Goal: Task Accomplishment & Management: Use online tool/utility

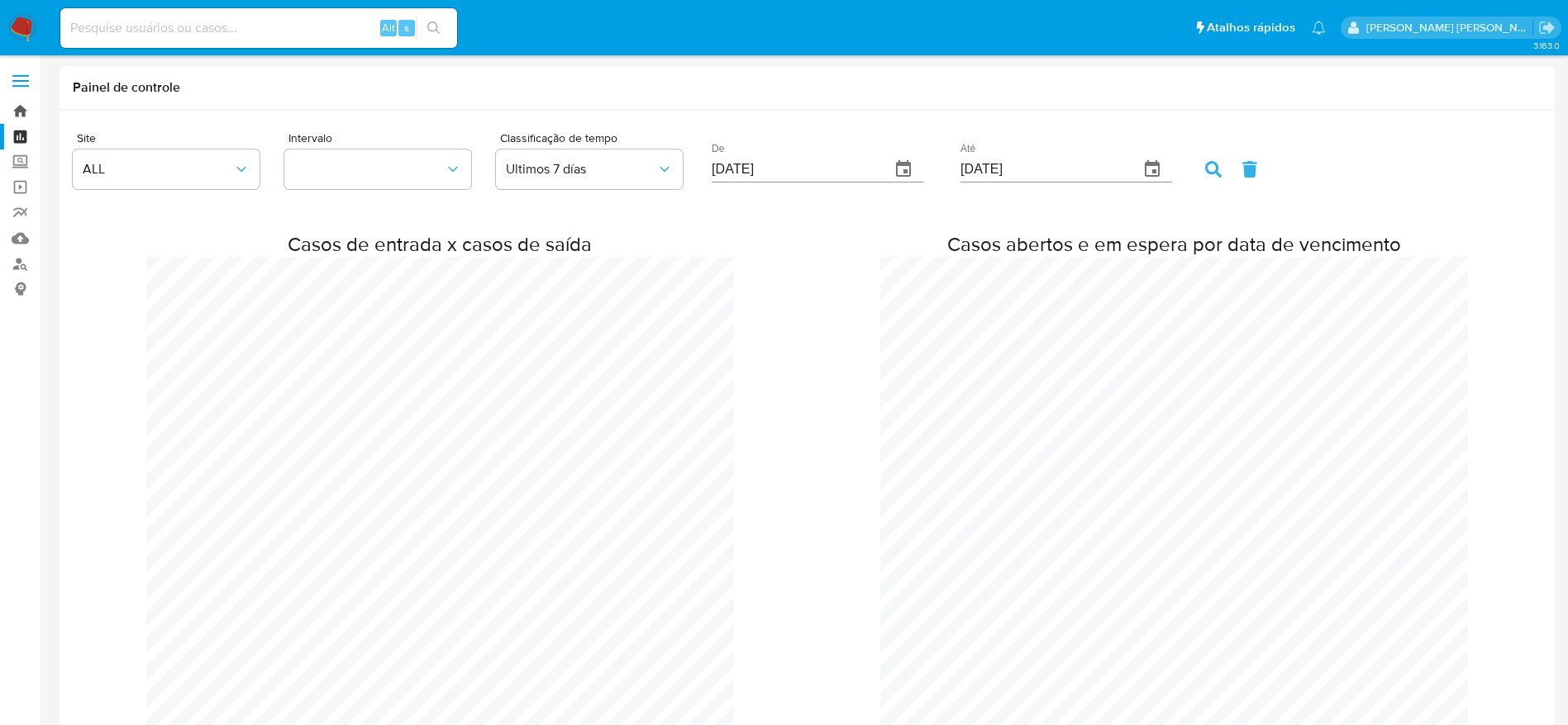
click at [13, 113] on link "Bandeja" at bounding box center [98, 111] width 196 height 25
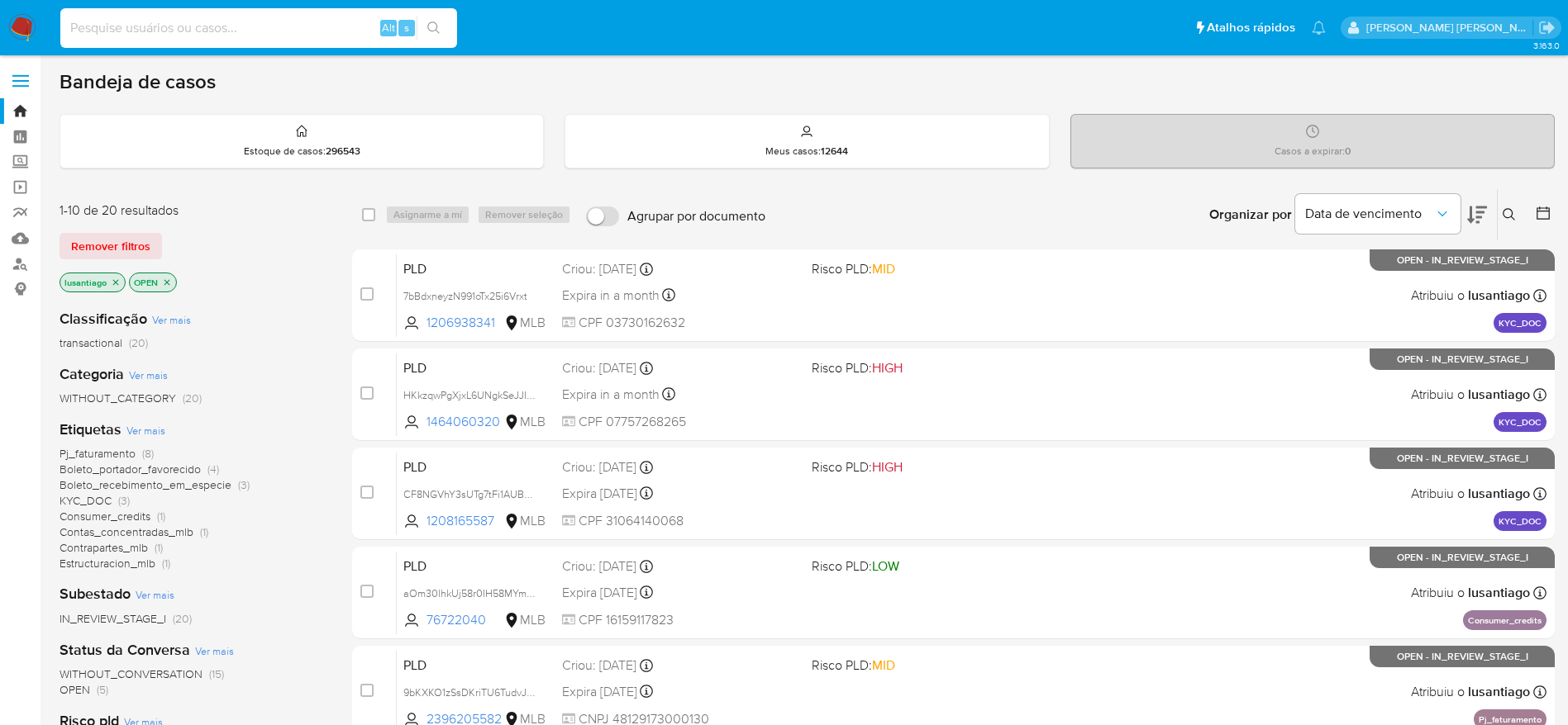
click at [254, 25] on input at bounding box center [259, 28] width 397 height 21
paste input "518092731"
type input "518092731"
click at [428, 30] on icon "search-icon" at bounding box center [434, 28] width 14 height 14
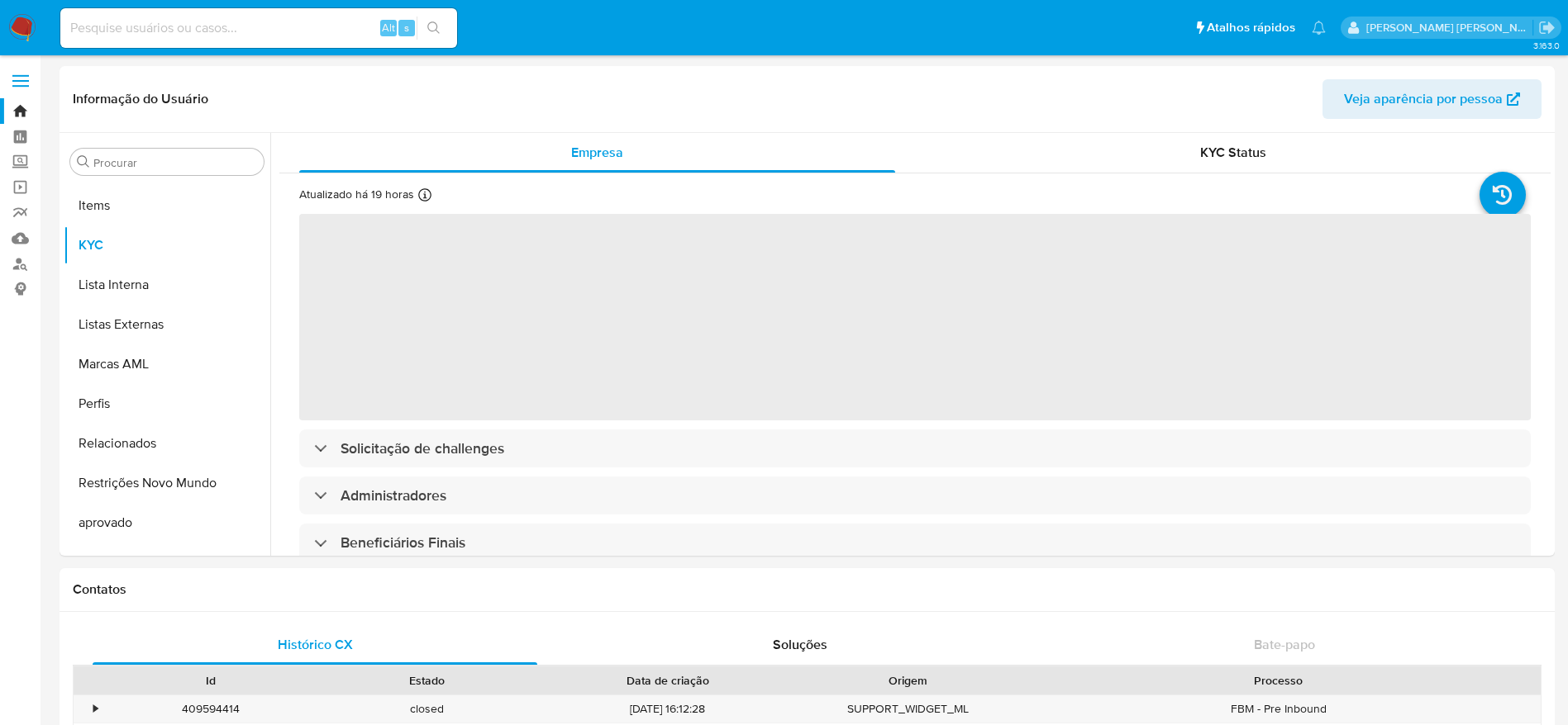
scroll to position [896, 0]
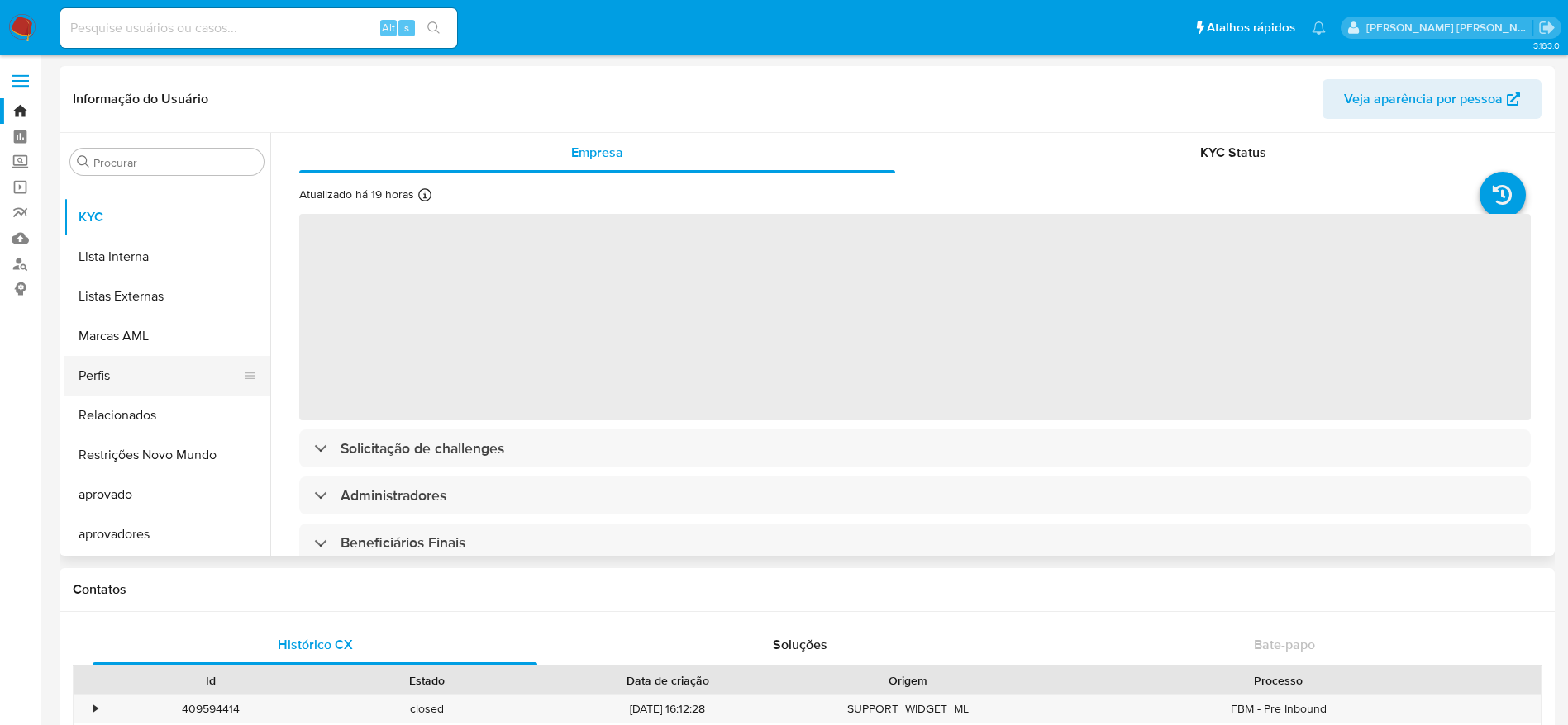
select select "10"
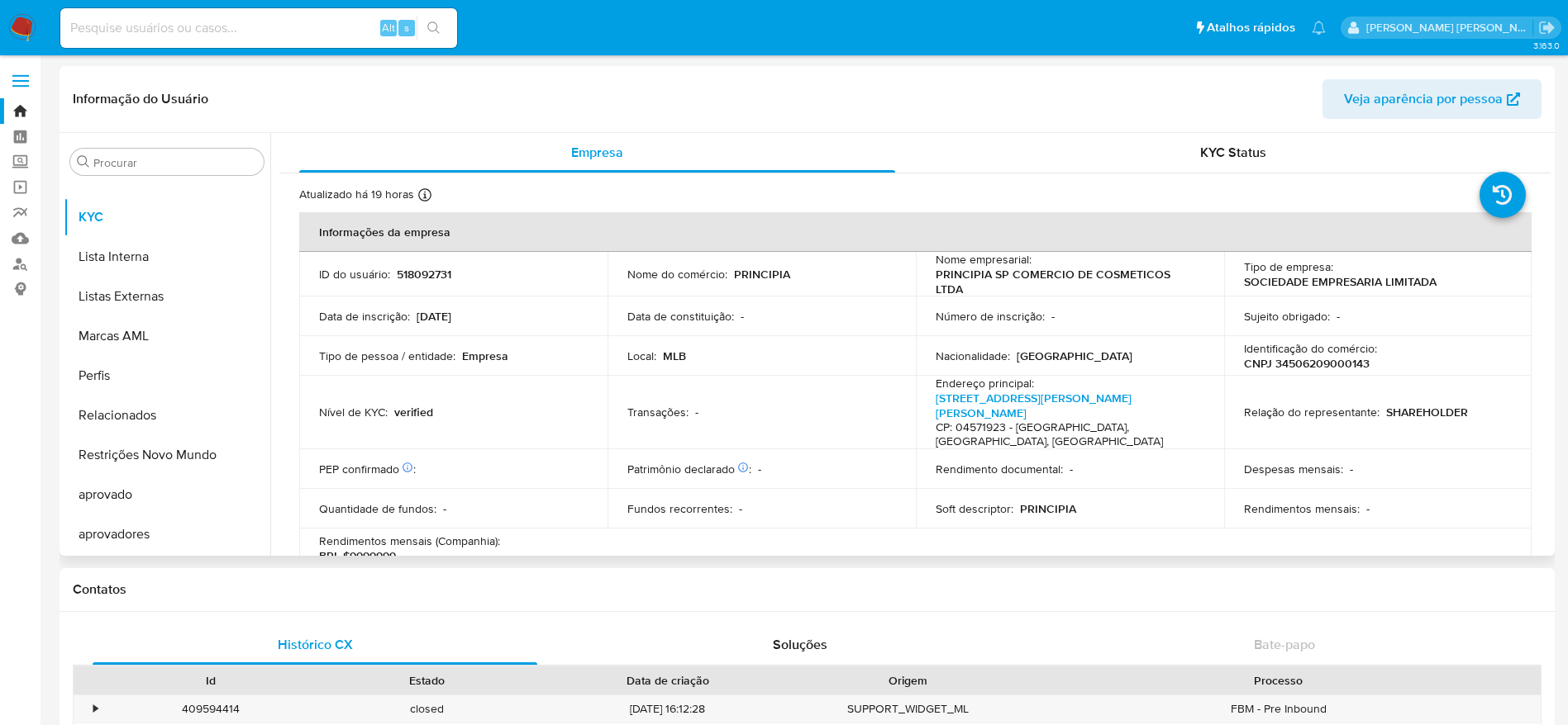
scroll to position [648, 0]
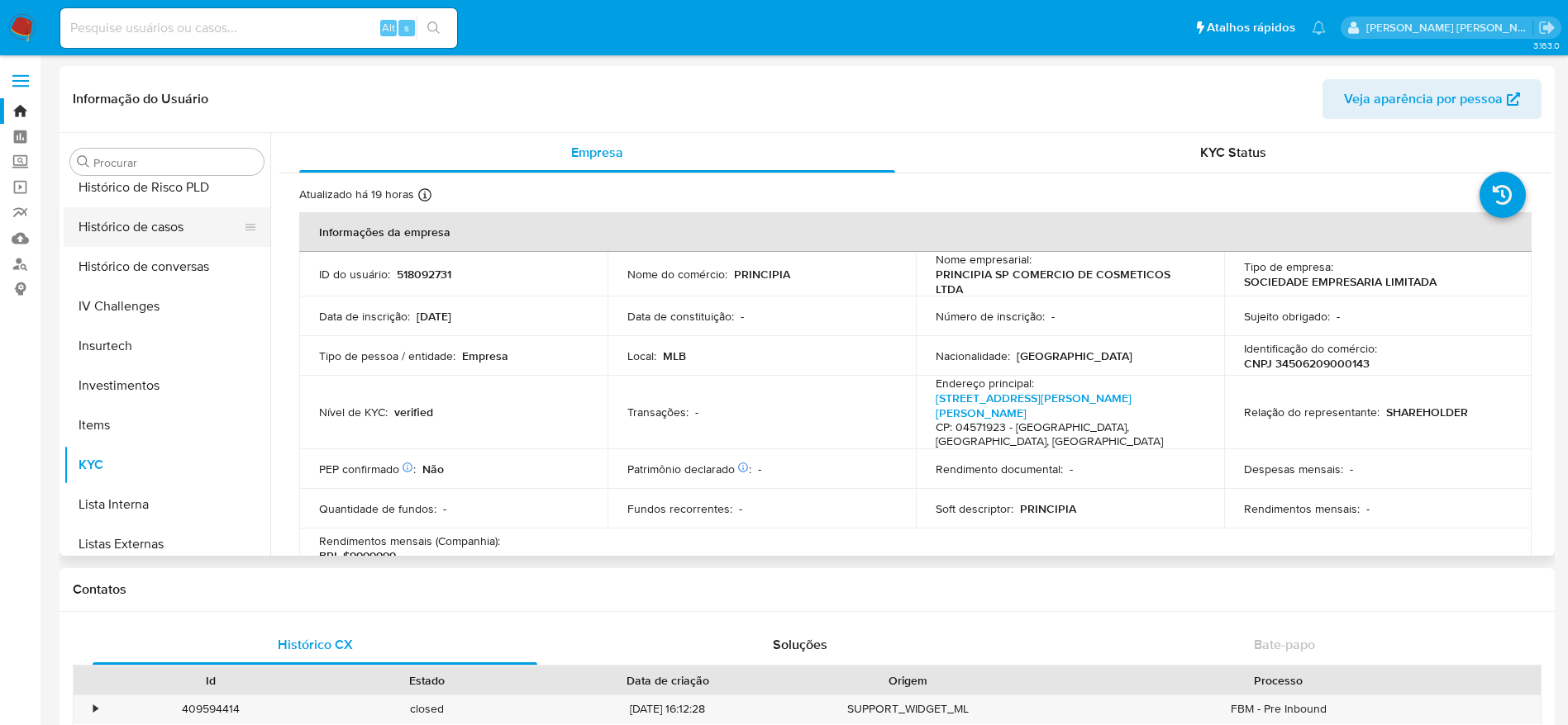
click at [132, 228] on button "Histórico de casos" at bounding box center [159, 226] width 193 height 40
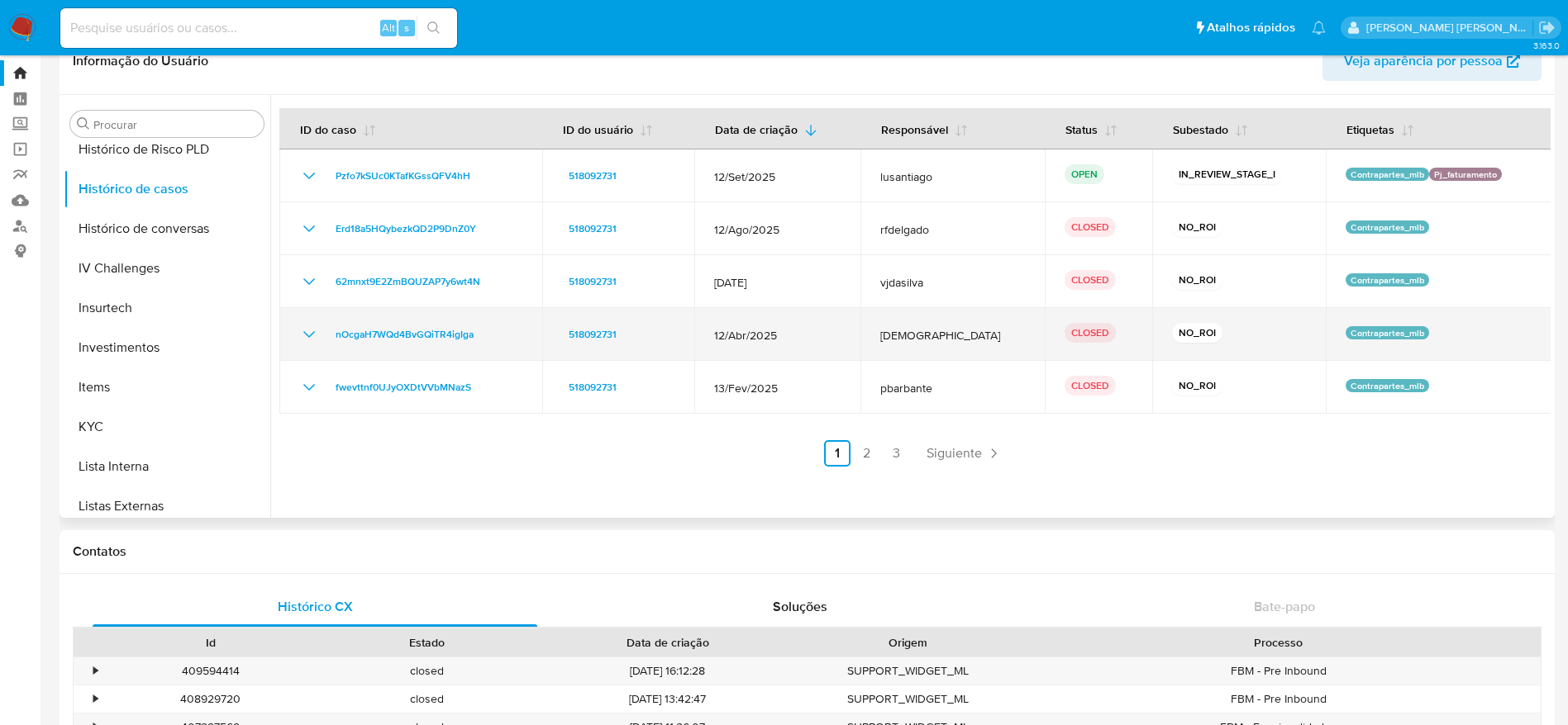
scroll to position [0, 0]
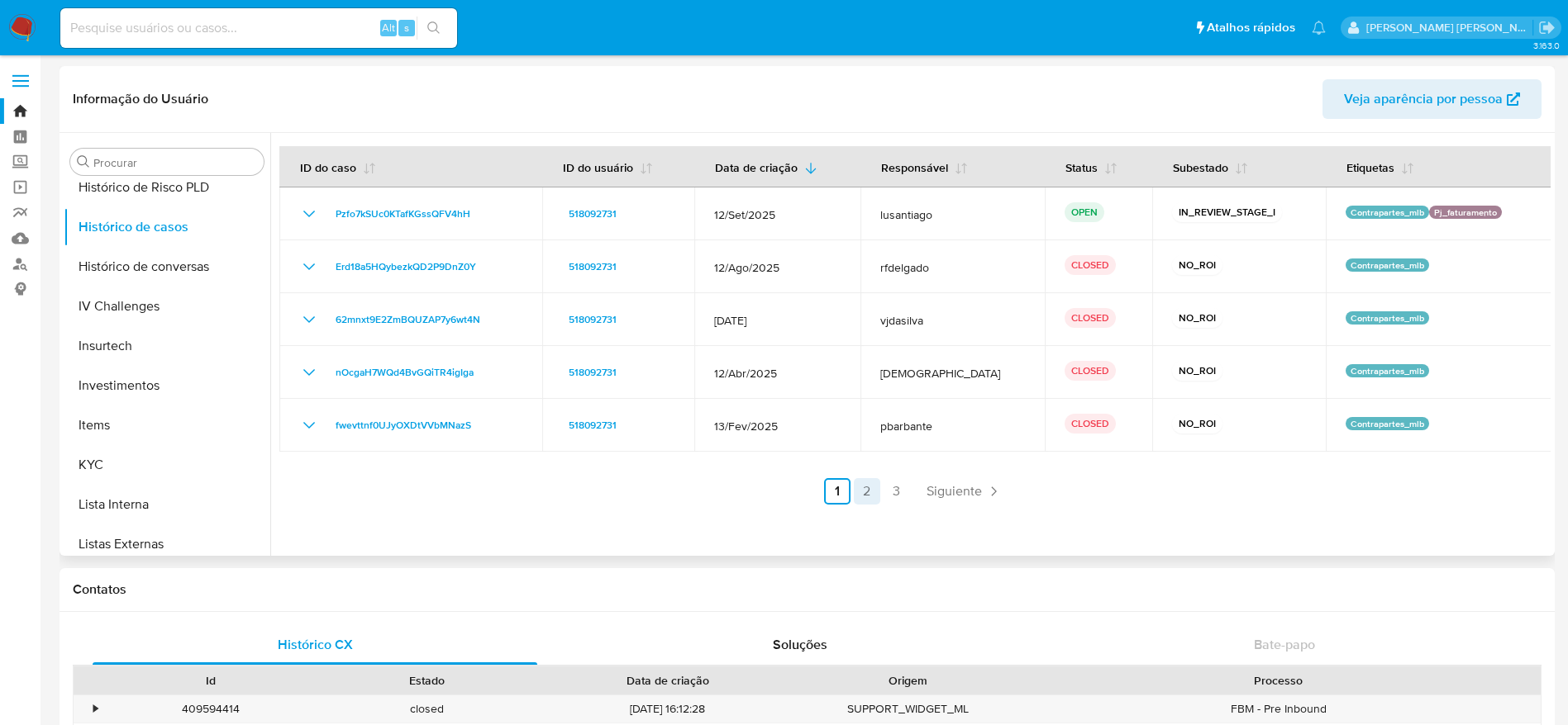
click at [870, 501] on link "2" at bounding box center [866, 491] width 26 height 26
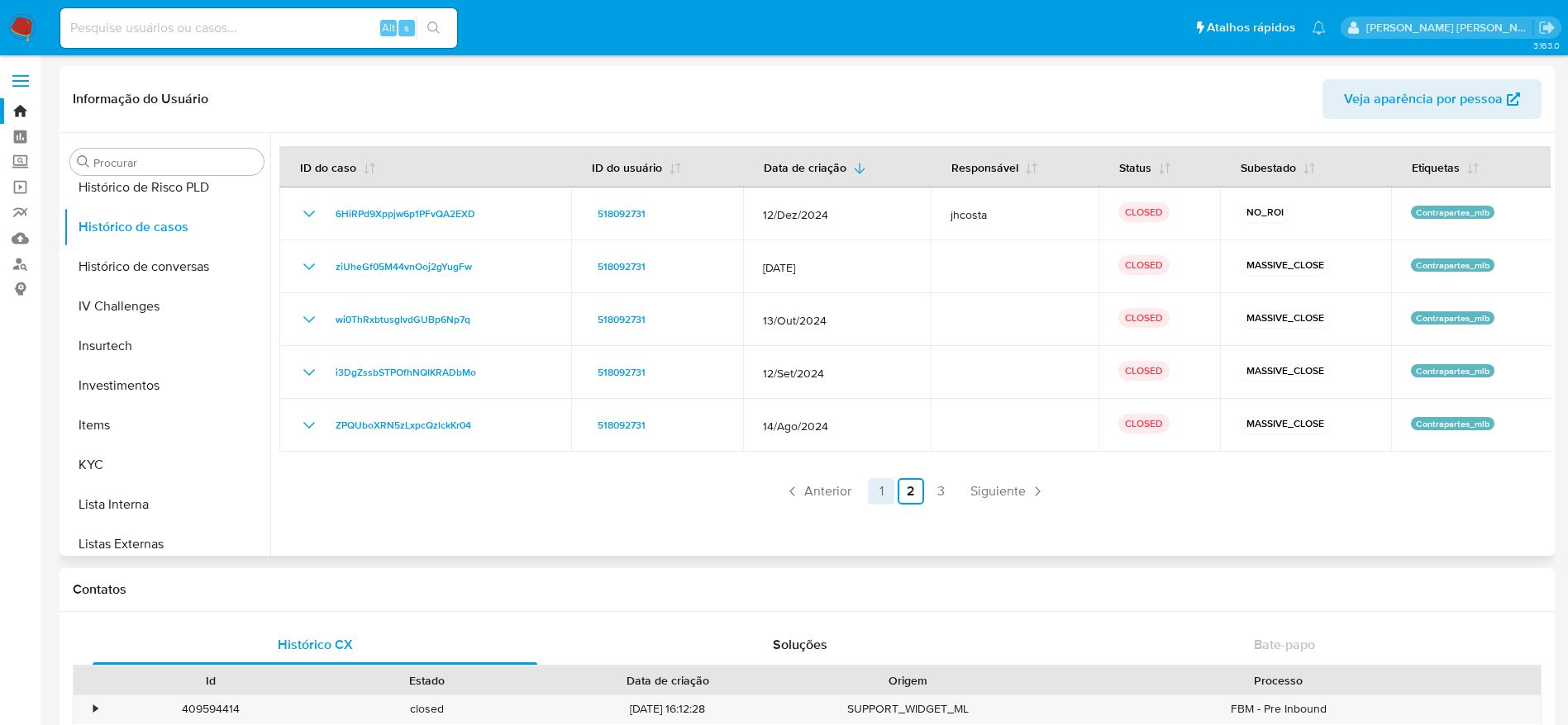
click at [873, 492] on link "1" at bounding box center [881, 491] width 26 height 26
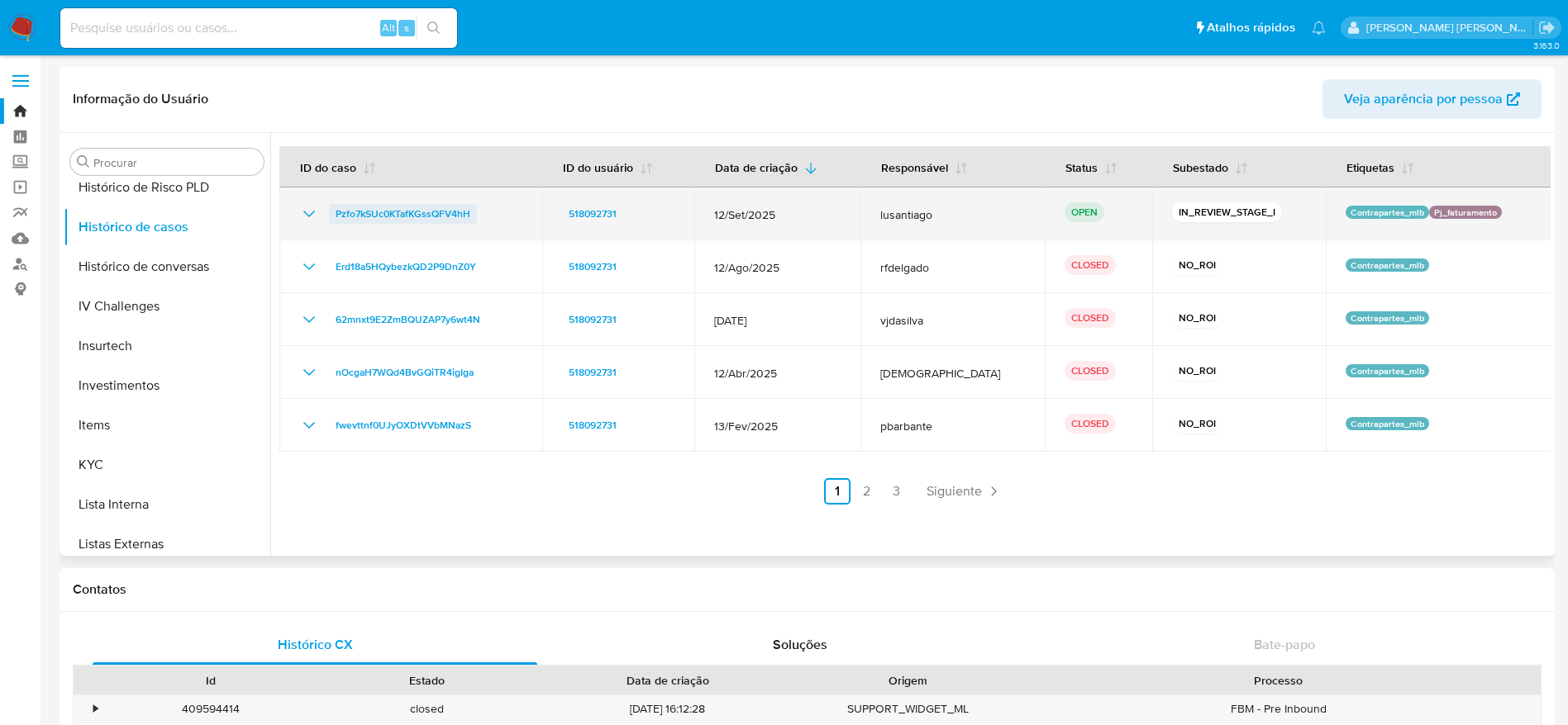
click at [405, 207] on span "Pzfo7kSUc0KTafKGssQFV4hH" at bounding box center [402, 214] width 135 height 19
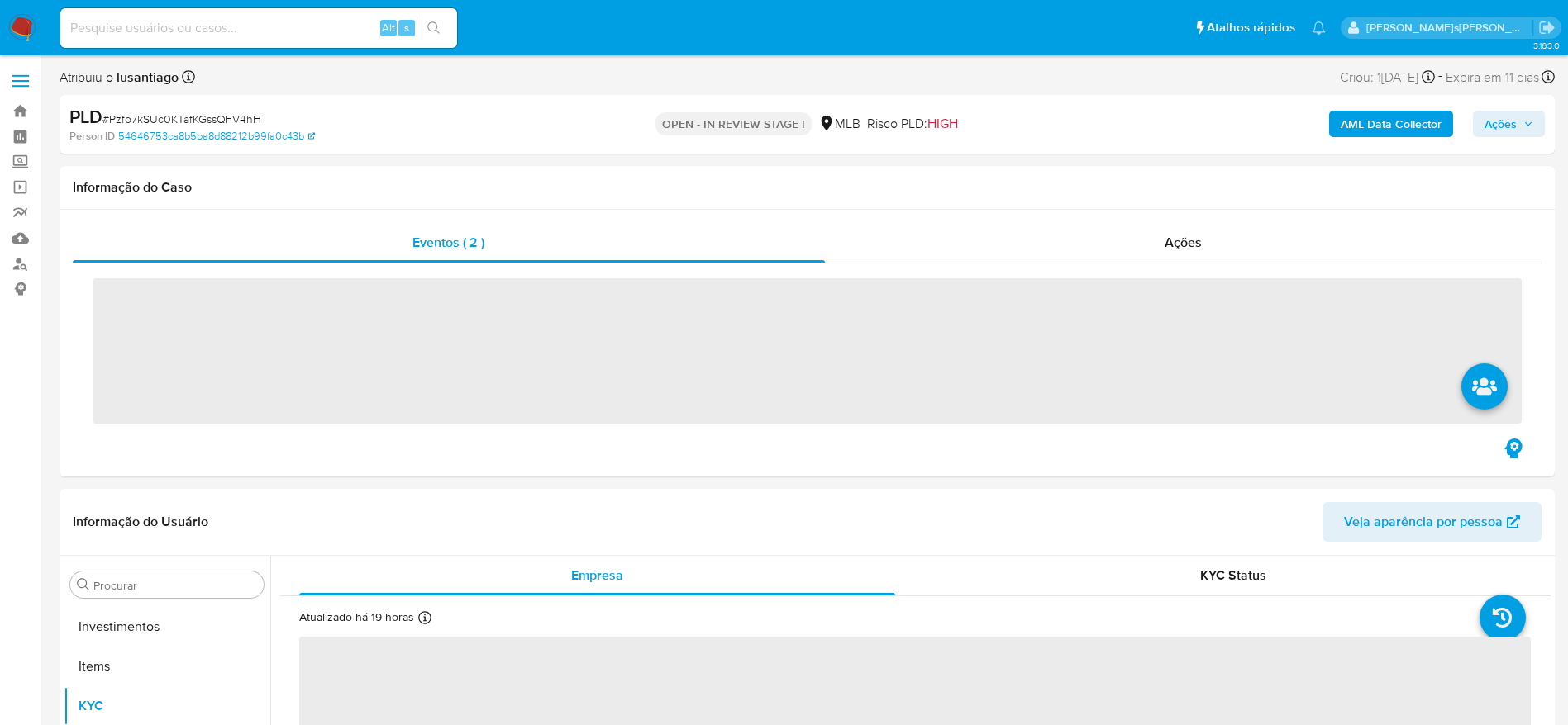
scroll to position [896, 0]
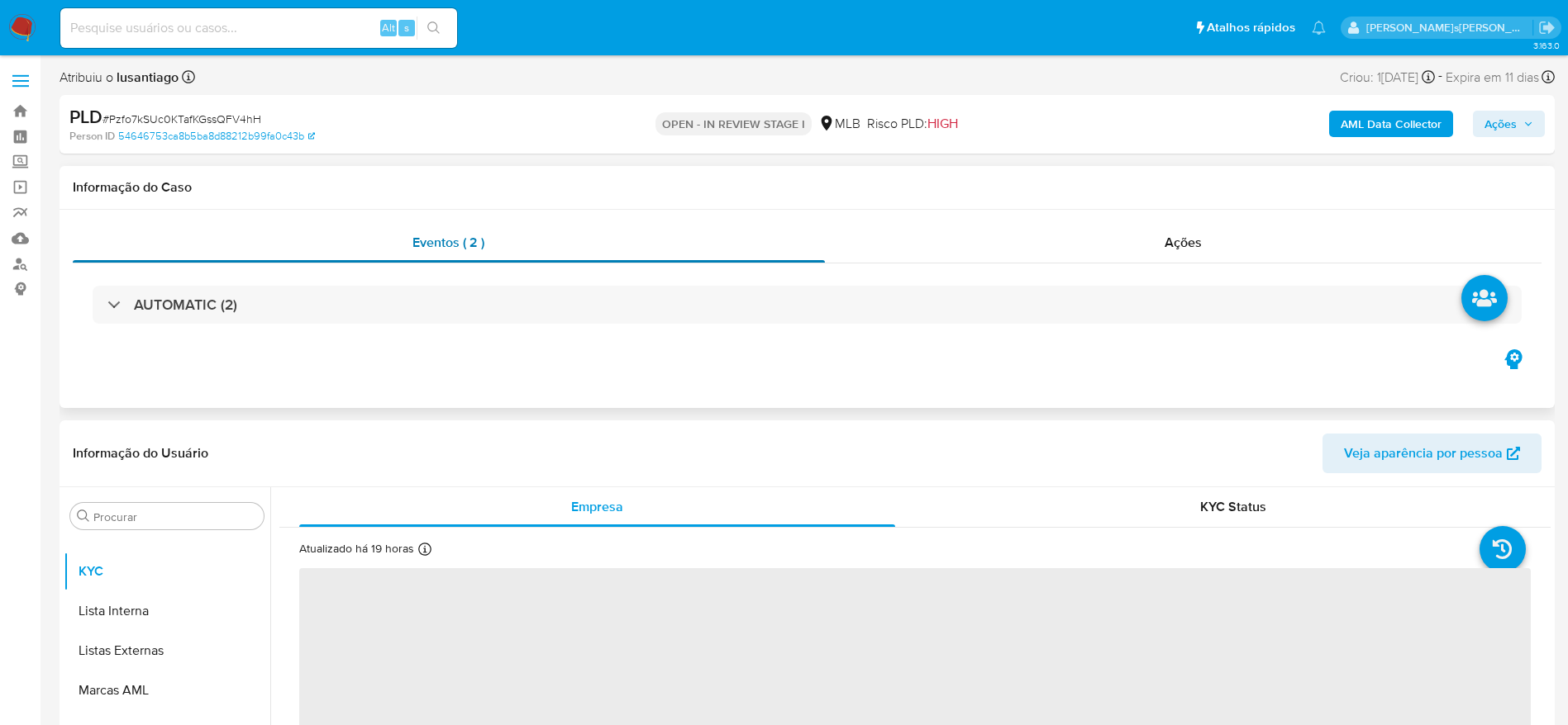
select select "10"
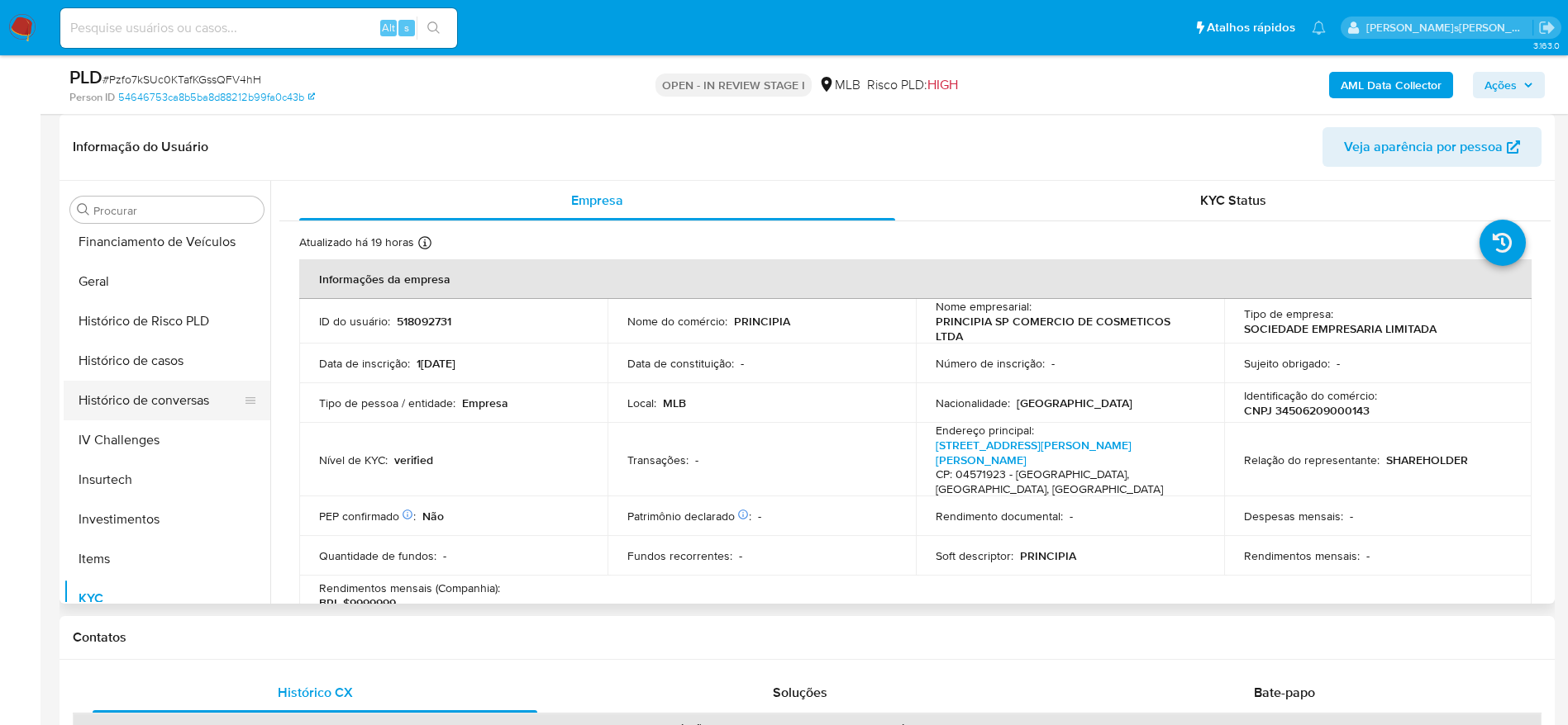
scroll to position [525, 0]
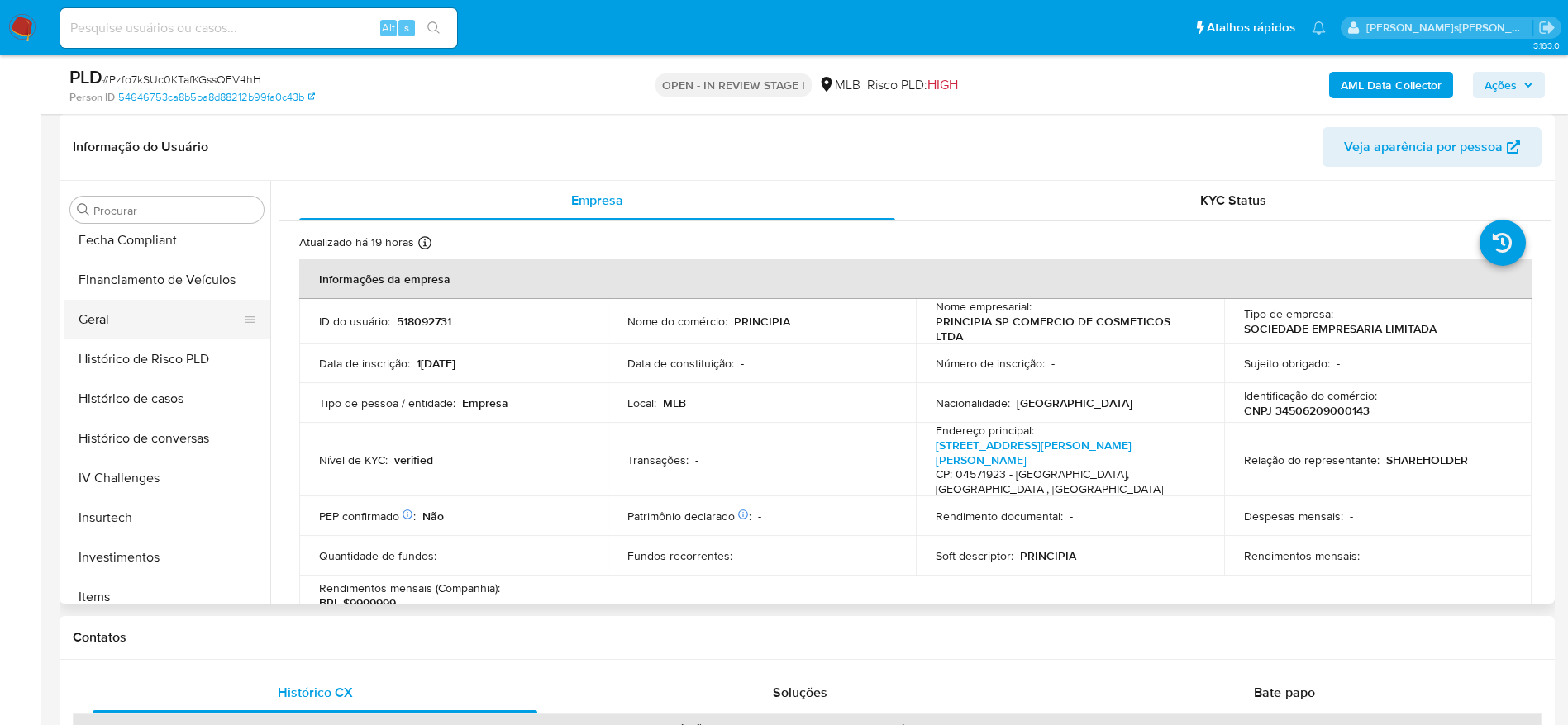
click at [105, 322] on button "Geral" at bounding box center [159, 320] width 193 height 40
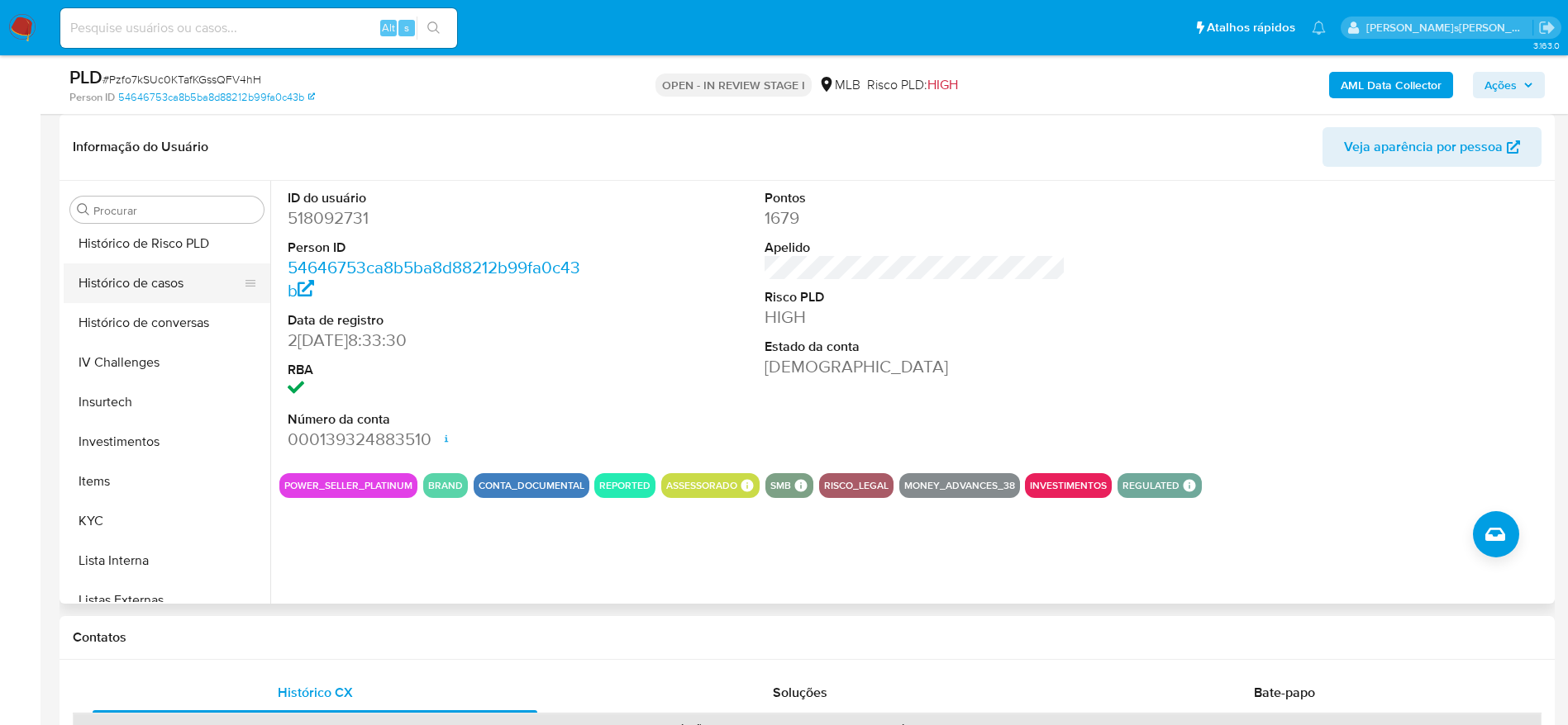
scroll to position [896, 0]
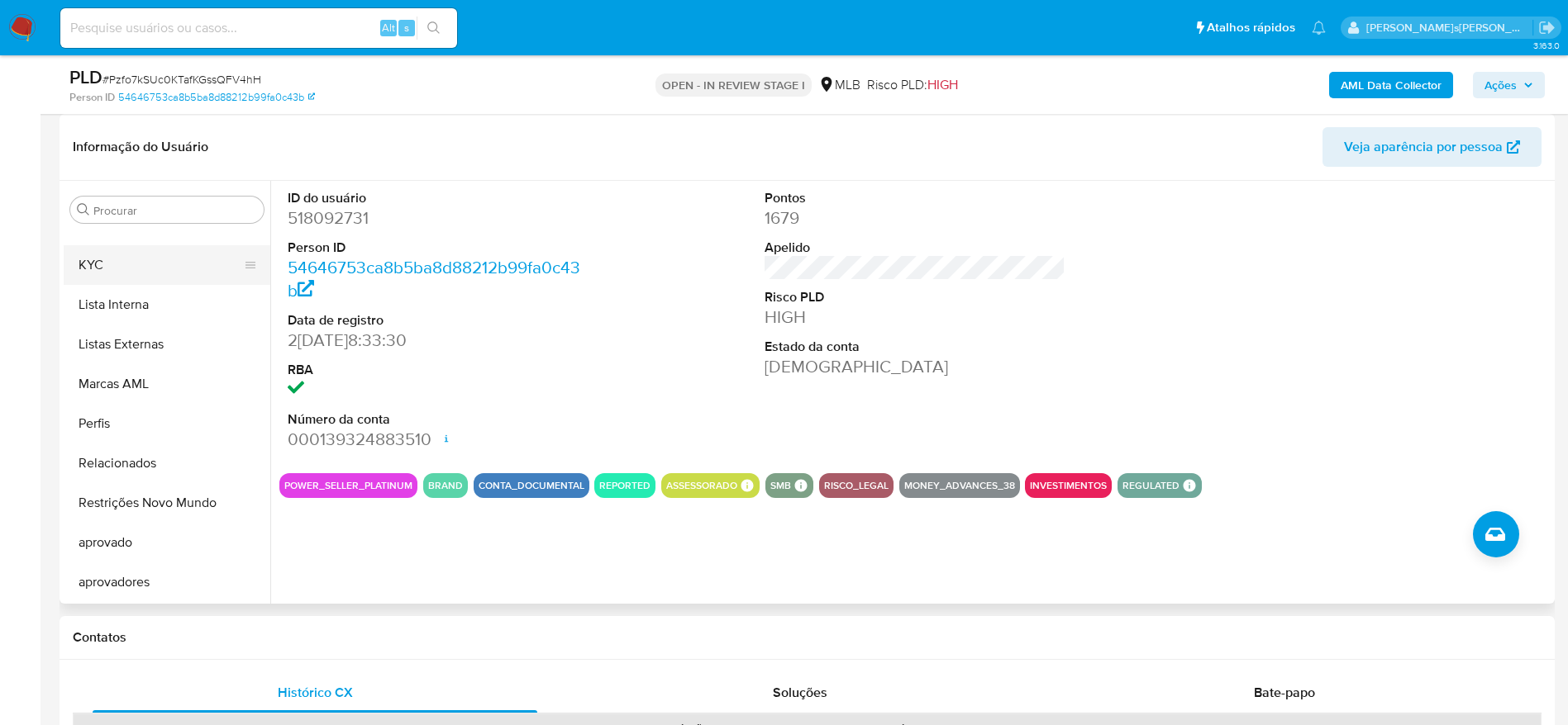
click at [106, 259] on button "KYC" at bounding box center [159, 264] width 193 height 40
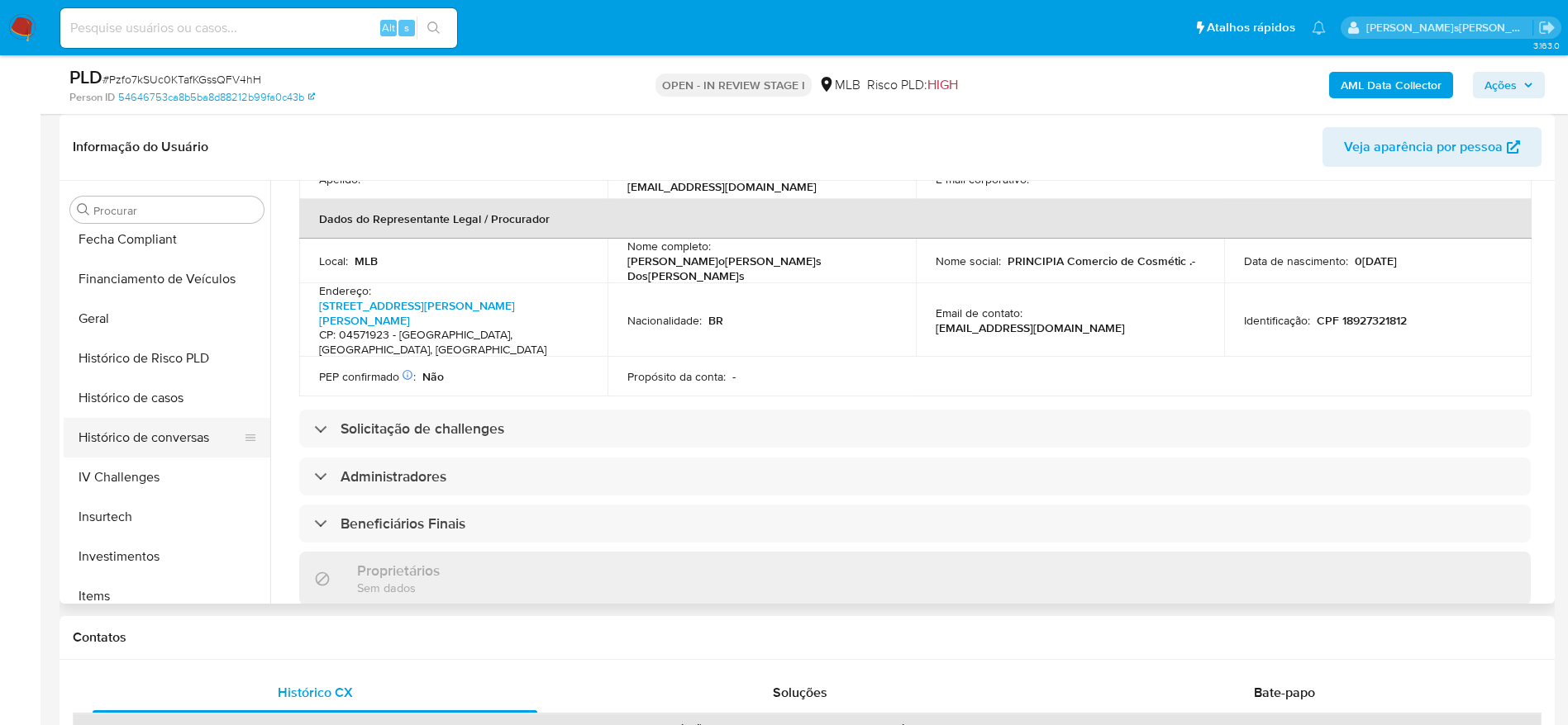
scroll to position [525, 0]
click at [126, 327] on button "Geral" at bounding box center [159, 320] width 193 height 40
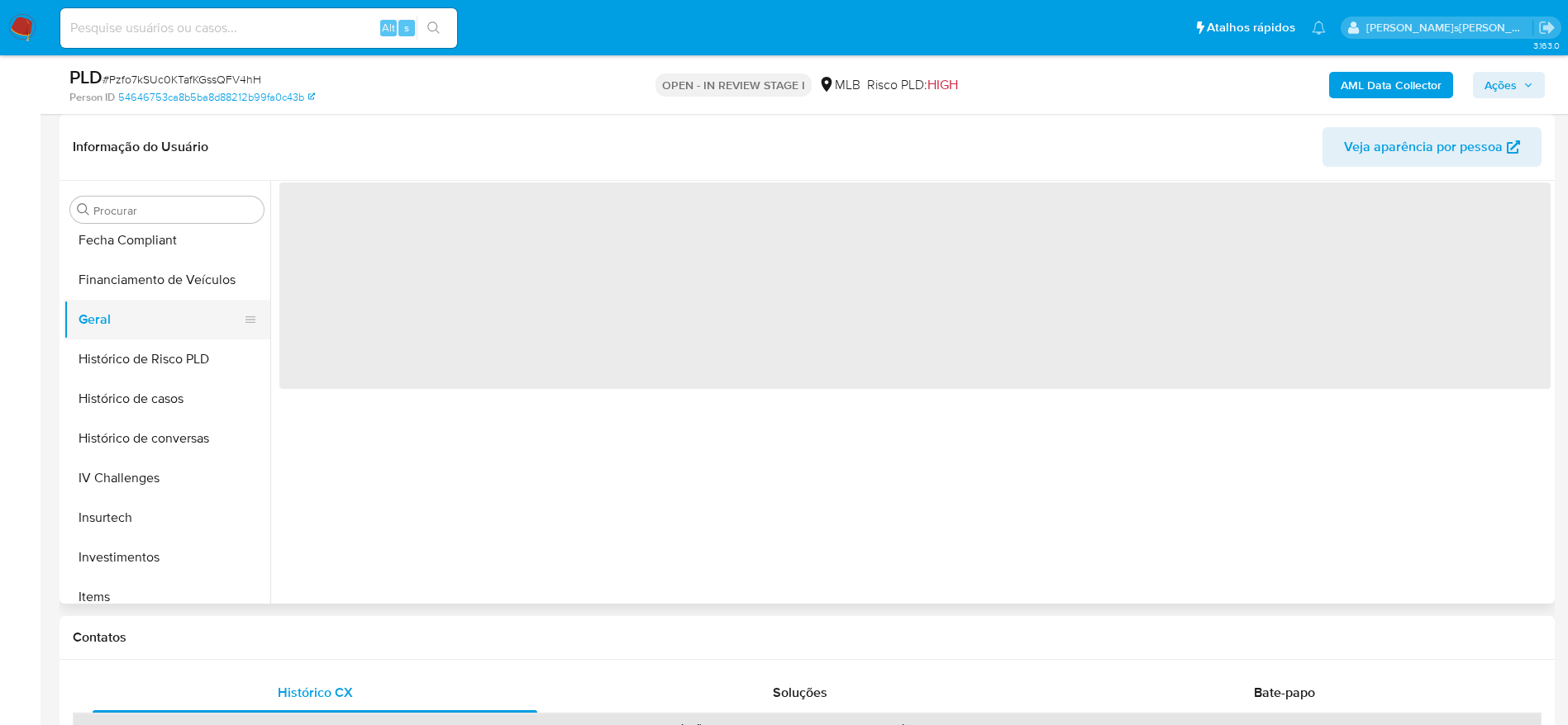
scroll to position [0, 0]
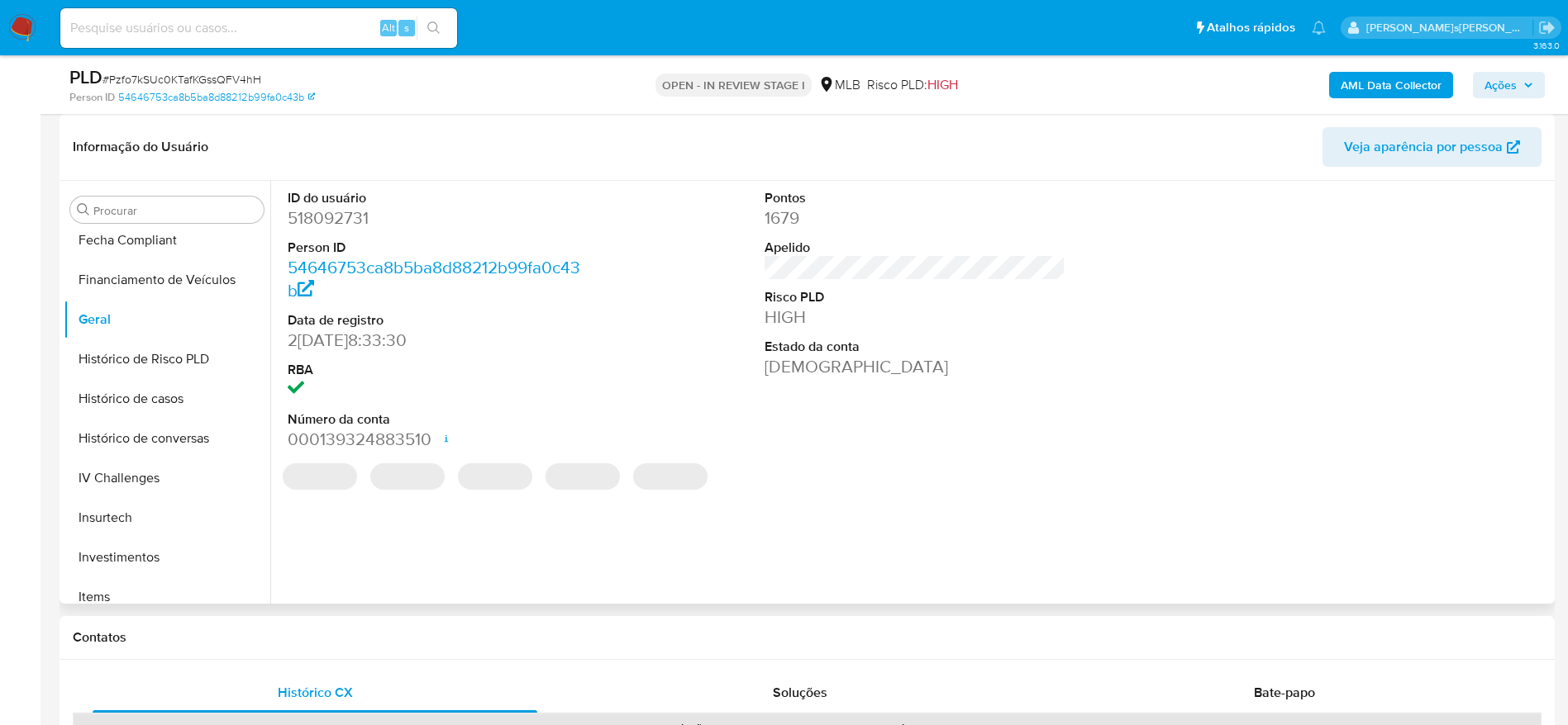
click at [346, 218] on dd "518092731" at bounding box center [438, 219] width 301 height 23
click at [340, 218] on dd "518092731" at bounding box center [438, 219] width 301 height 23
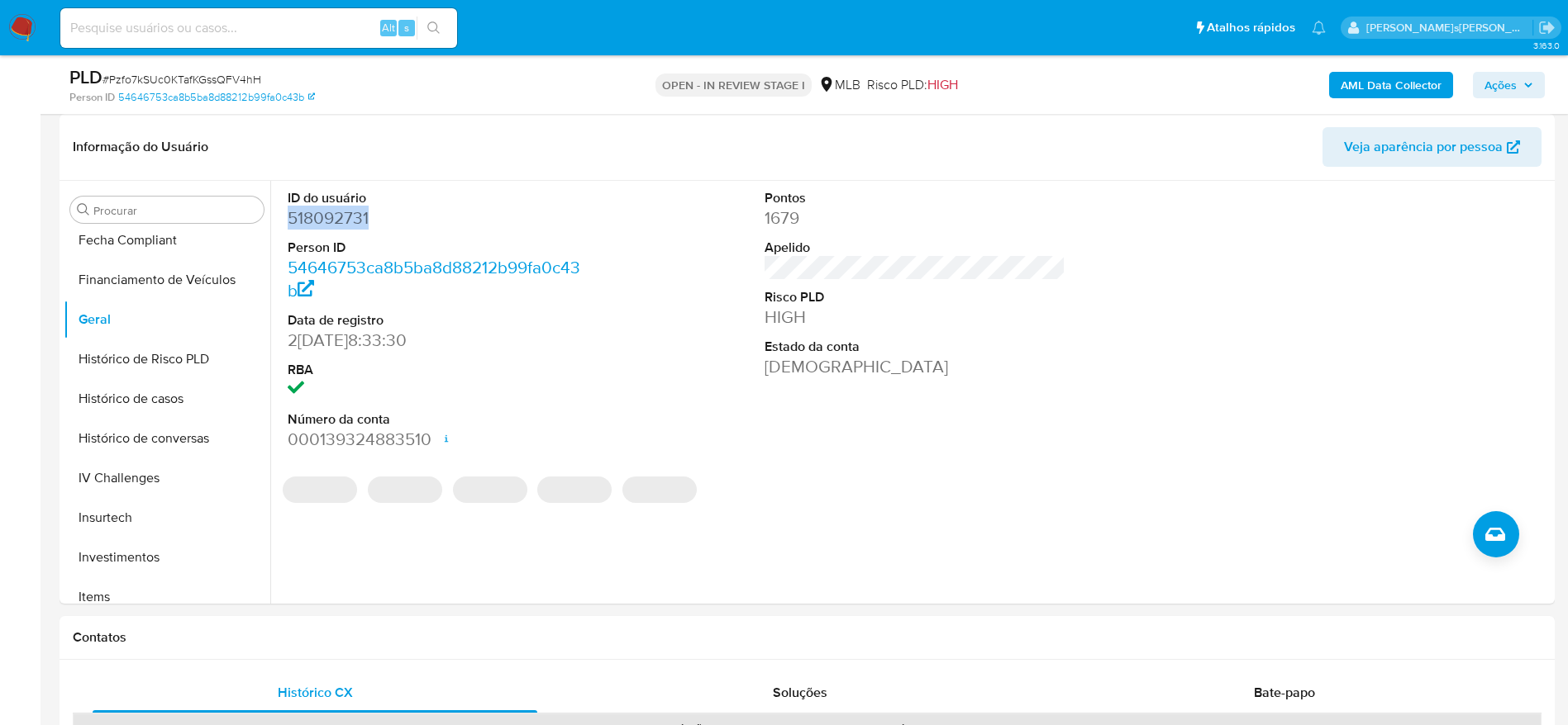
copy dd "518092731"
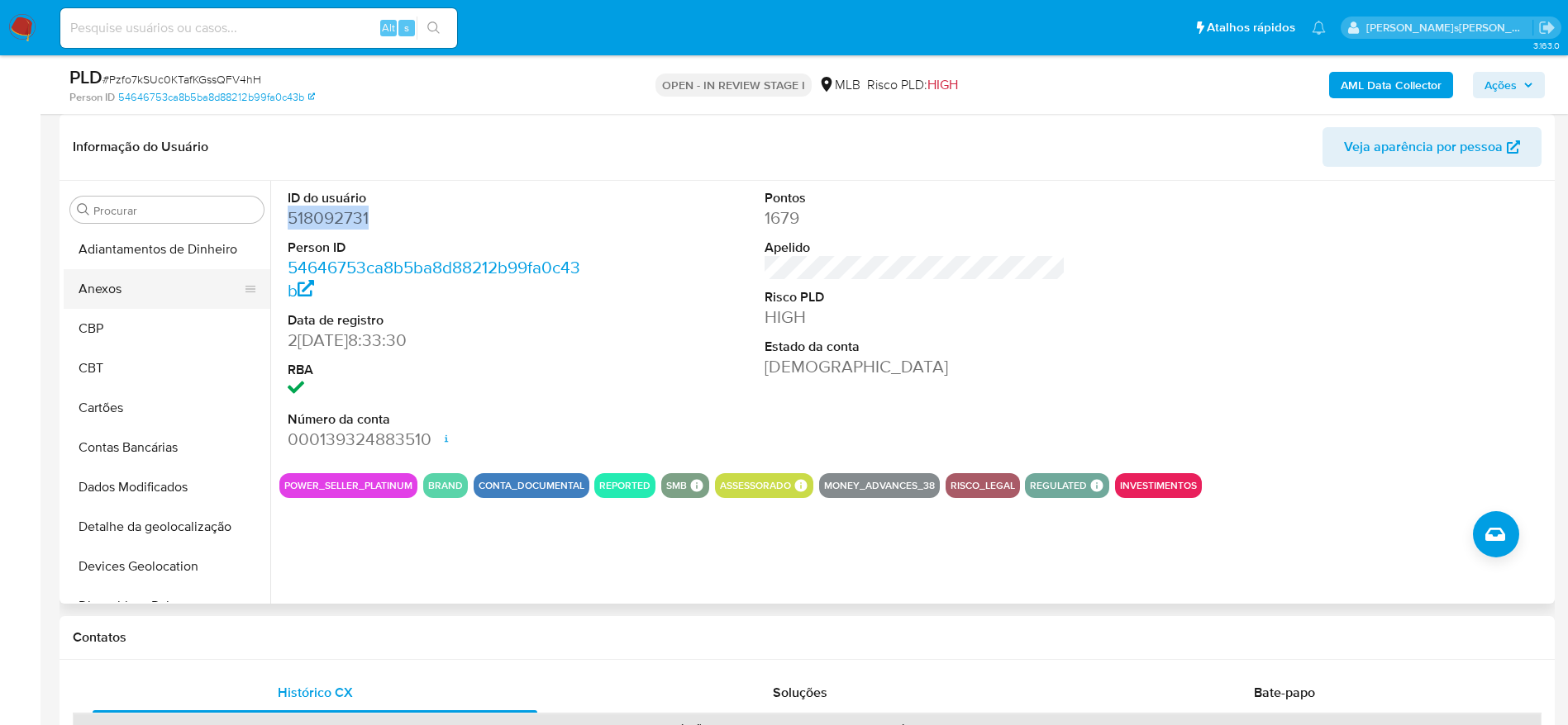
click at [136, 290] on button "Anexos" at bounding box center [159, 289] width 193 height 40
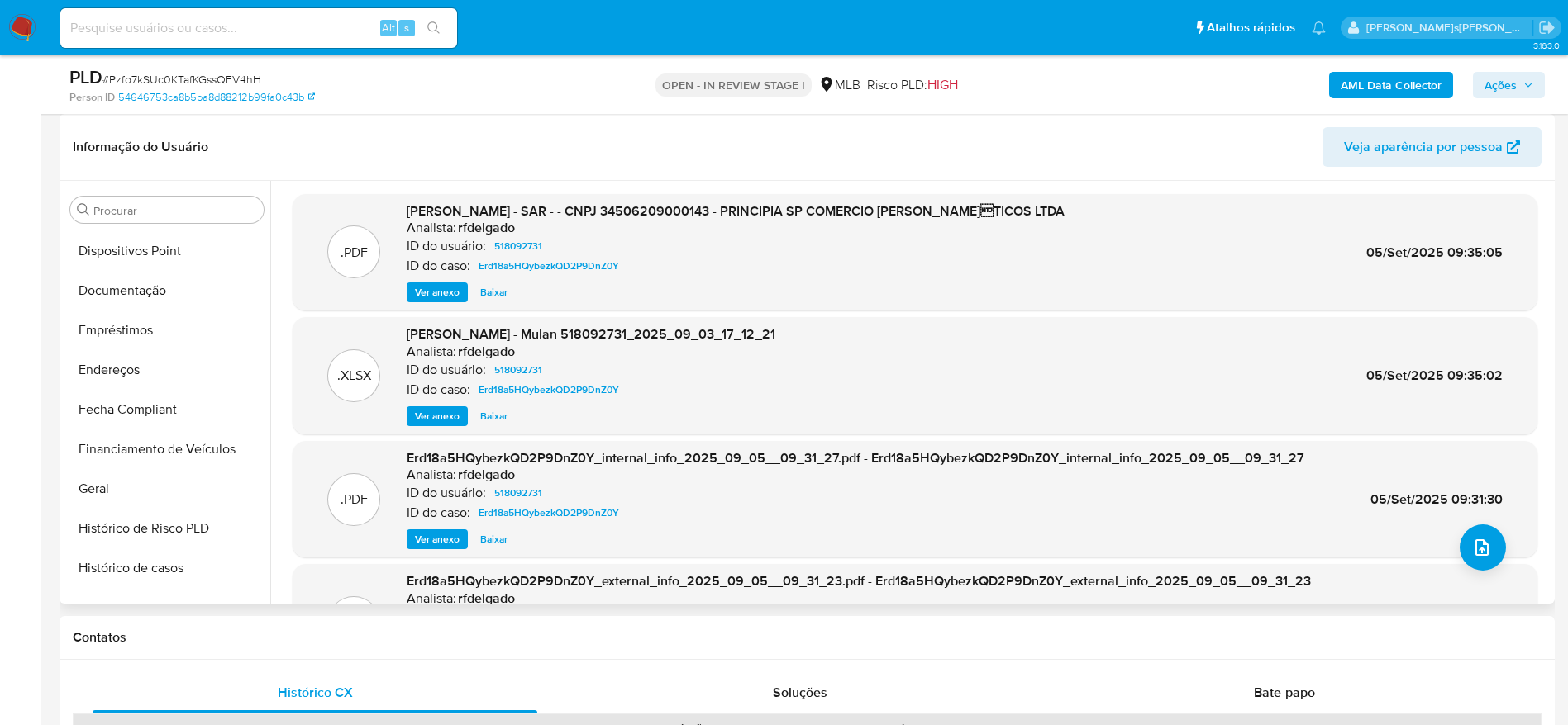
scroll to position [372, 0]
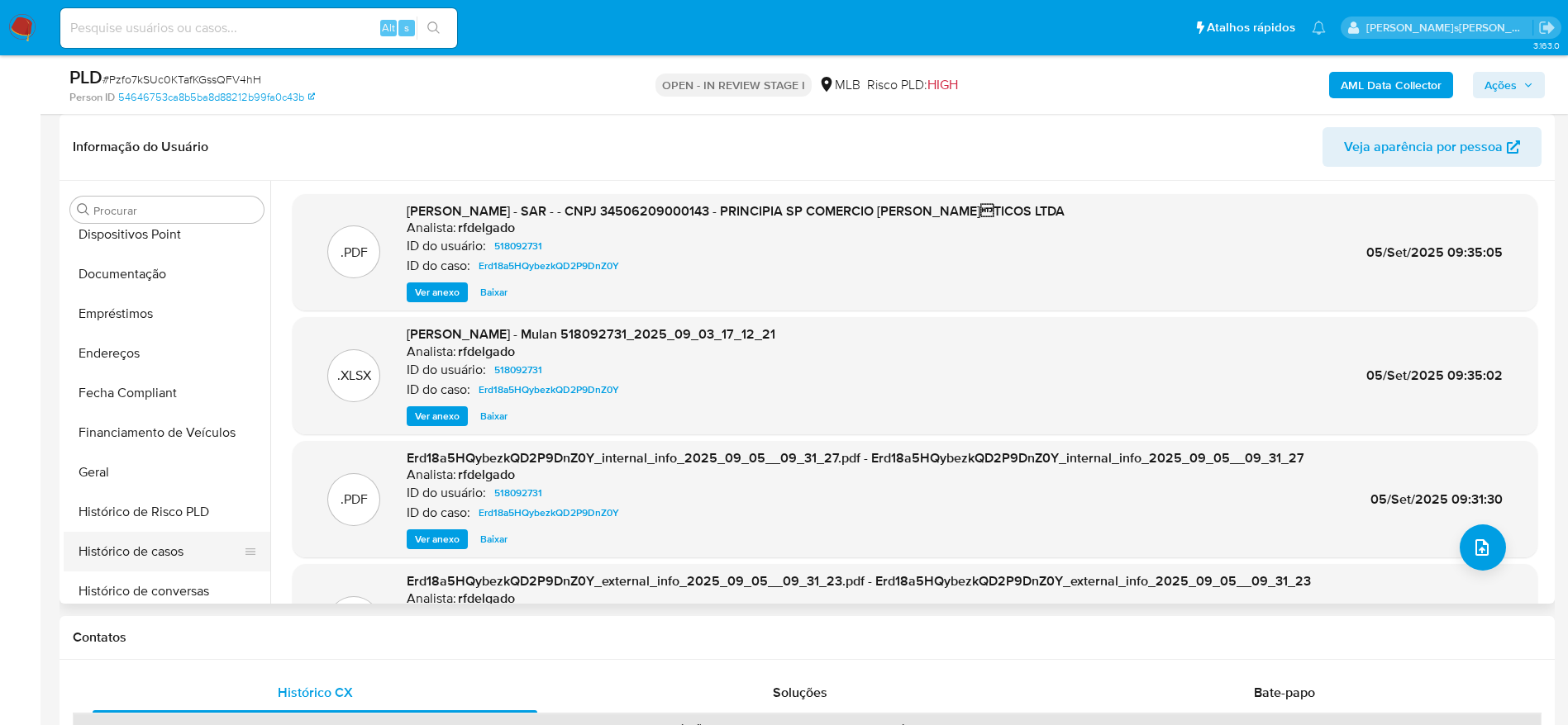
click at [189, 554] on button "Histórico de casos" at bounding box center [159, 551] width 193 height 40
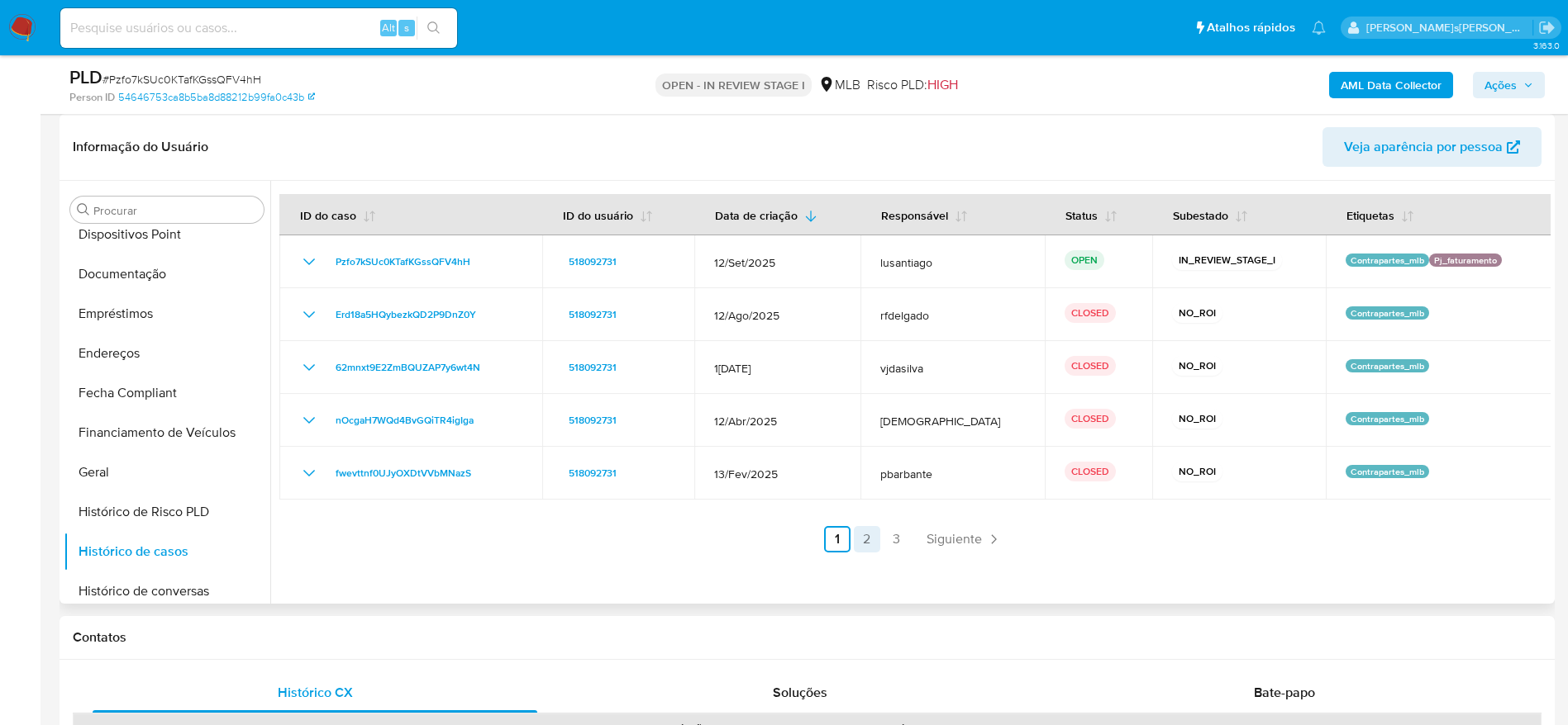
click at [868, 535] on link "2" at bounding box center [866, 538] width 26 height 26
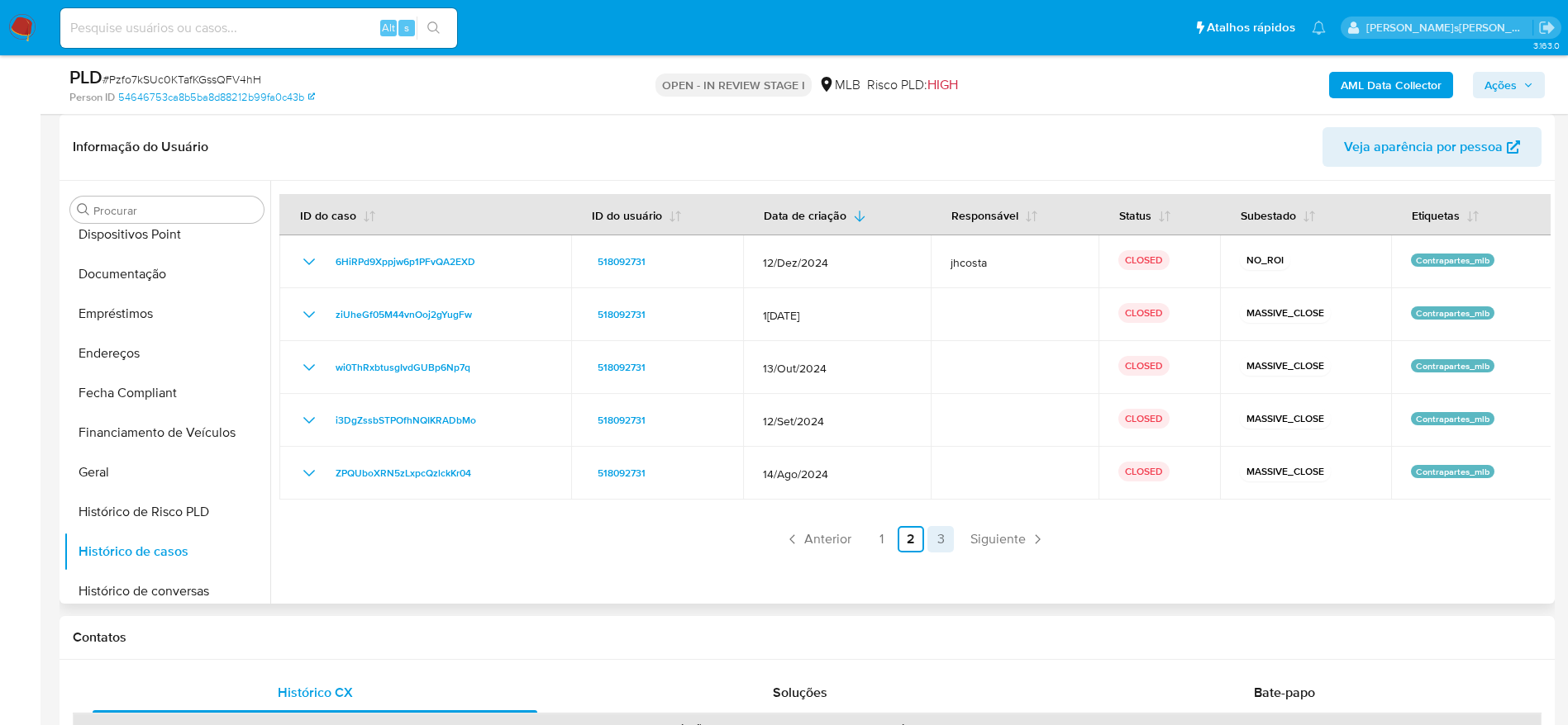
click at [930, 533] on link "3" at bounding box center [940, 538] width 26 height 26
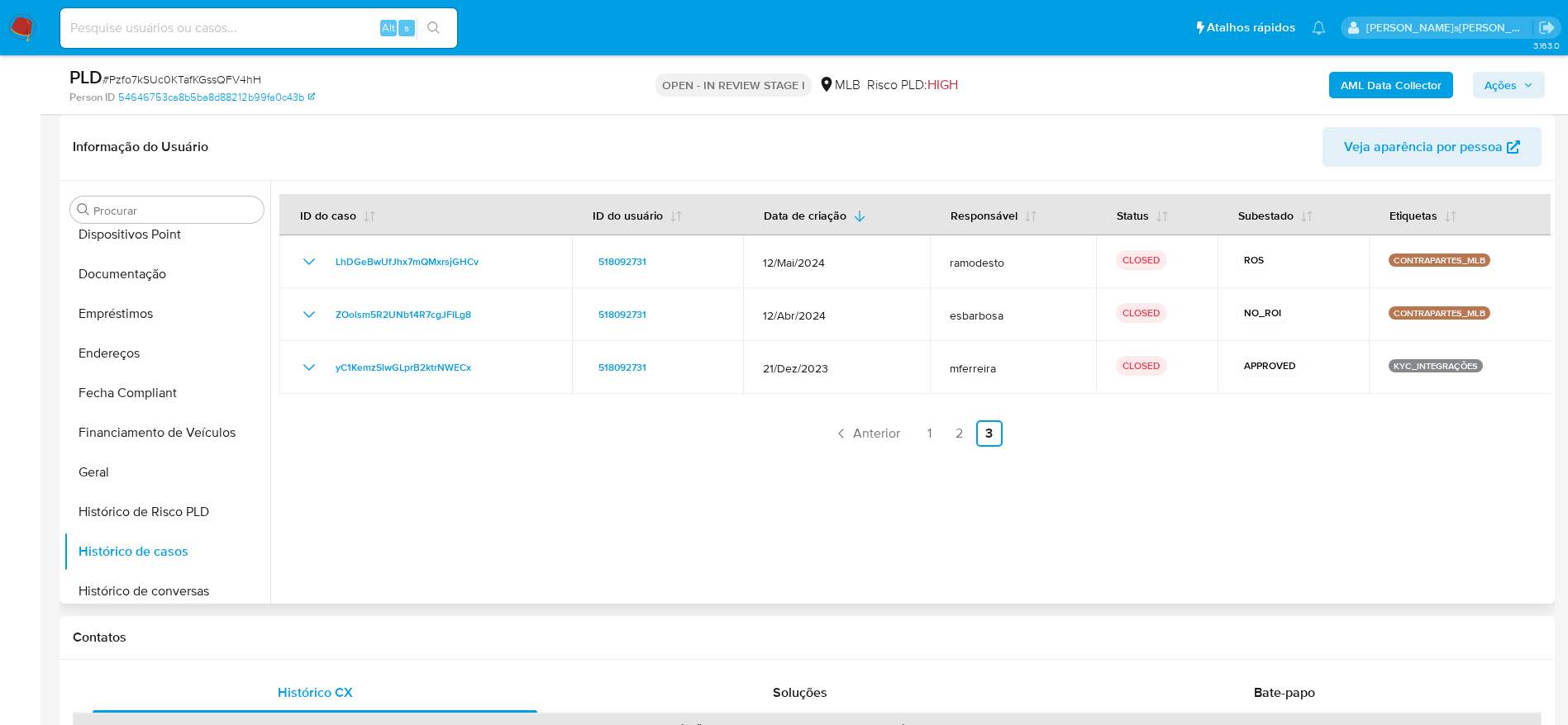
drag, startPoint x: 1509, startPoint y: 75, endPoint x: 1367, endPoint y: 100, distance: 144.2
click at [1508, 76] on span "Ações" at bounding box center [1500, 85] width 32 height 26
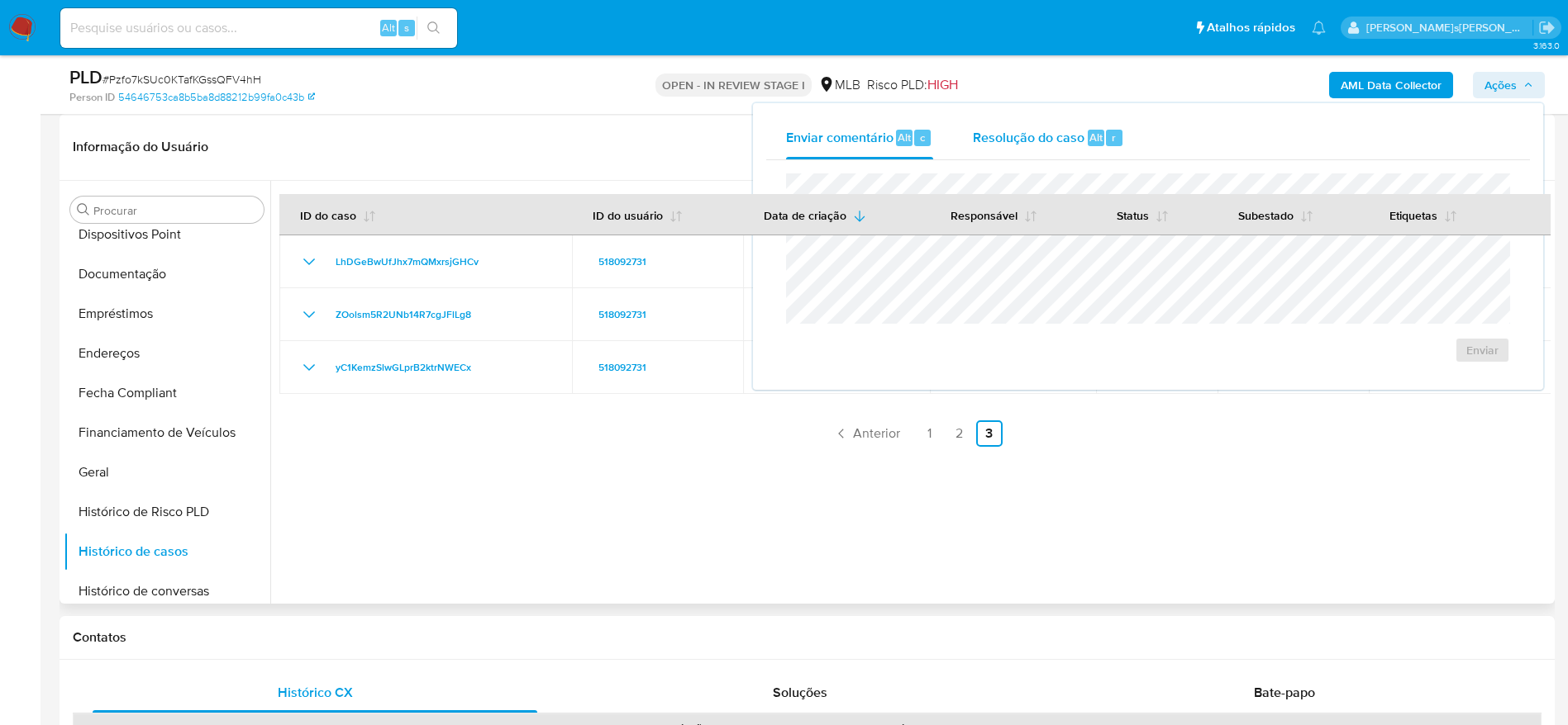
click at [1061, 141] on span "Resolução do caso" at bounding box center [1028, 137] width 112 height 19
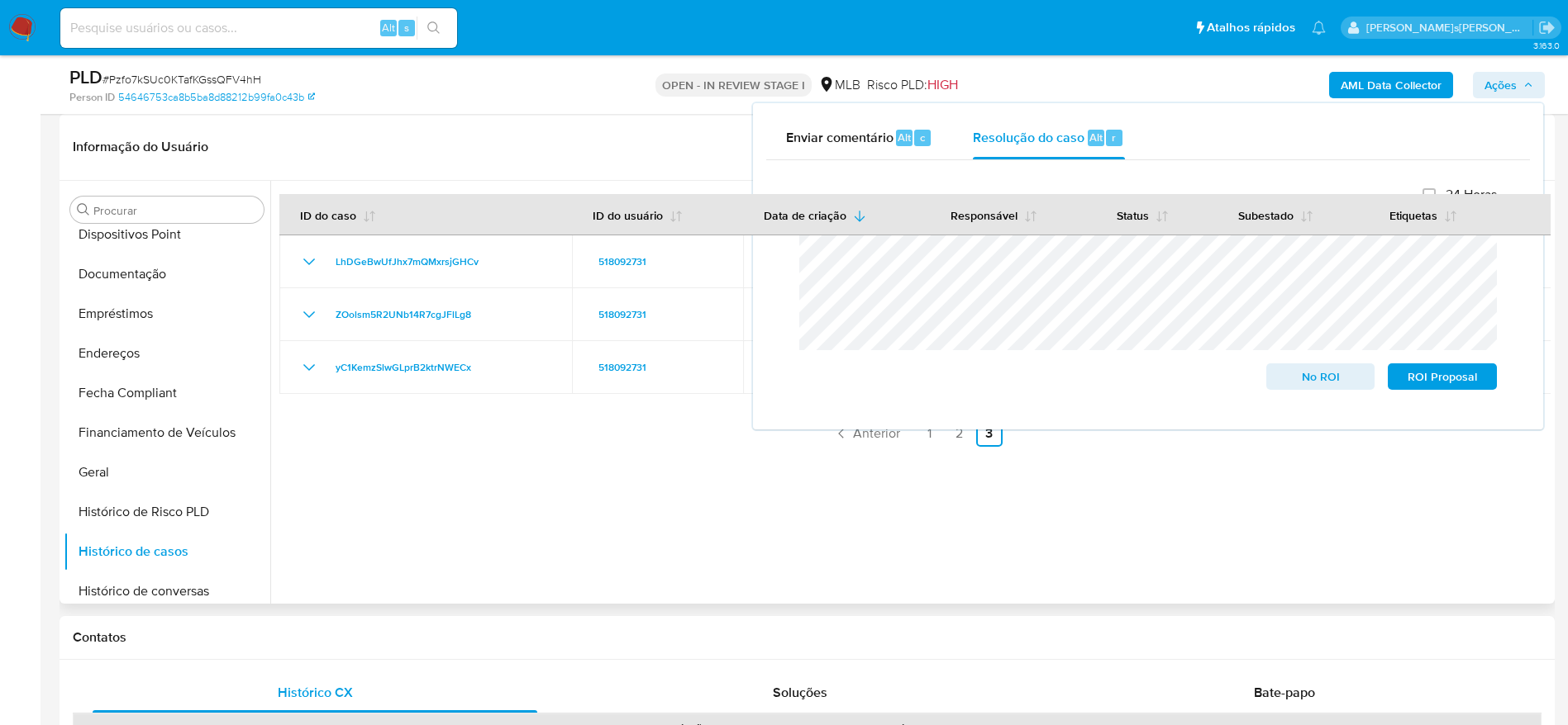
click at [1402, 80] on b "AML Data Collector" at bounding box center [1391, 85] width 101 height 26
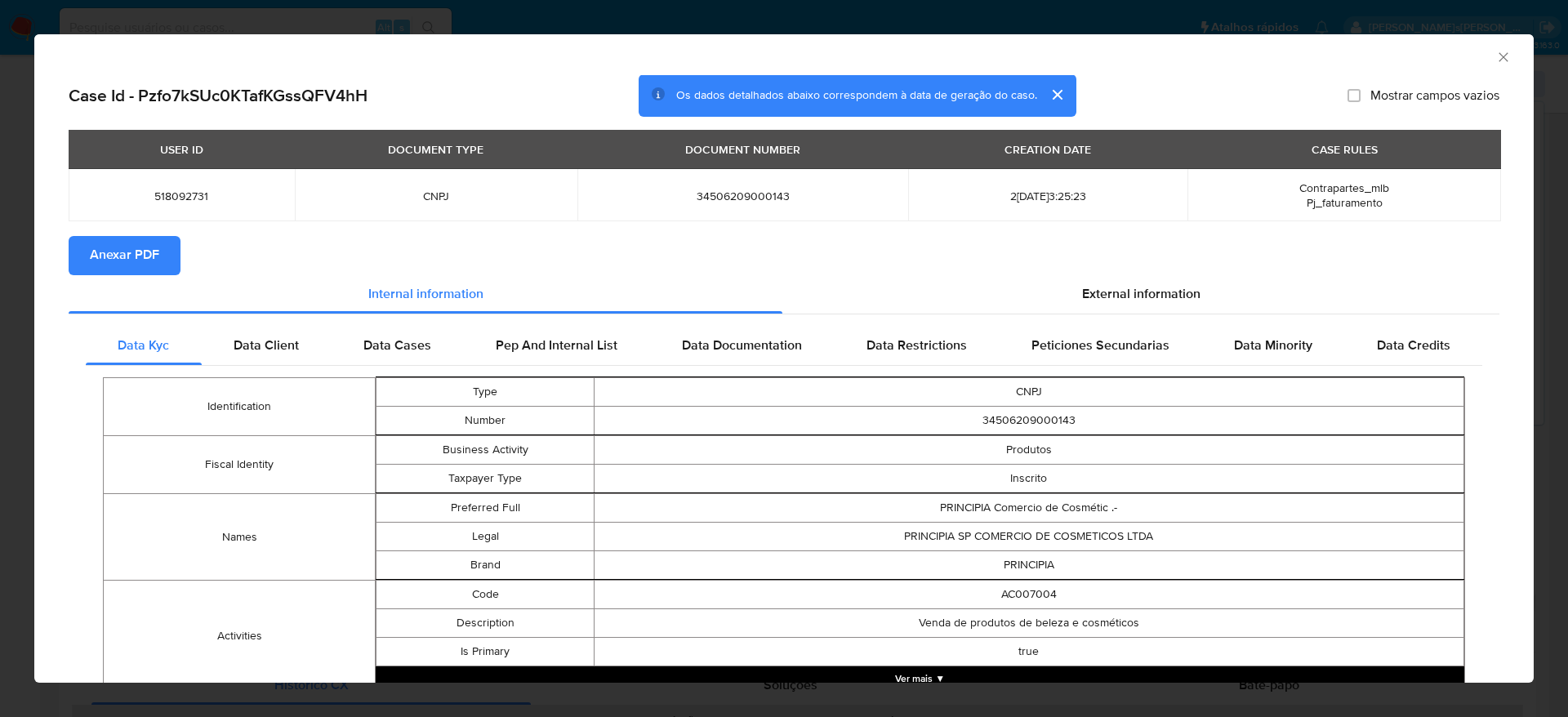
click at [136, 259] on span "Anexar PDF" at bounding box center [125, 255] width 69 height 36
click at [1495, 62] on icon "Fechar a janela" at bounding box center [1503, 57] width 16 height 16
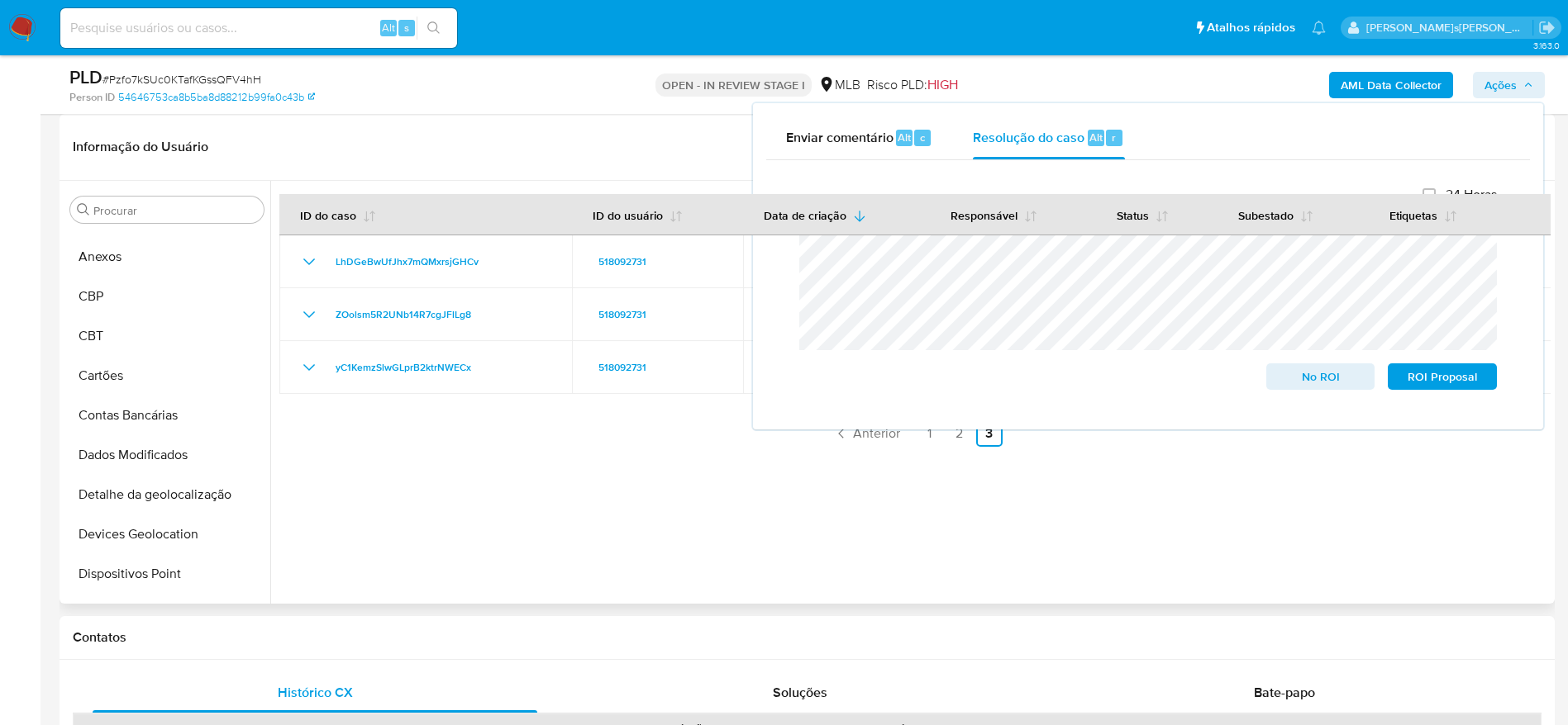
scroll to position [0, 0]
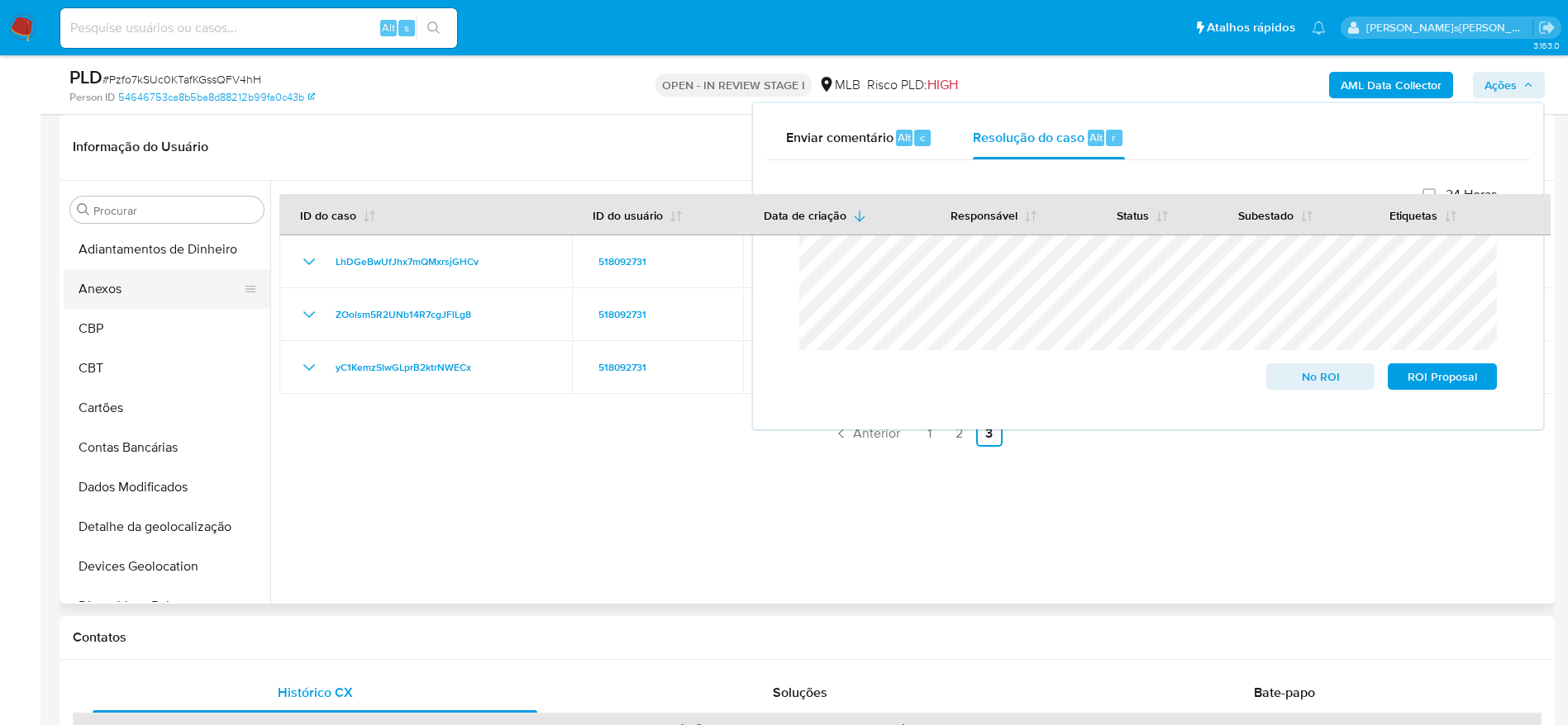
click at [130, 293] on button "Anexos" at bounding box center [159, 289] width 193 height 40
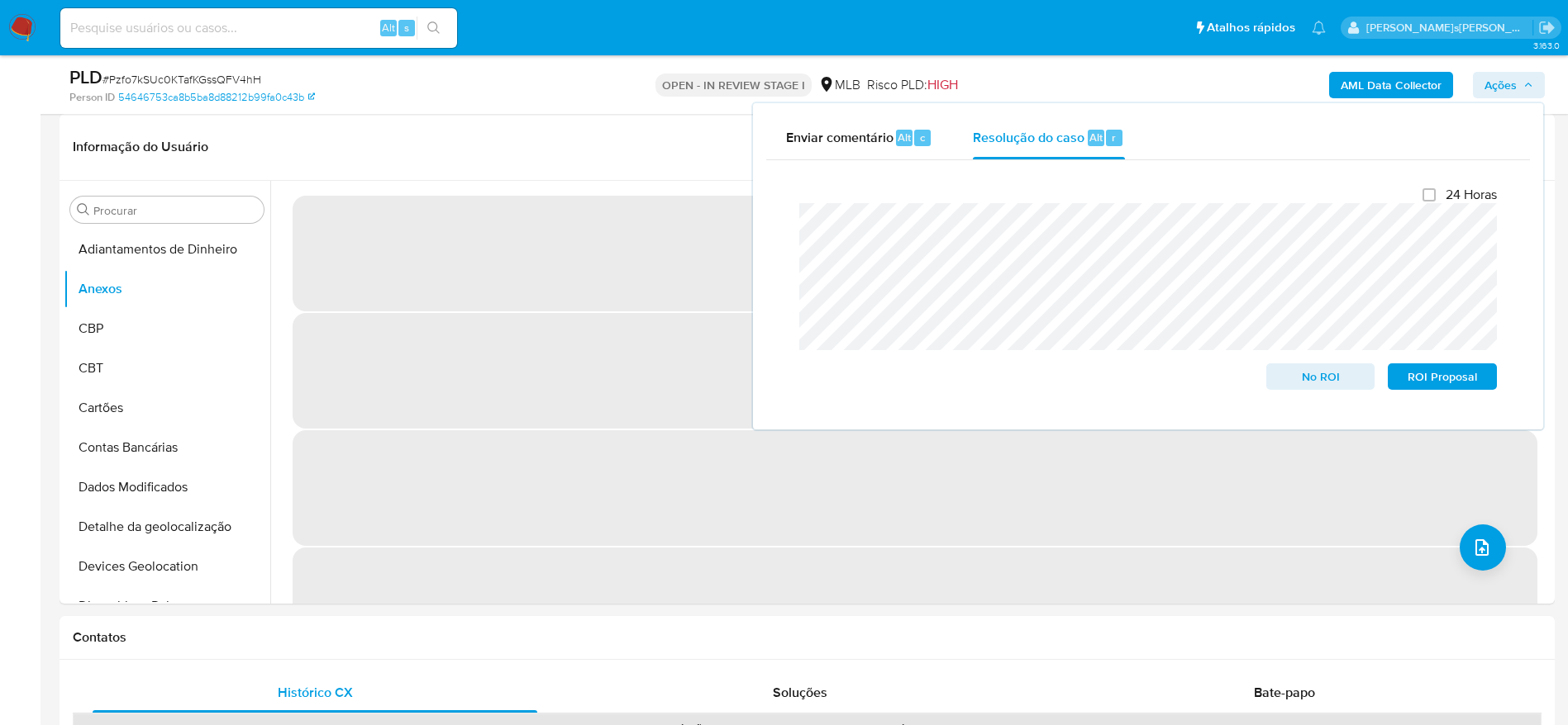
click at [1491, 86] on span "Ações" at bounding box center [1500, 85] width 32 height 26
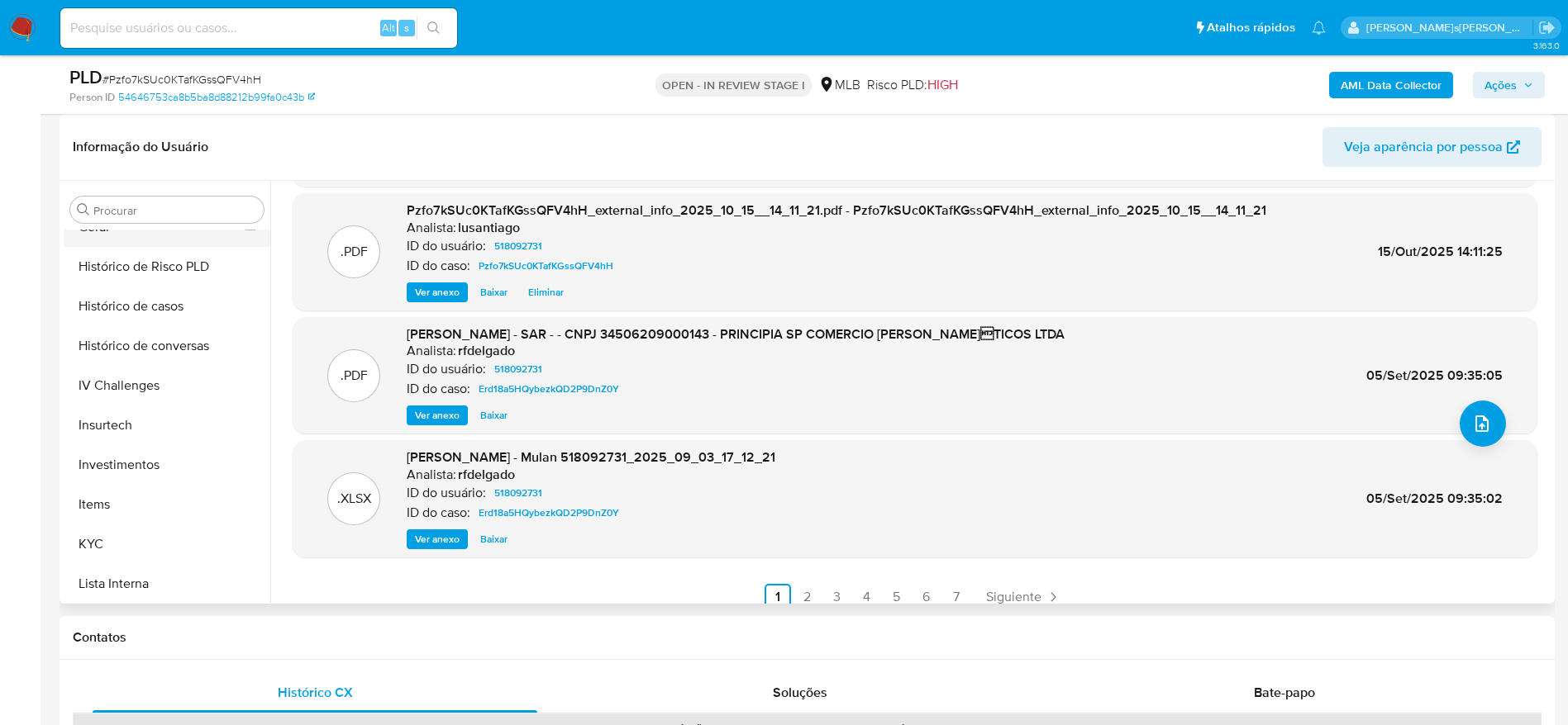
scroll to position [620, 0]
click at [119, 540] on button "KYC" at bounding box center [159, 541] width 193 height 40
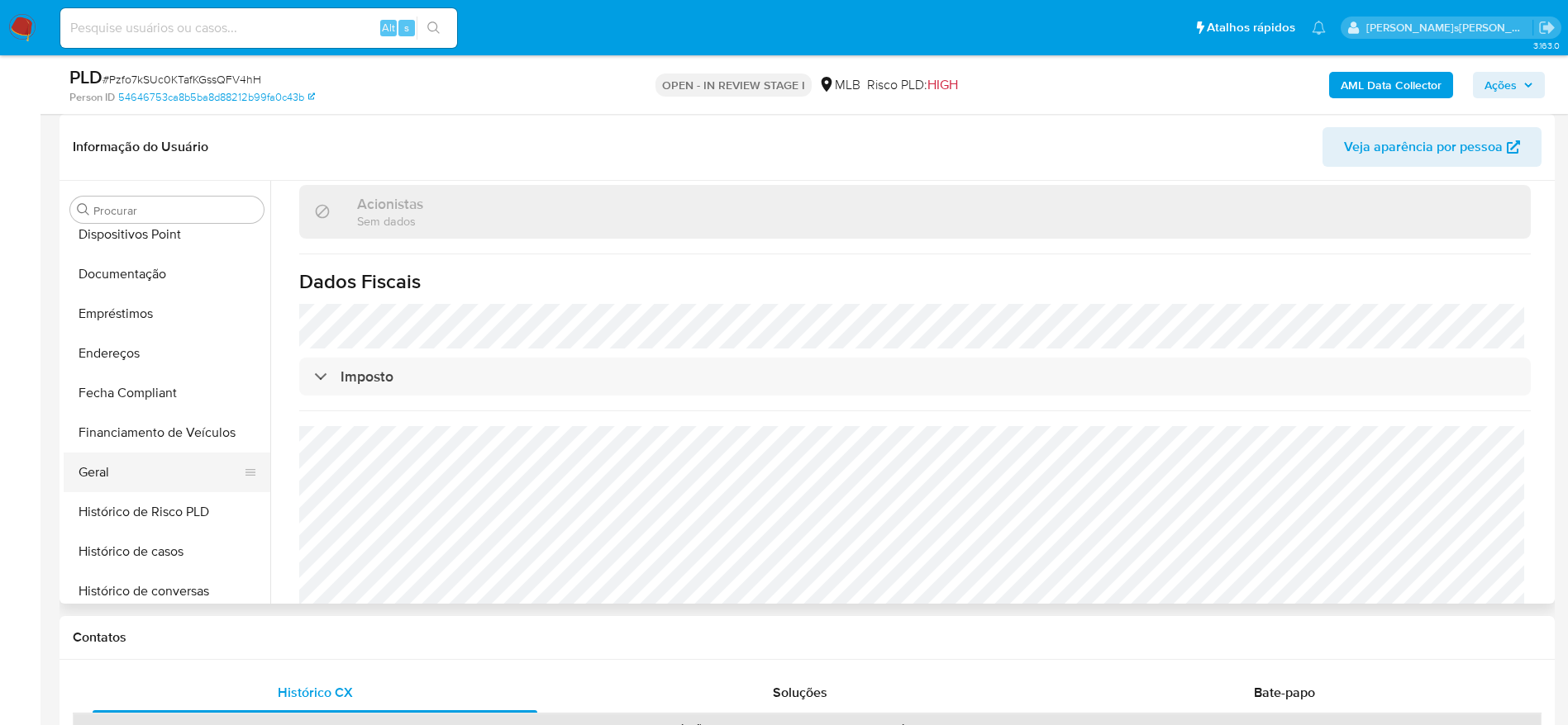
scroll to position [248, 0]
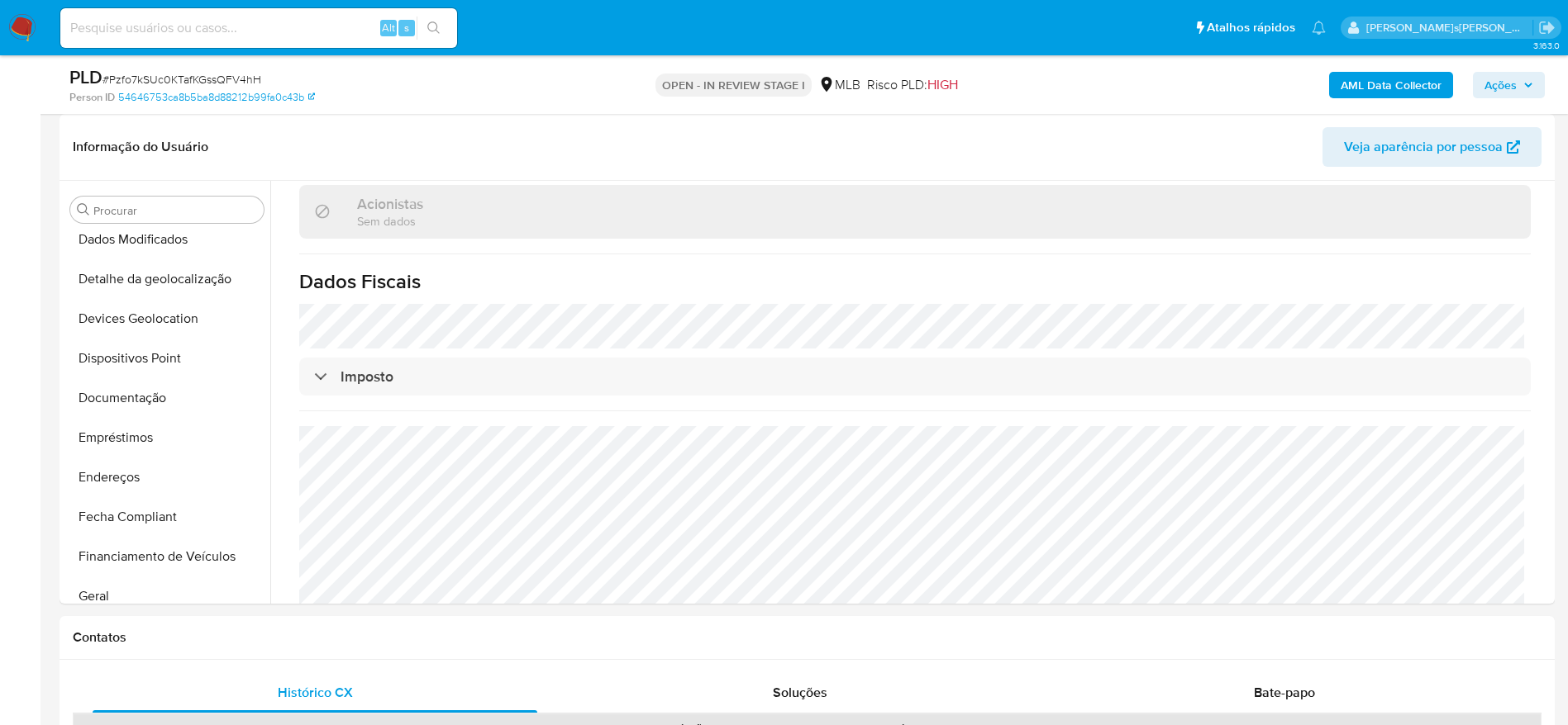
click at [131, 598] on button "Geral" at bounding box center [159, 596] width 193 height 40
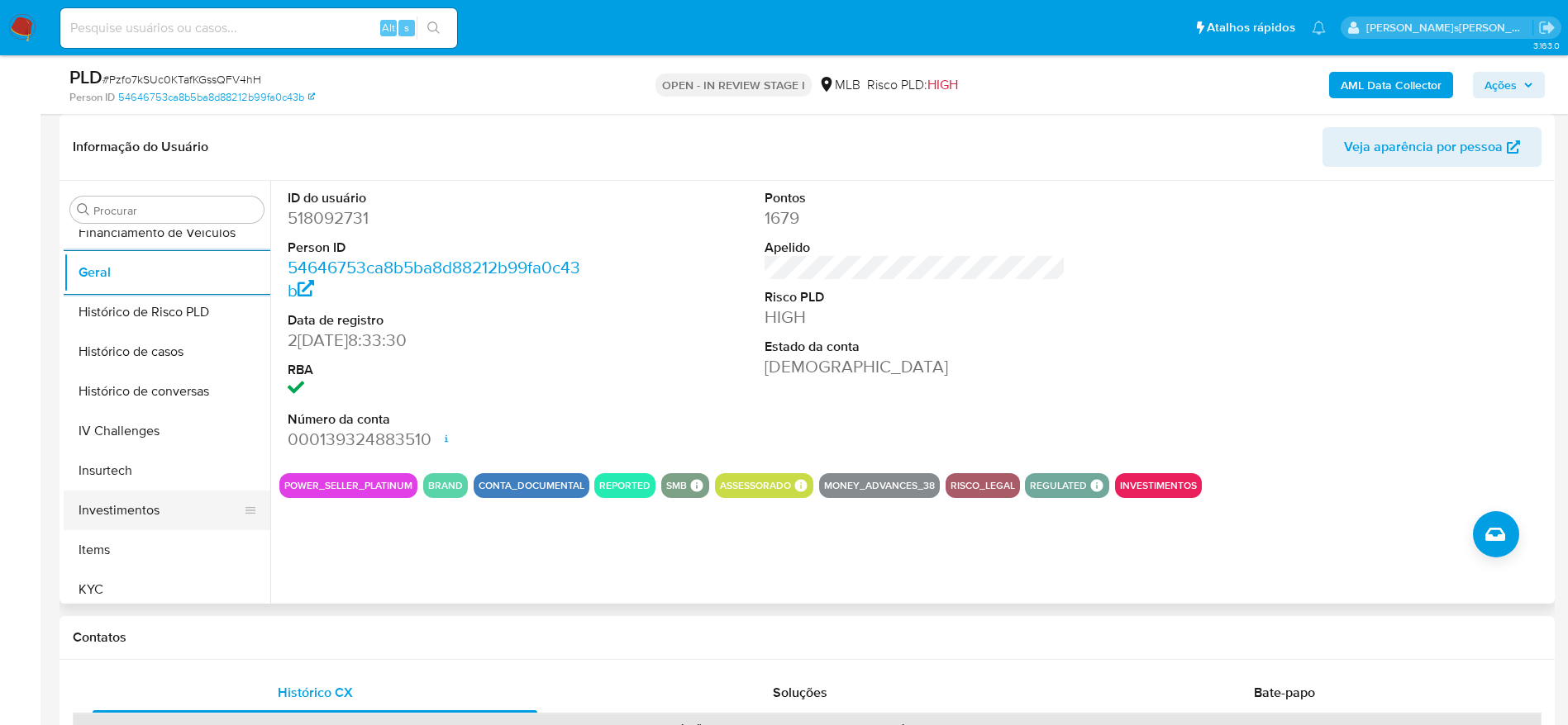
scroll to position [620, 0]
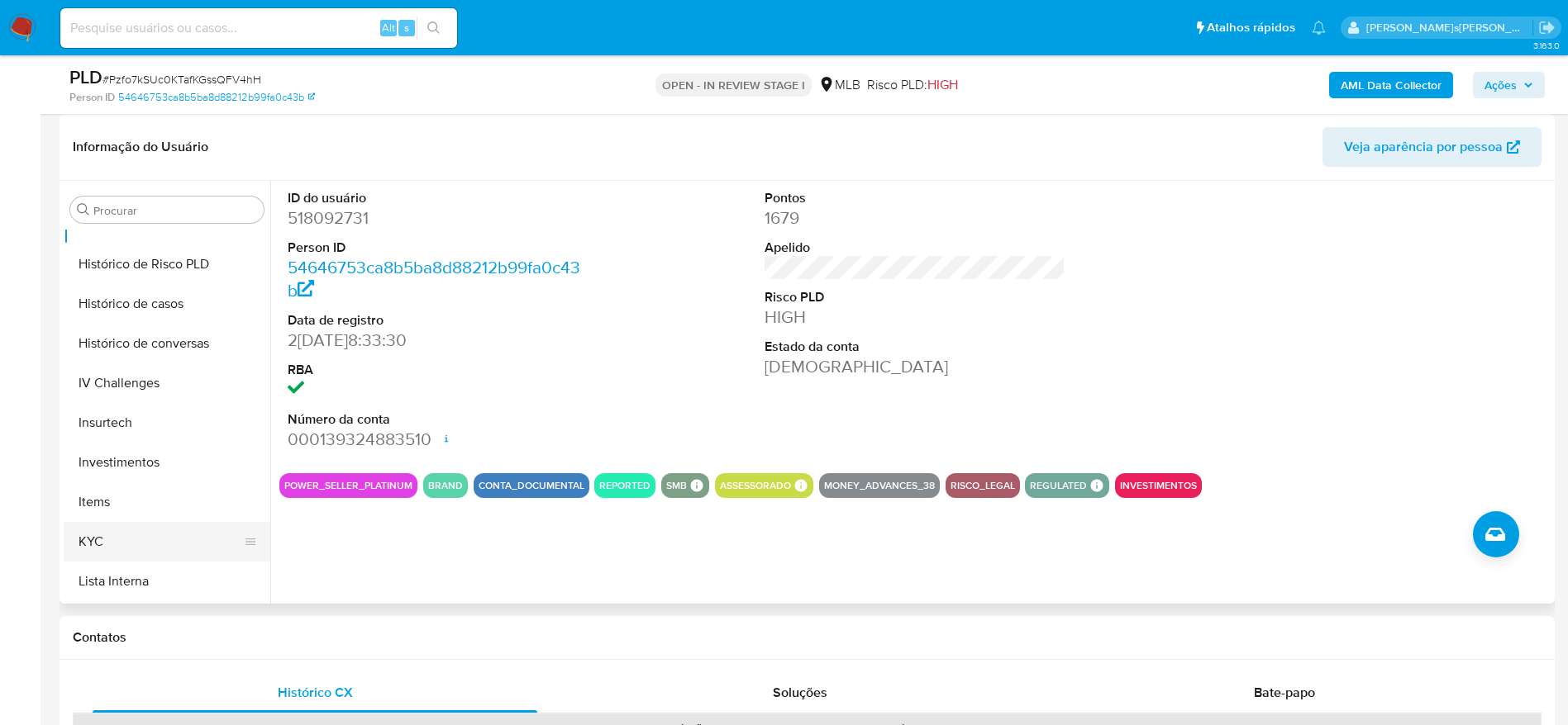
click at [125, 529] on button "KYC" at bounding box center [159, 541] width 193 height 40
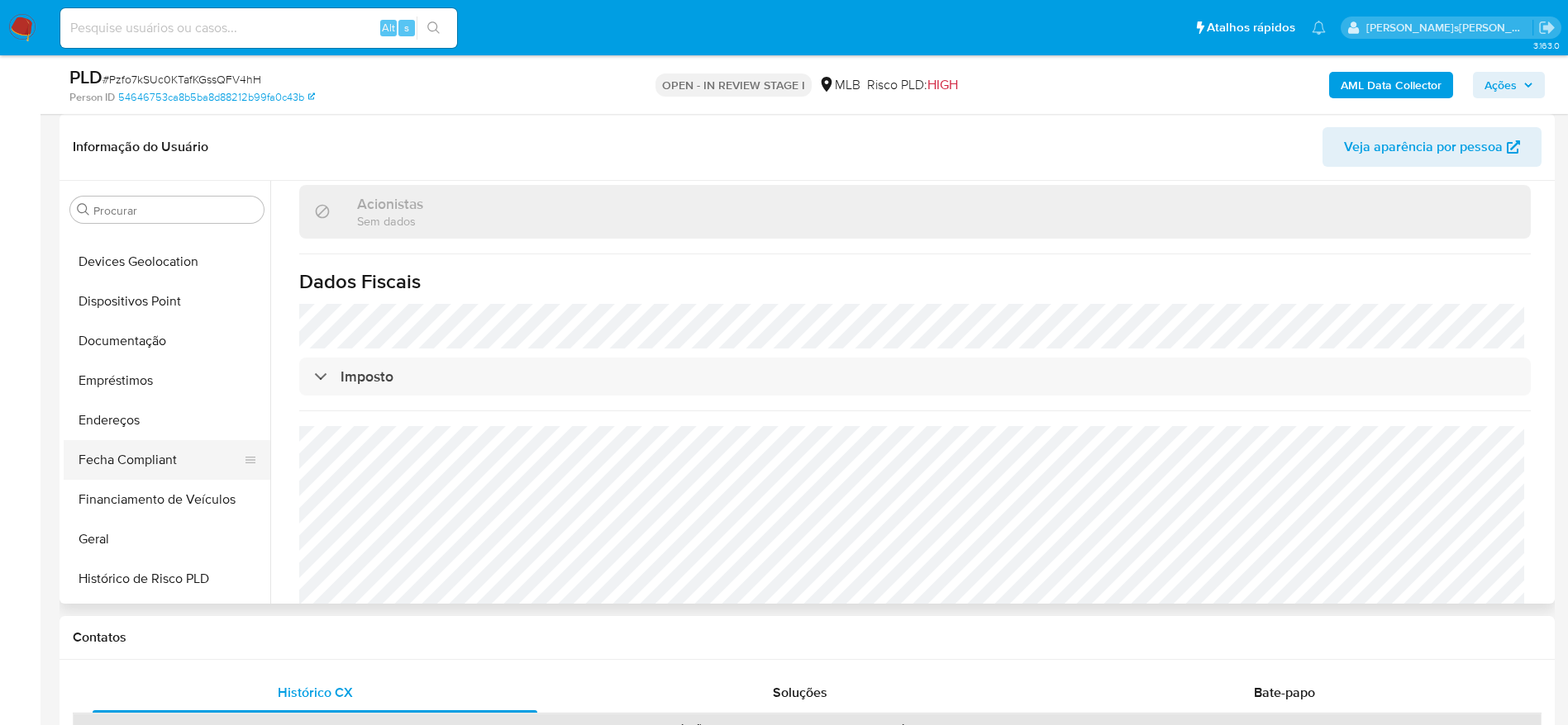
scroll to position [248, 0]
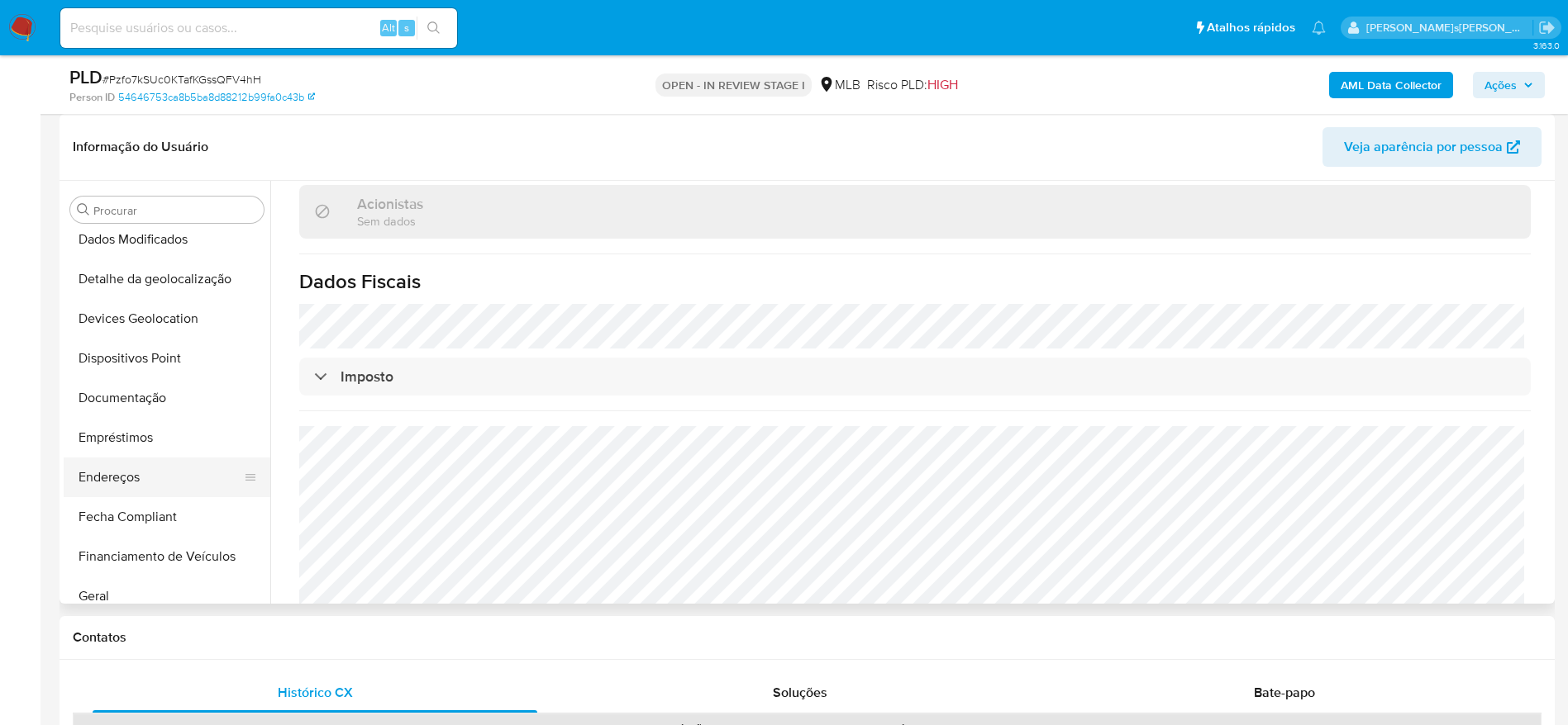
click at [120, 474] on button "Endereços" at bounding box center [159, 477] width 193 height 40
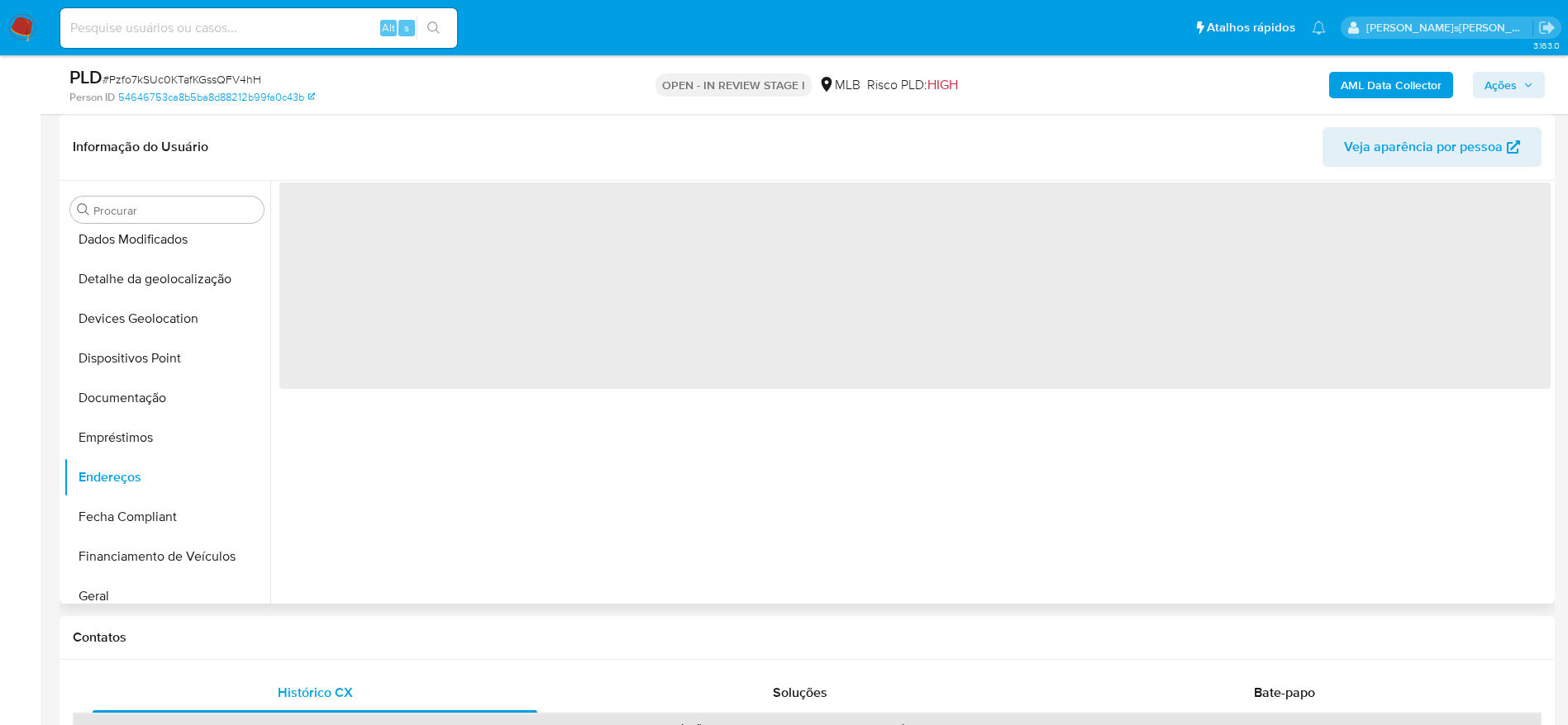
scroll to position [0, 0]
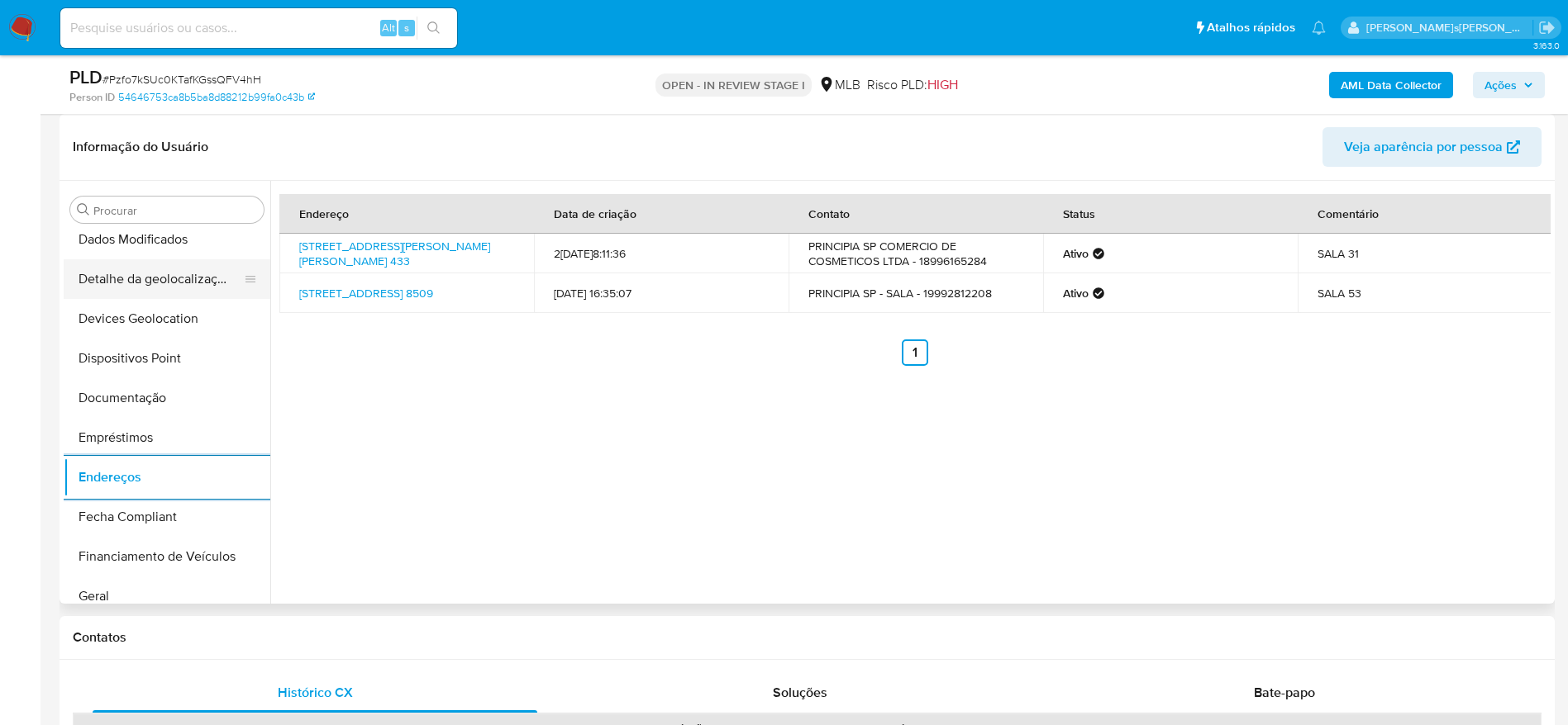
click at [181, 269] on button "Detalhe da geolocalização" at bounding box center [159, 279] width 193 height 40
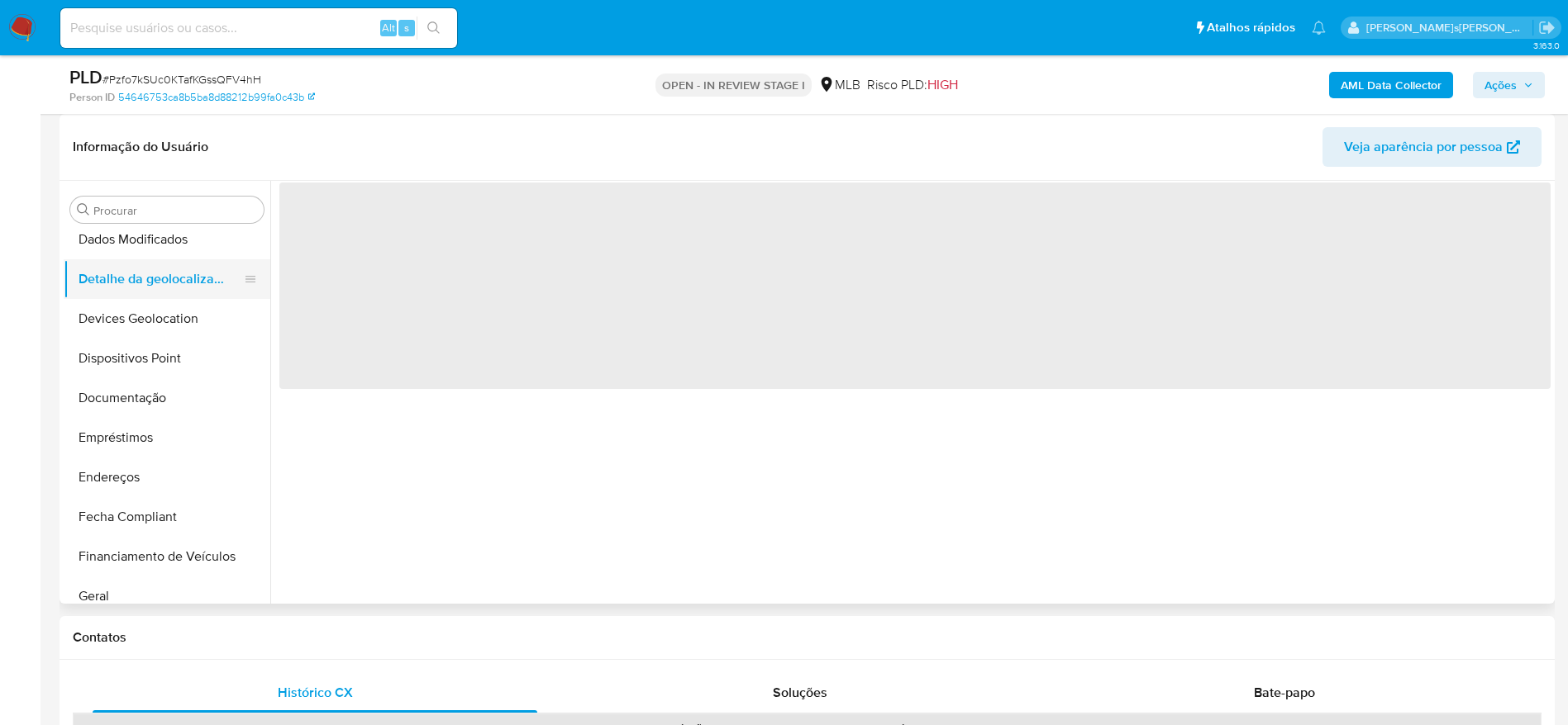
click at [145, 294] on button "Detalhe da geolocalização" at bounding box center [159, 279] width 193 height 40
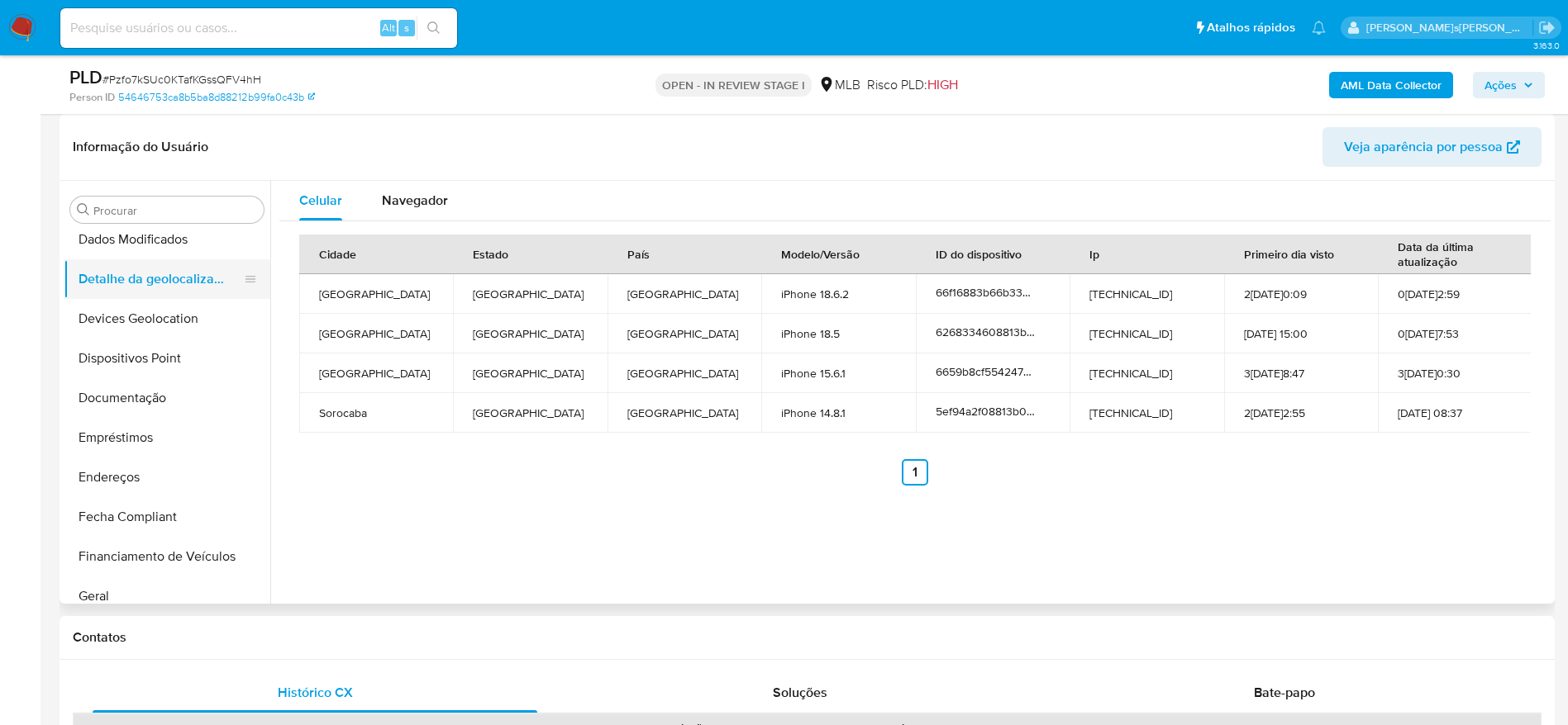
click at [140, 284] on button "Detalhe da geolocalização" at bounding box center [159, 279] width 193 height 40
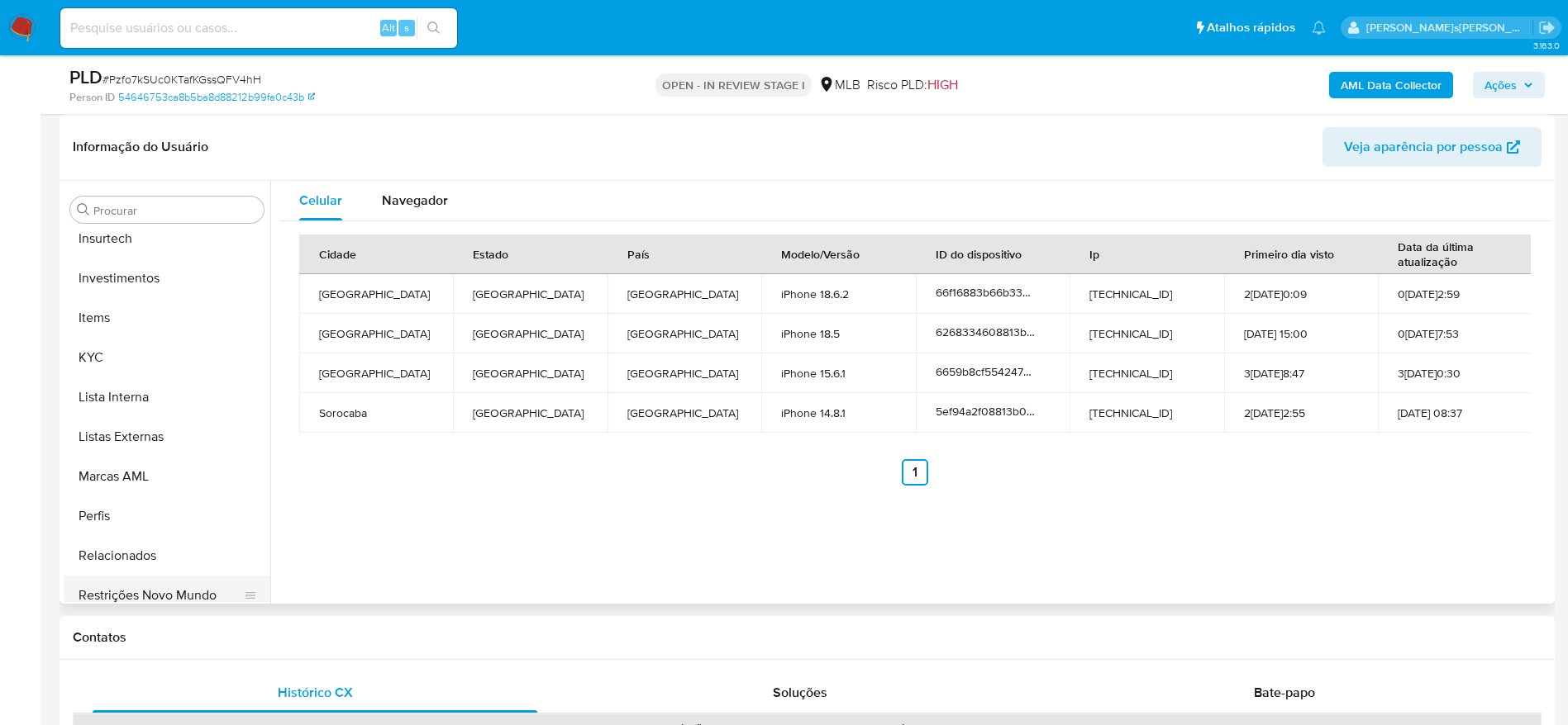
scroll to position [896, 0]
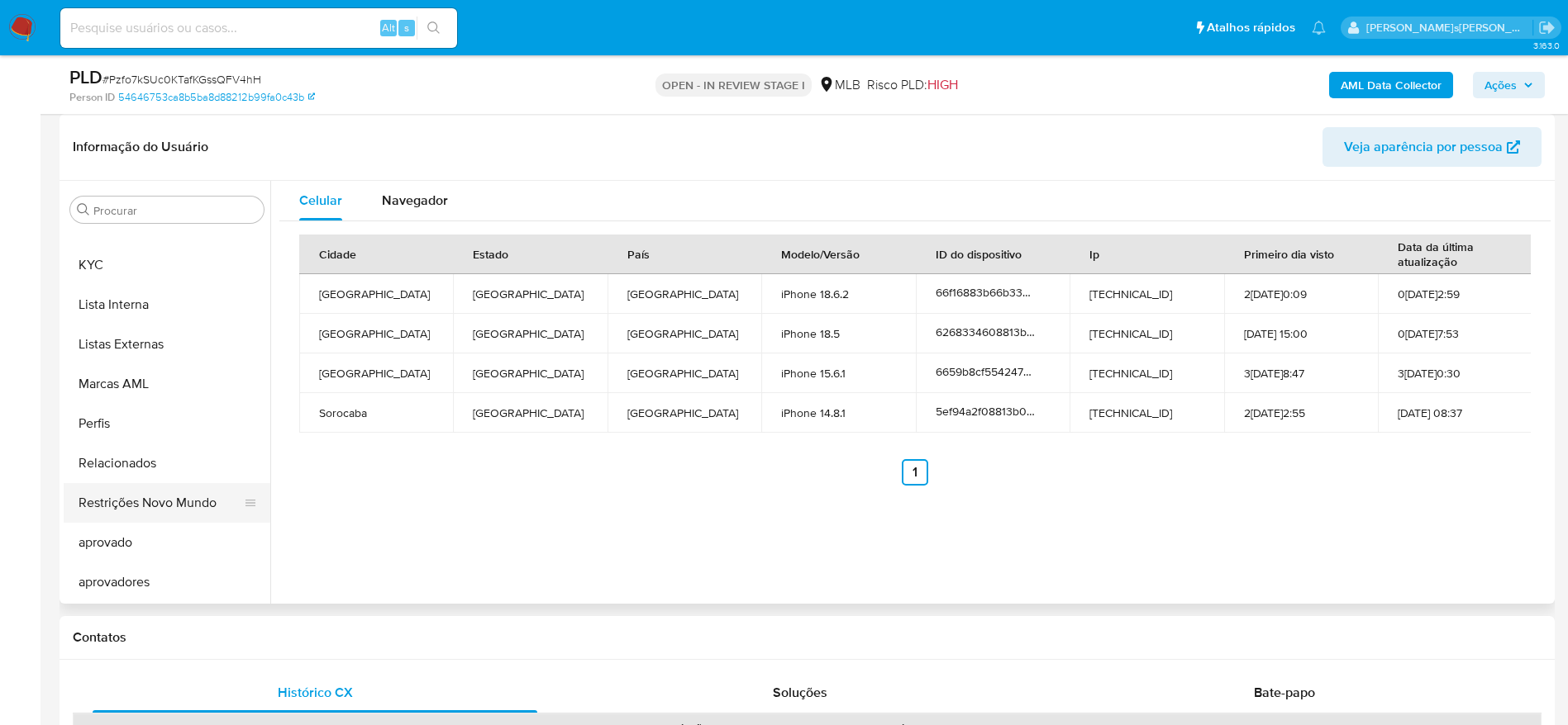
click at [143, 509] on button "Restrições Novo Mundo" at bounding box center [159, 502] width 193 height 40
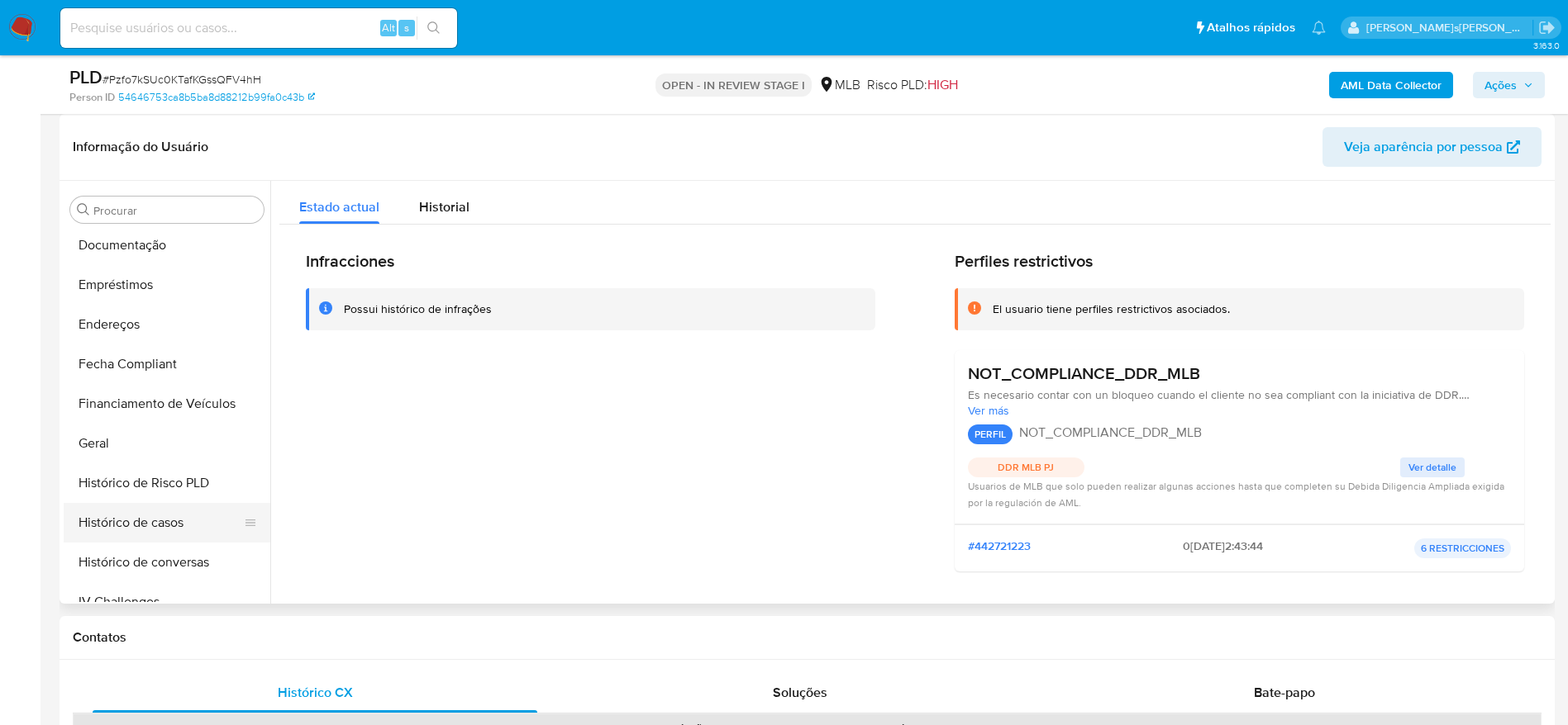
scroll to position [277, 0]
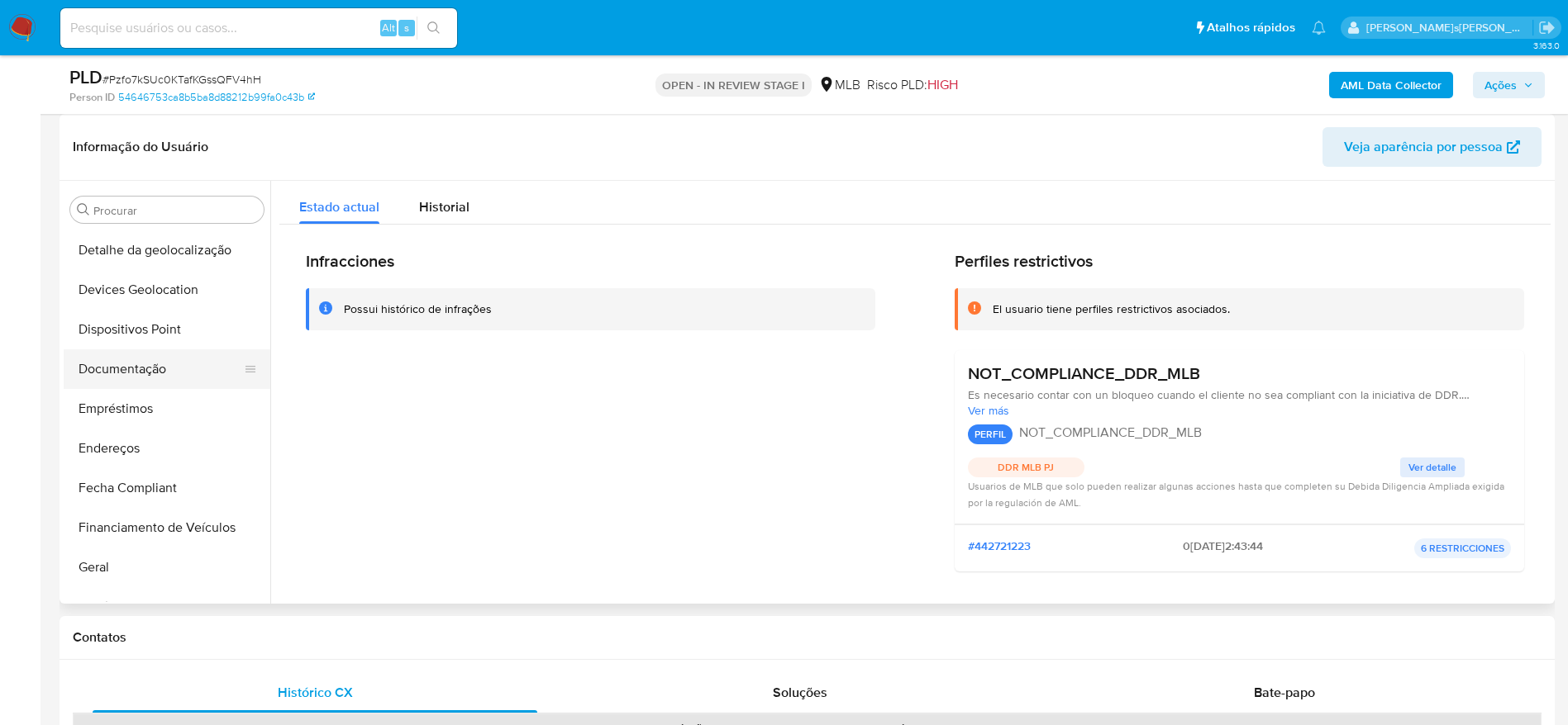
click at [145, 352] on button "Documentação" at bounding box center [159, 369] width 193 height 40
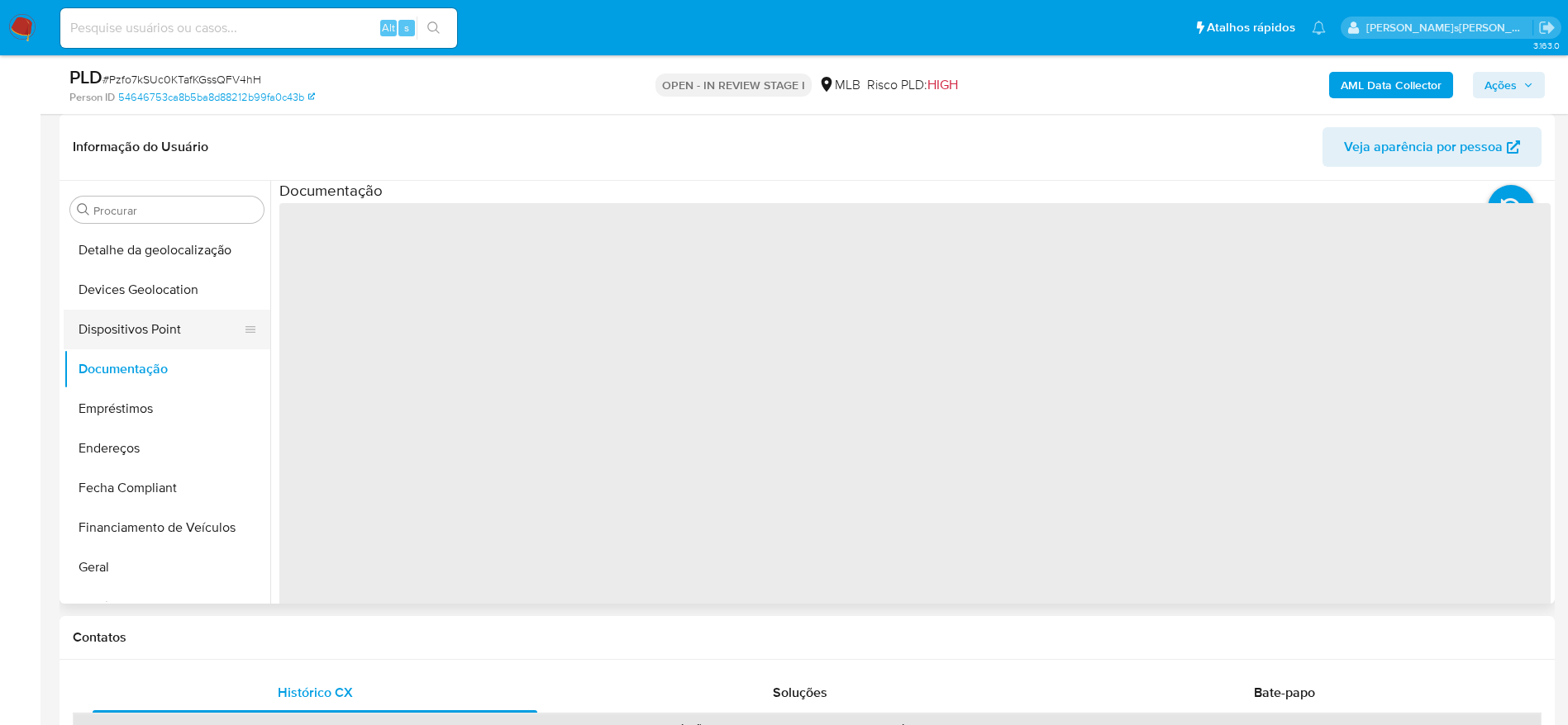
click at [144, 336] on button "Dispositivos Point" at bounding box center [159, 329] width 193 height 40
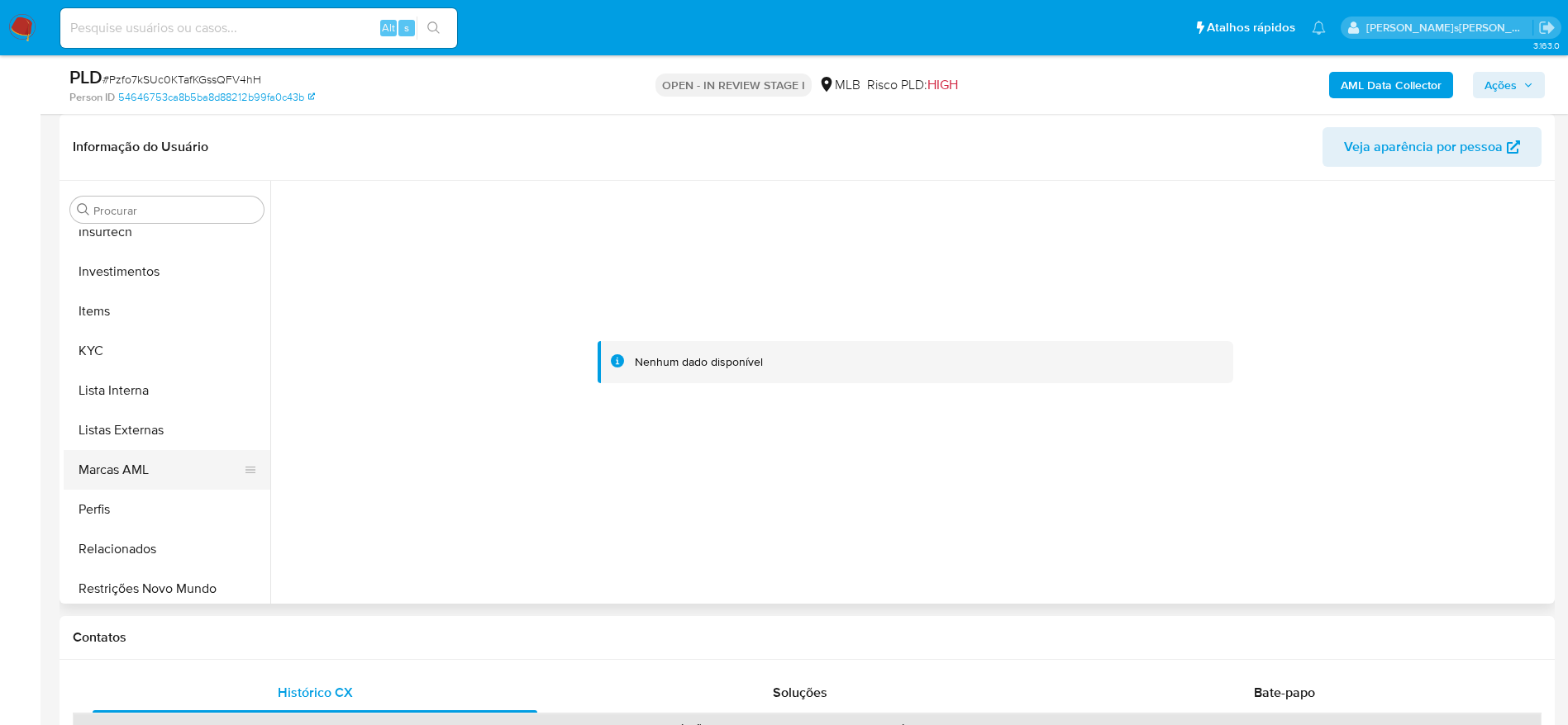
scroll to position [896, 0]
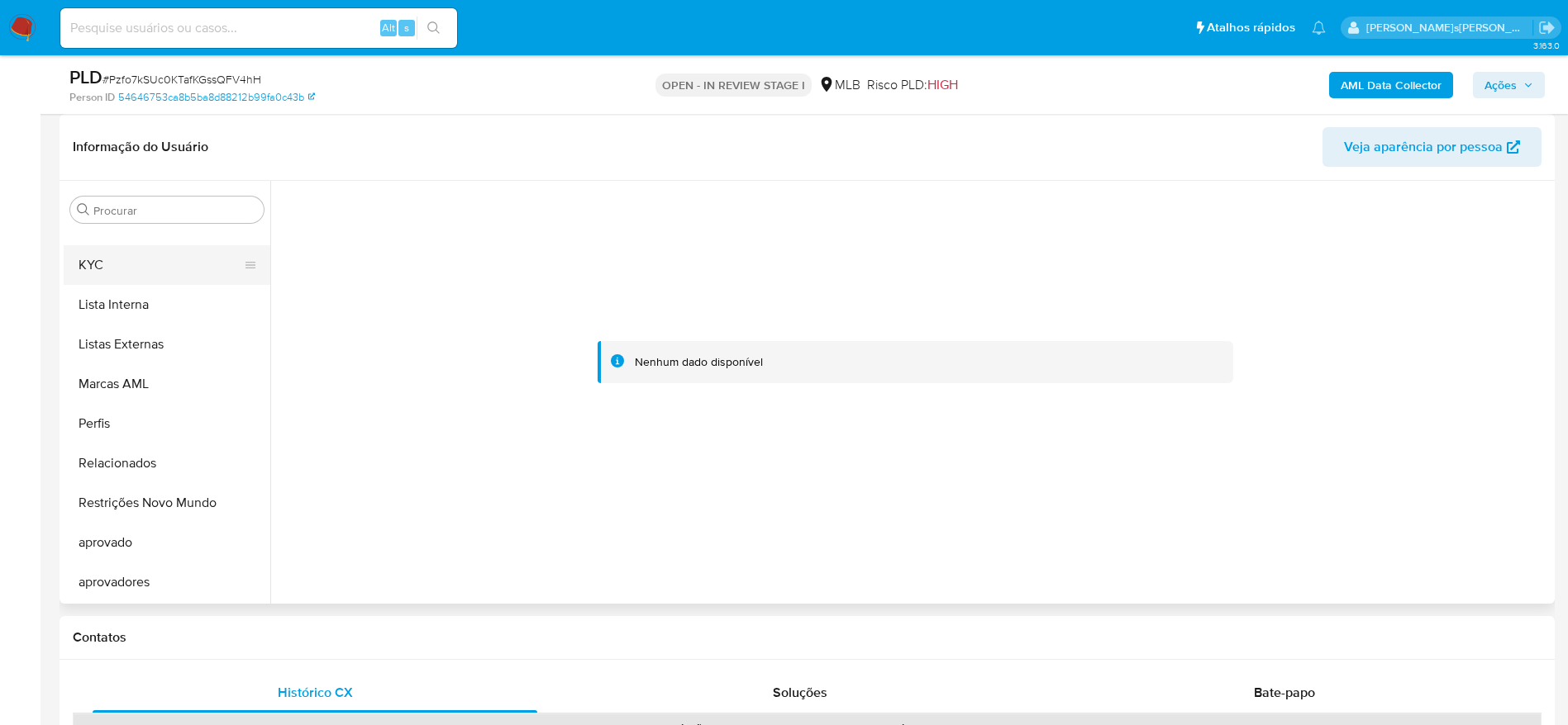
click at [133, 258] on button "KYC" at bounding box center [159, 264] width 193 height 40
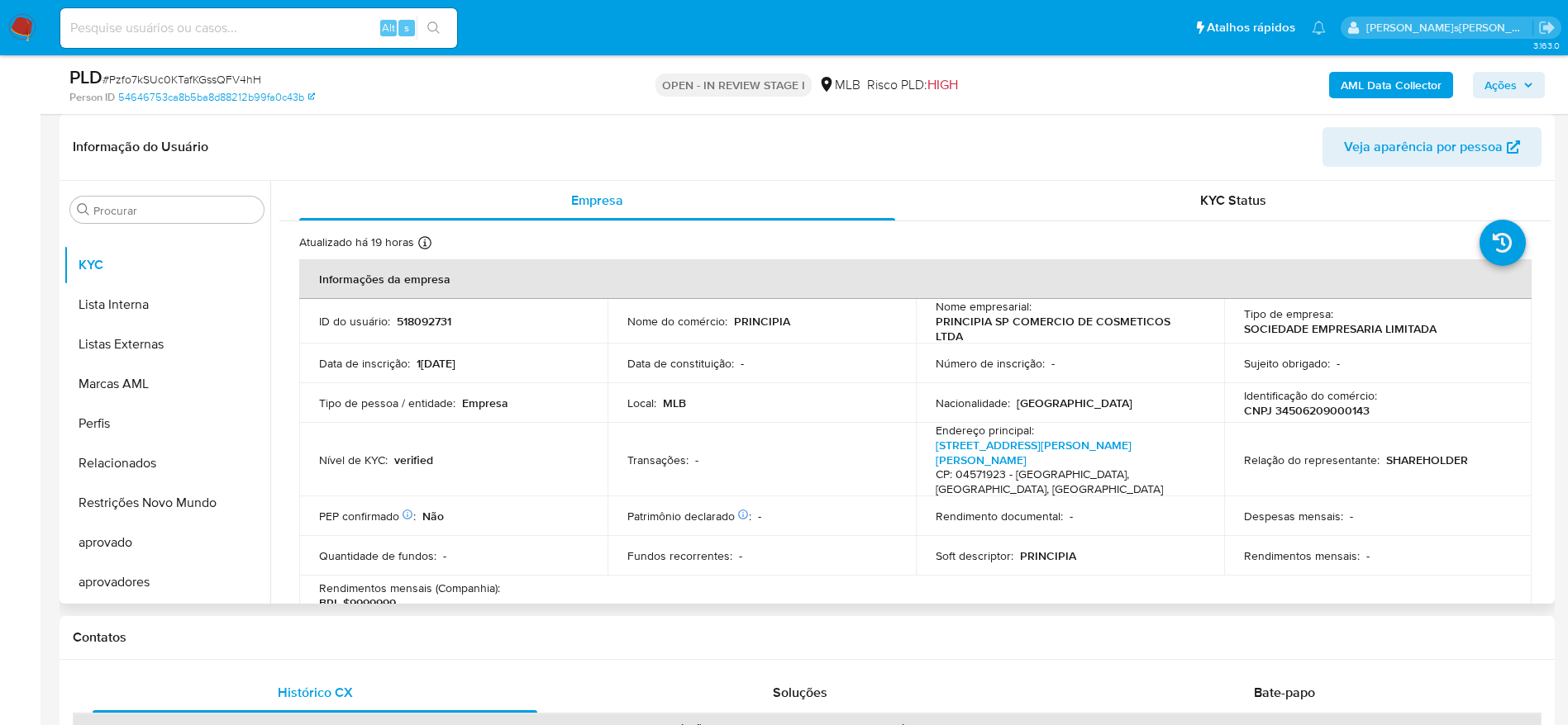
click at [1281, 406] on p "CNPJ 34506209000143" at bounding box center [1306, 410] width 125 height 15
click at [1282, 407] on p "CNPJ 34506209000143" at bounding box center [1306, 410] width 125 height 15
copy p "34506209000143"
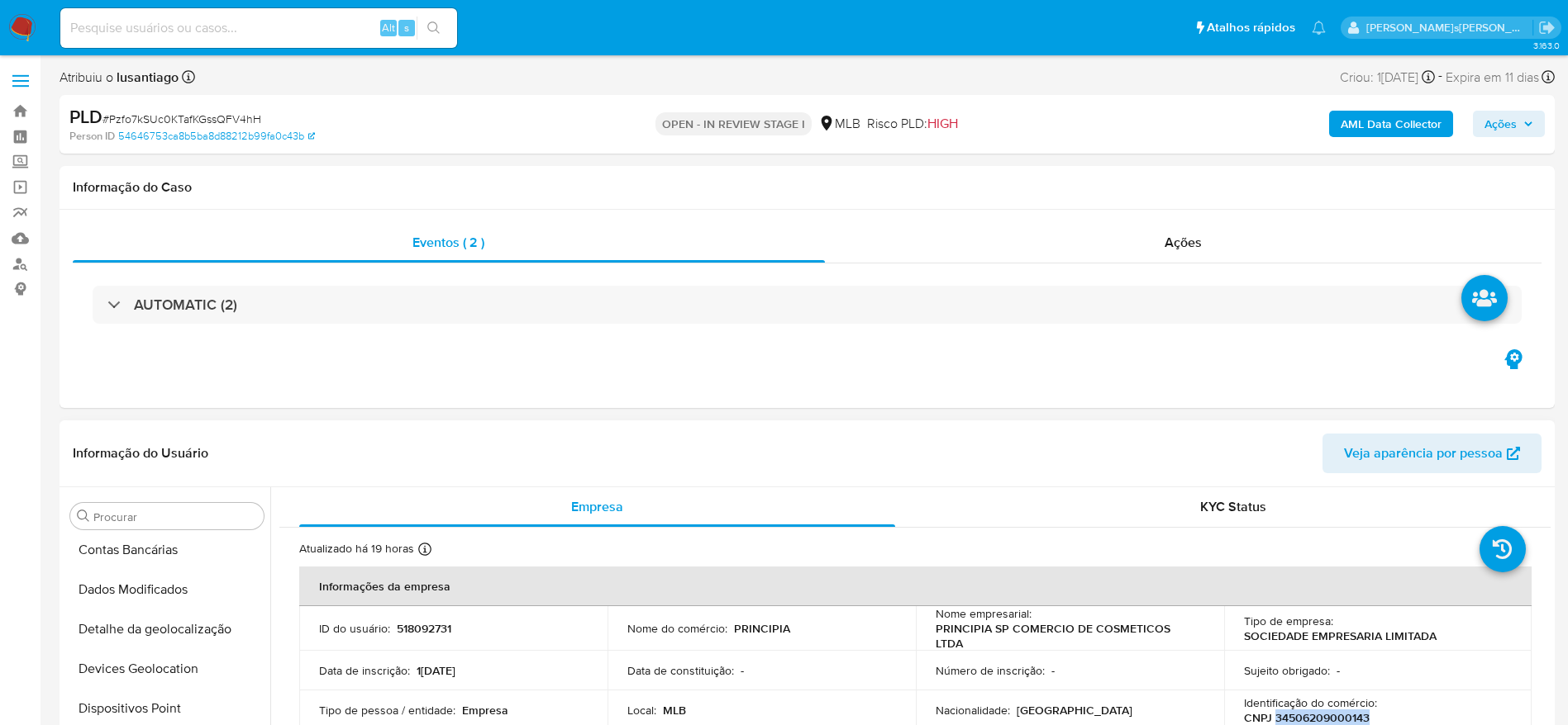
scroll to position [0, 0]
click at [137, 584] on button "Anexos" at bounding box center [159, 596] width 193 height 40
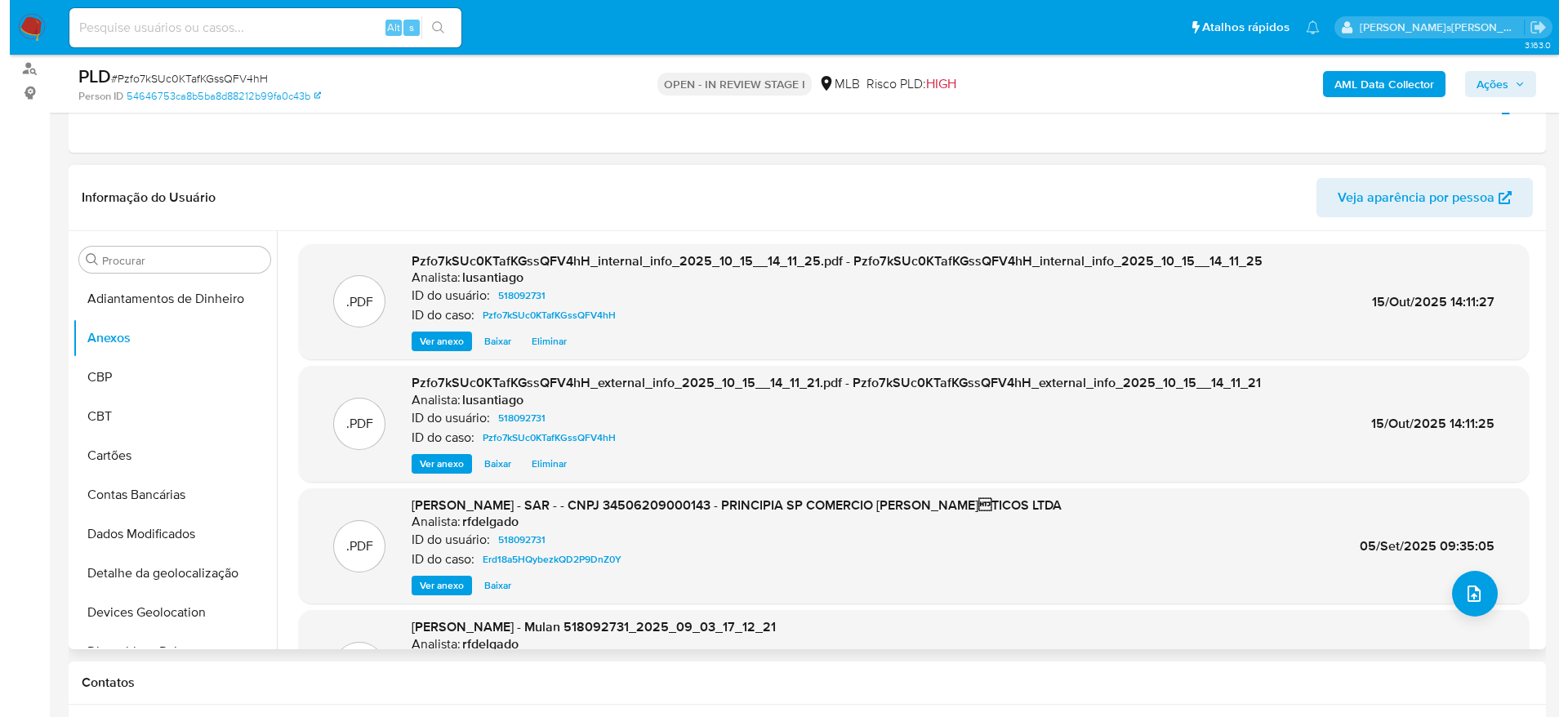
scroll to position [245, 0]
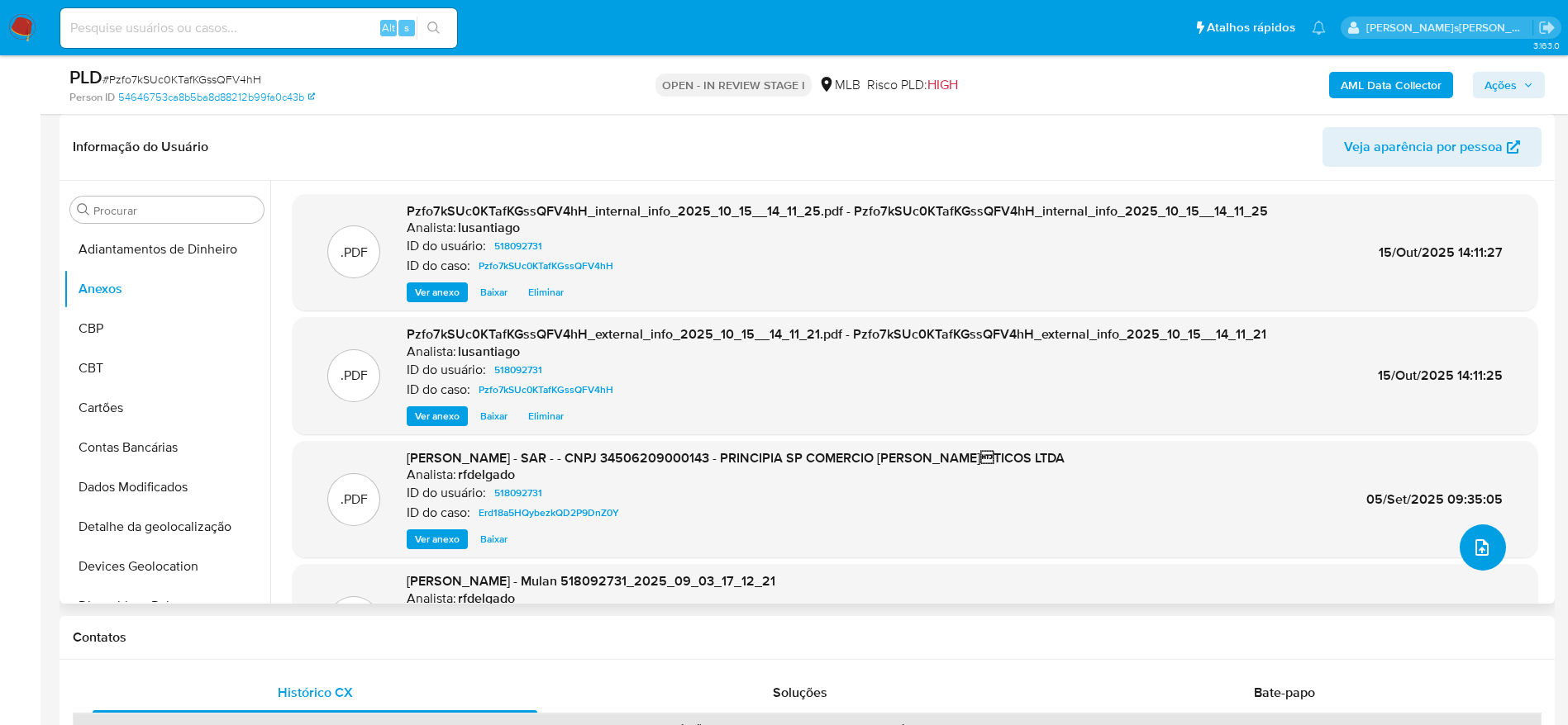
click at [1475, 544] on icon "upload-file" at bounding box center [1481, 547] width 19 height 19
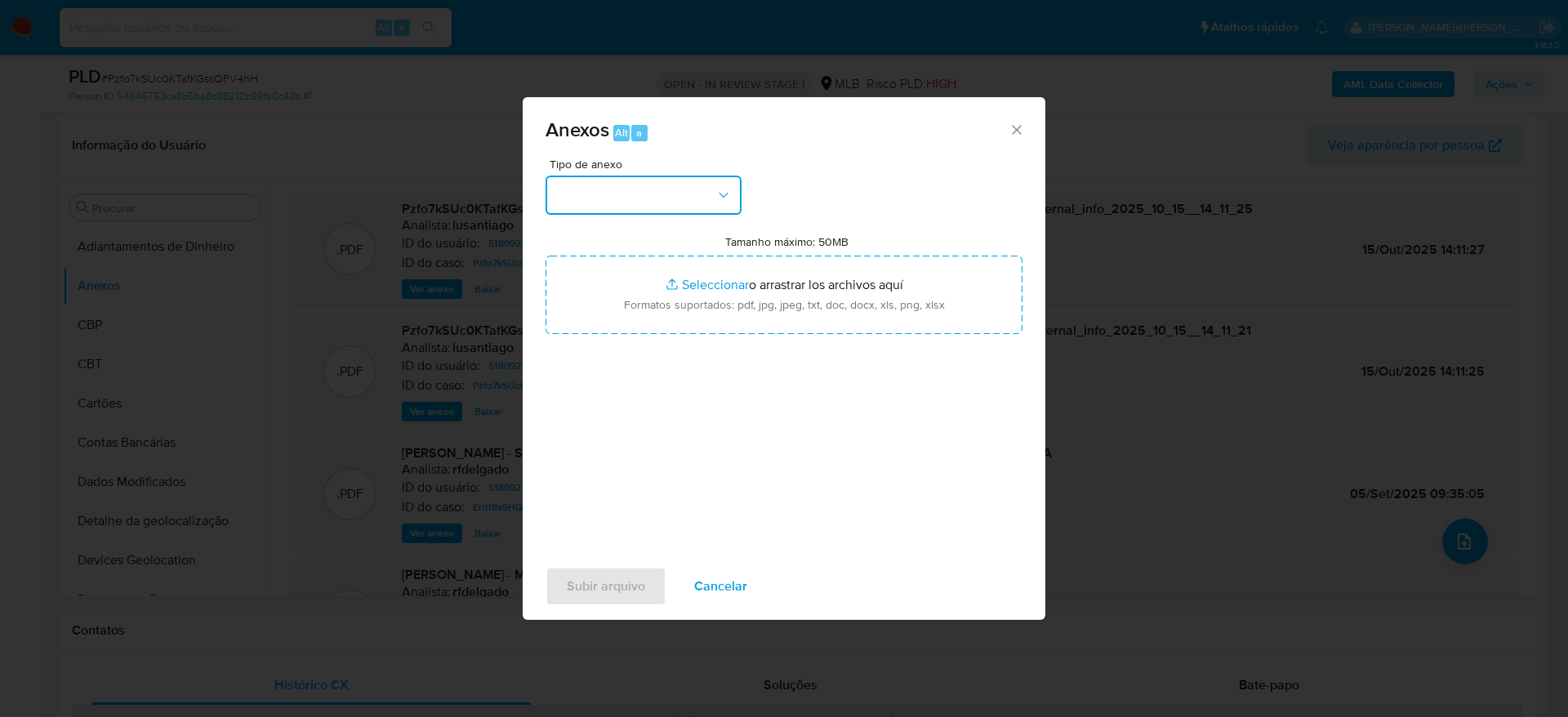
click at [700, 203] on button "button" at bounding box center [644, 195] width 196 height 39
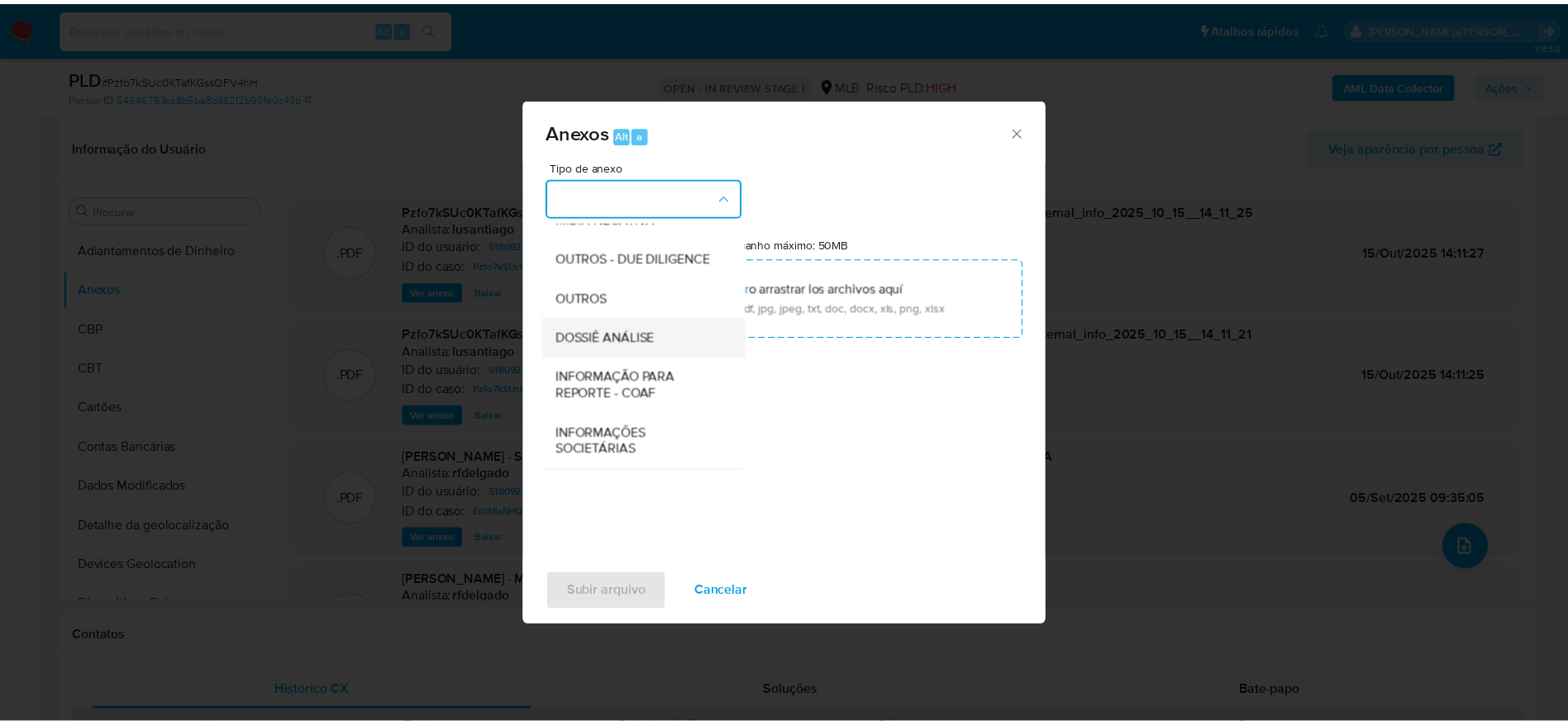
scroll to position [255, 0]
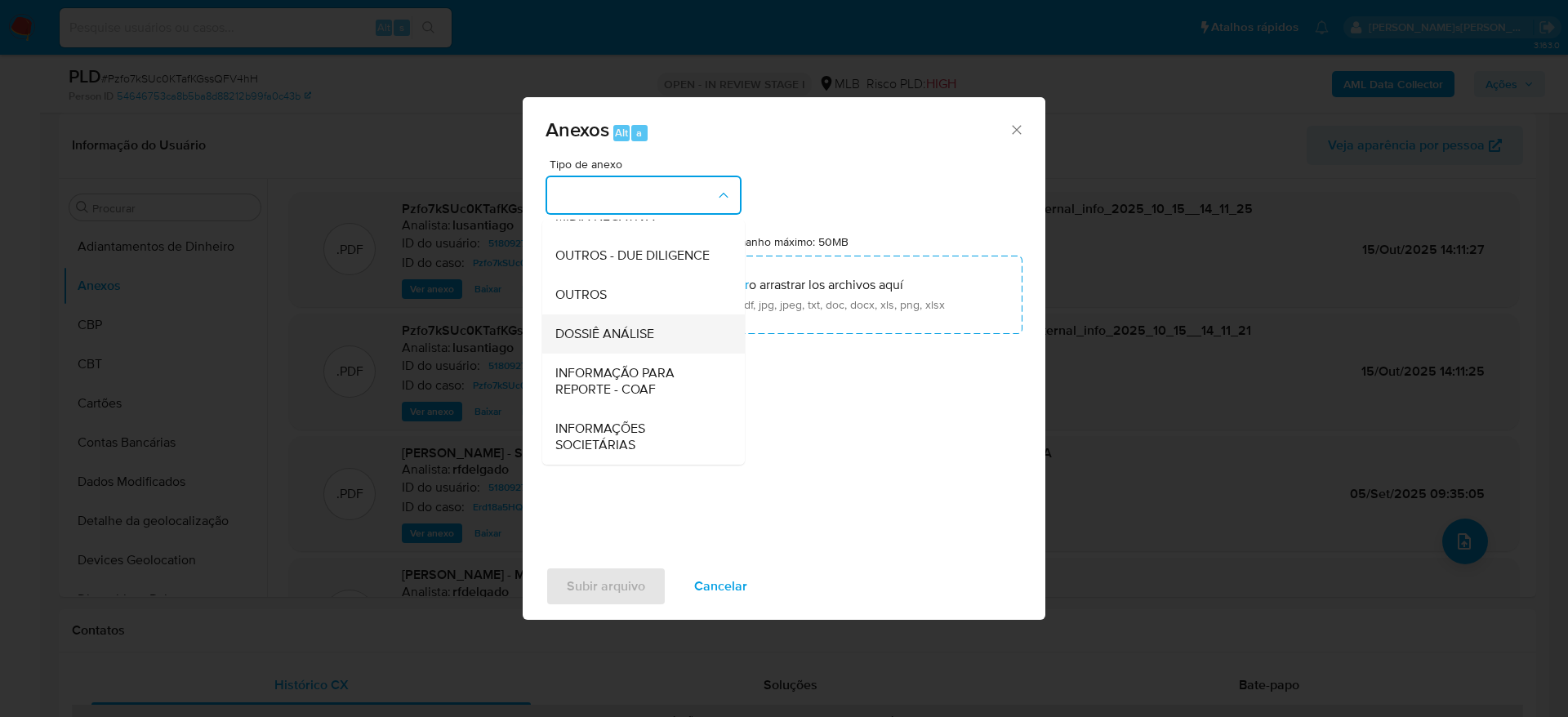
click at [613, 329] on span "DOSSIÊ ANÁLISE" at bounding box center [604, 334] width 99 height 16
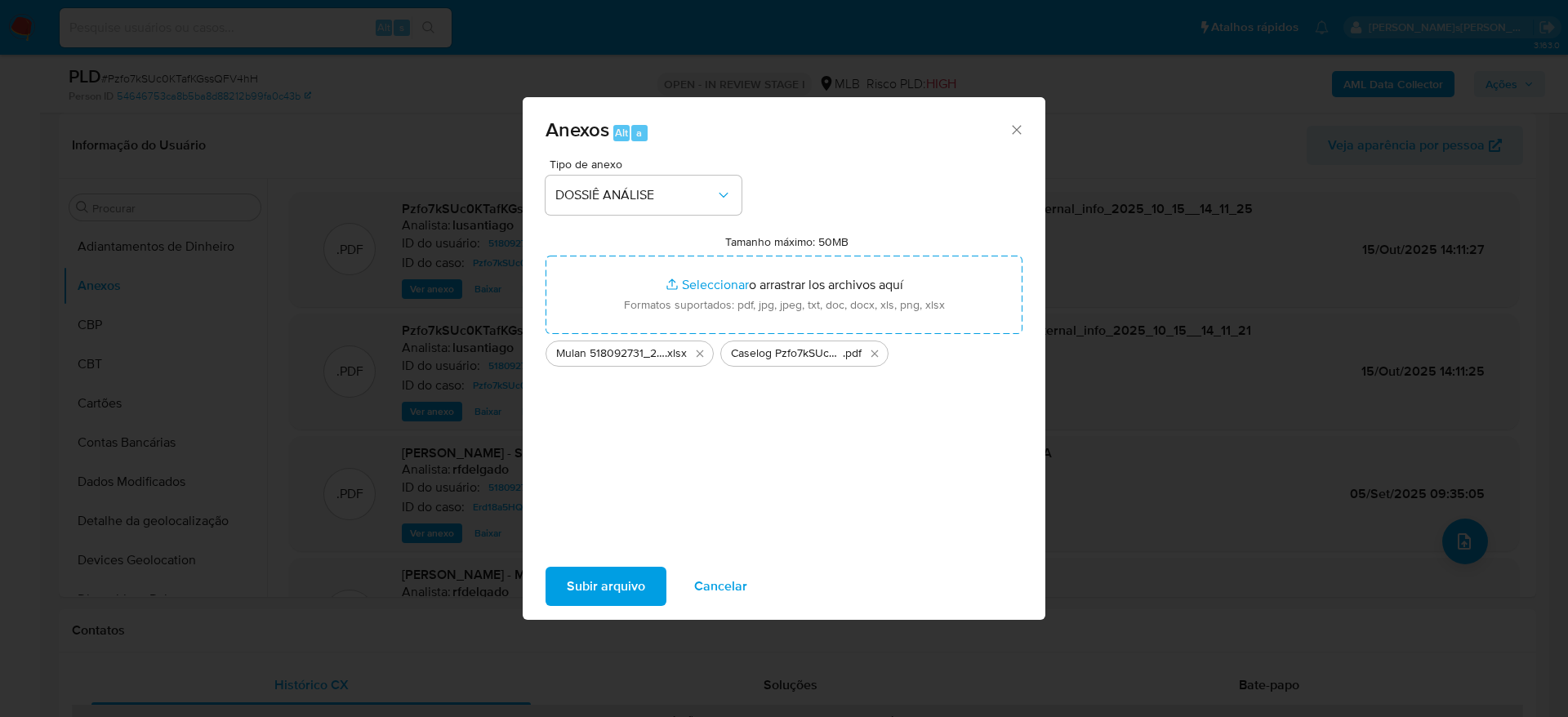
click at [591, 605] on span "Subir arquivo" at bounding box center [606, 586] width 79 height 36
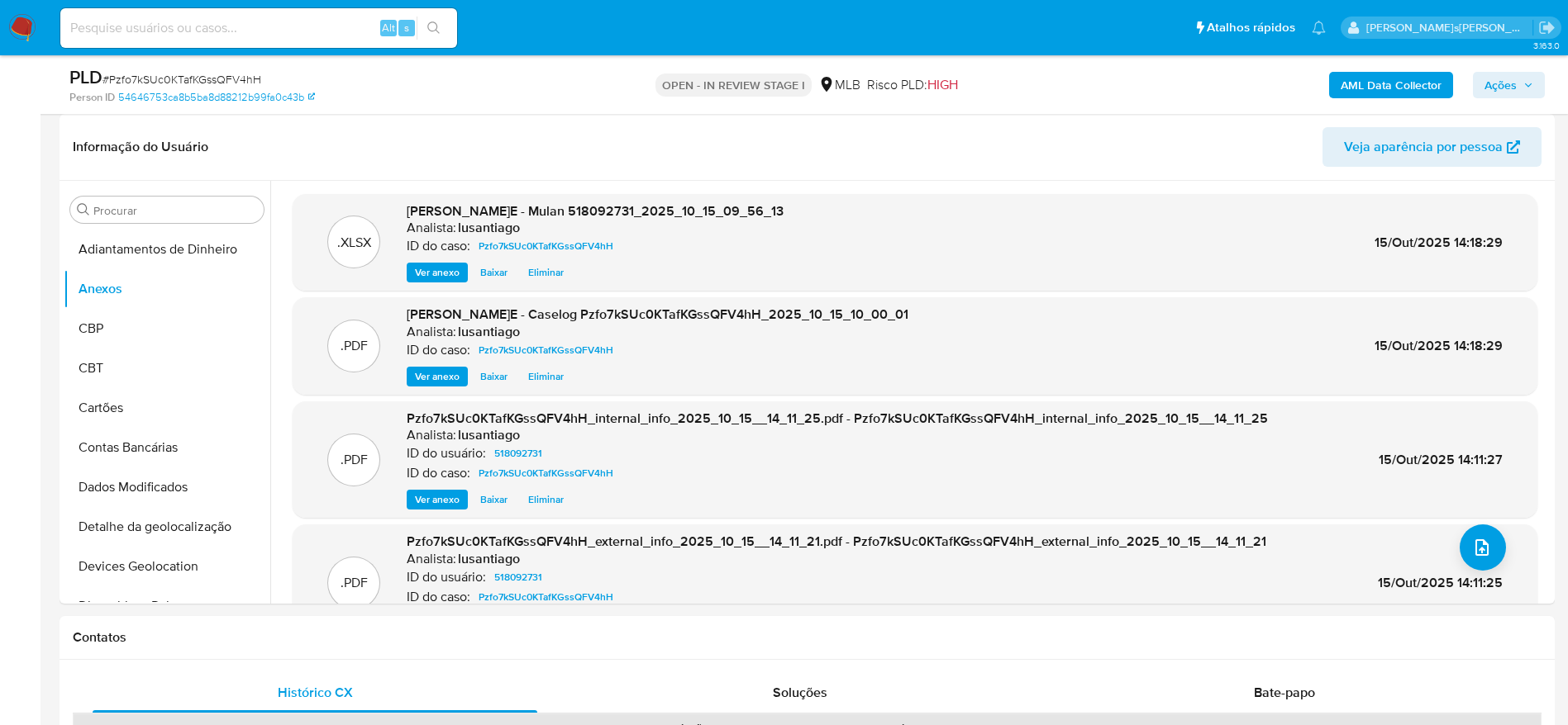
click at [1514, 86] on span "Ações" at bounding box center [1500, 85] width 32 height 26
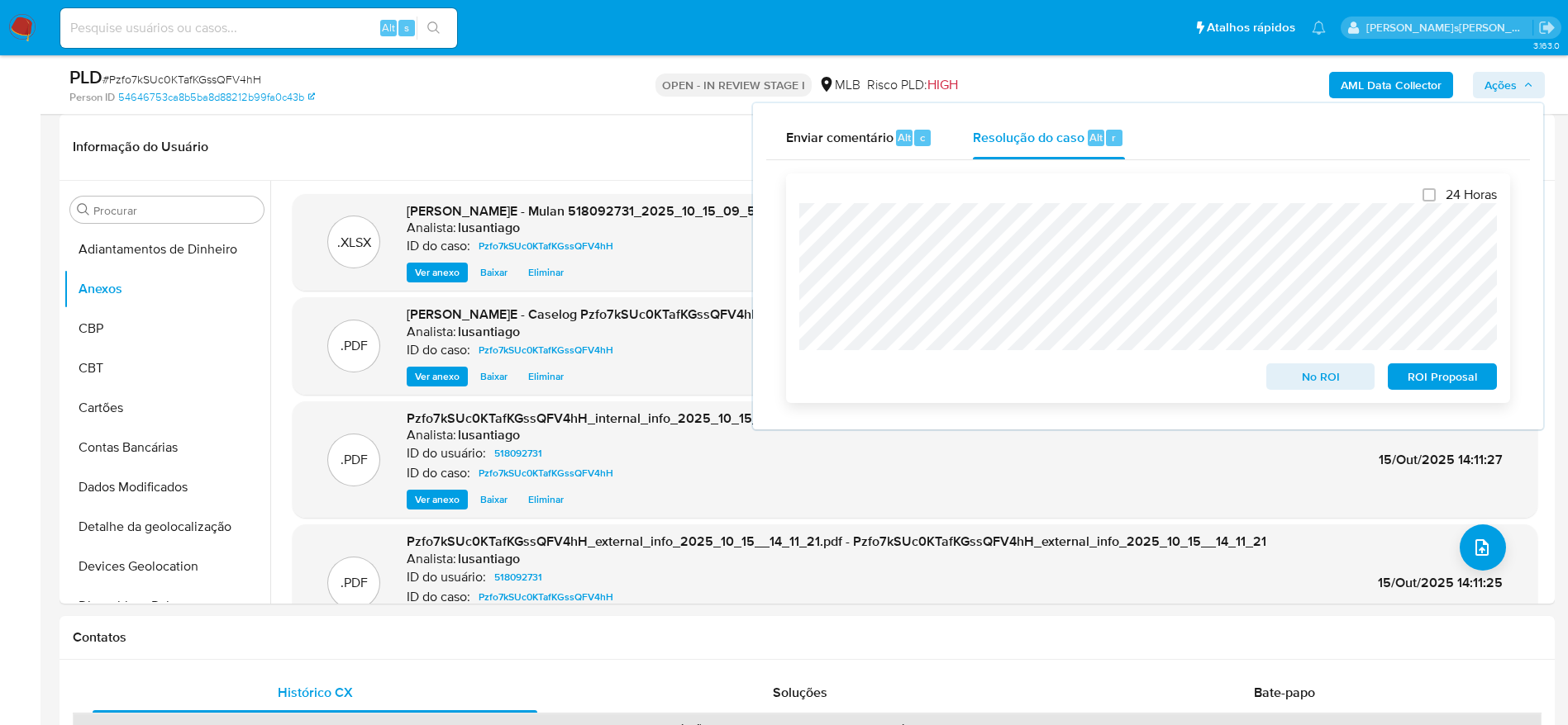
click at [1317, 386] on span "No ROI" at bounding box center [1320, 377] width 86 height 23
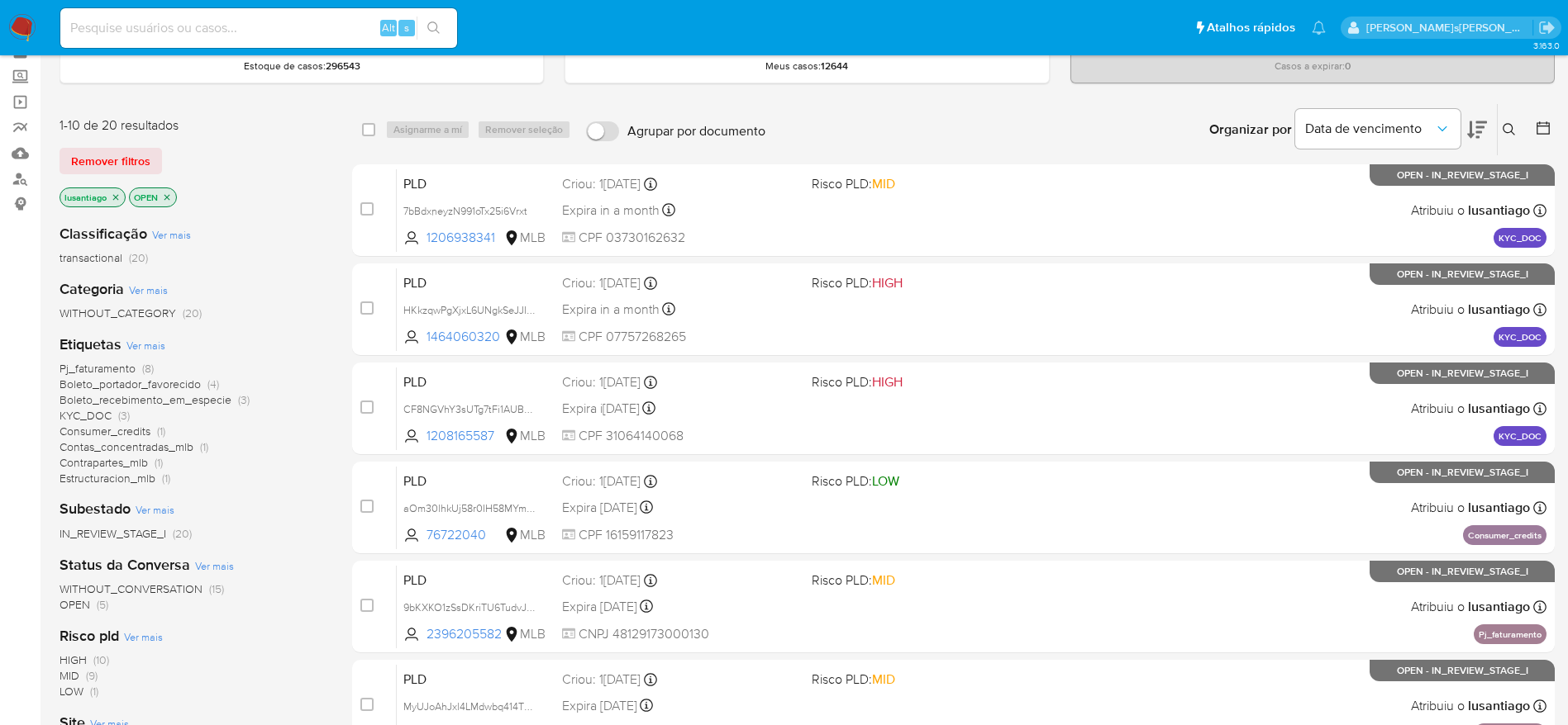
scroll to position [124, 0]
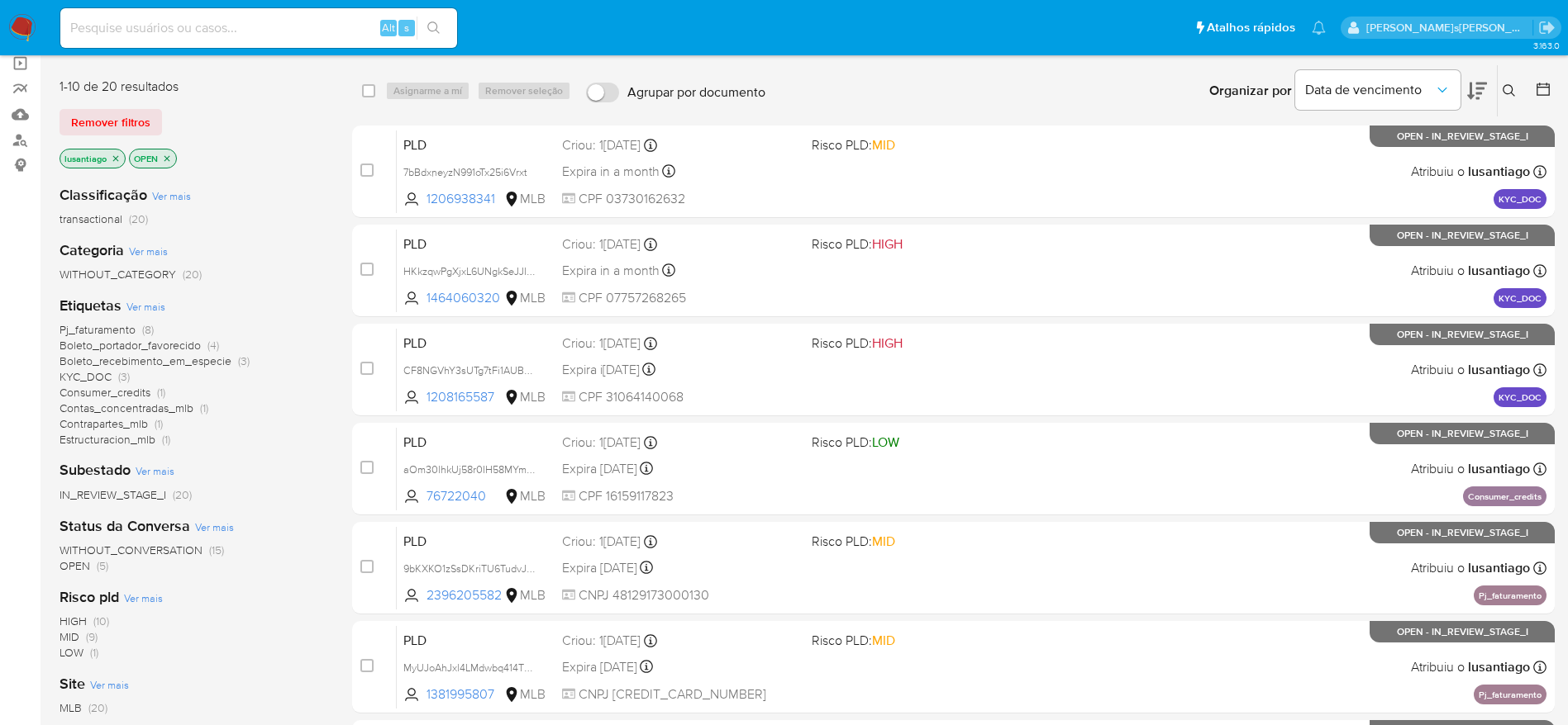
click at [235, 39] on div "Alt s" at bounding box center [259, 28] width 397 height 40
click at [242, 28] on input at bounding box center [259, 28] width 397 height 21
paste input "518092731"
type input "518092731"
click at [430, 17] on button "search-icon" at bounding box center [433, 28] width 34 height 23
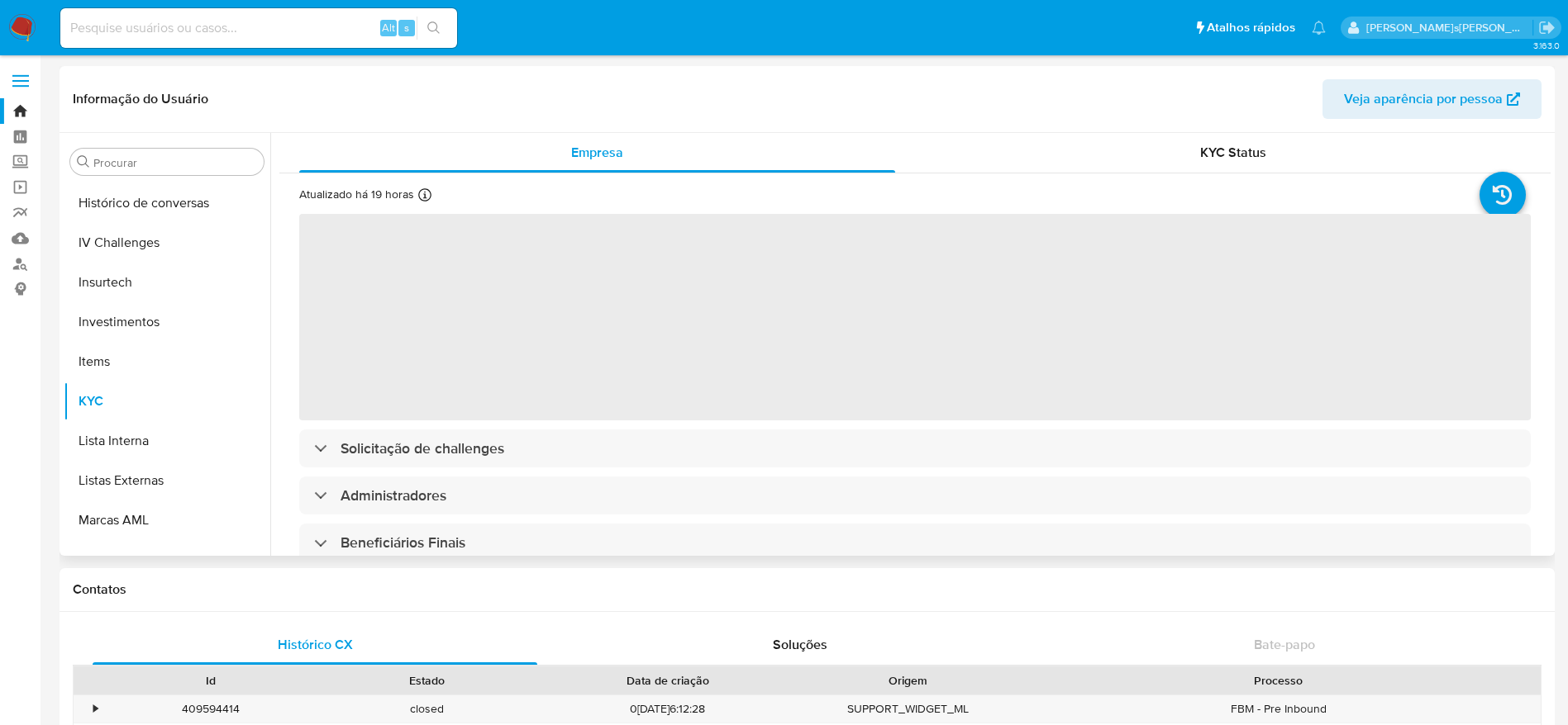
select select "10"
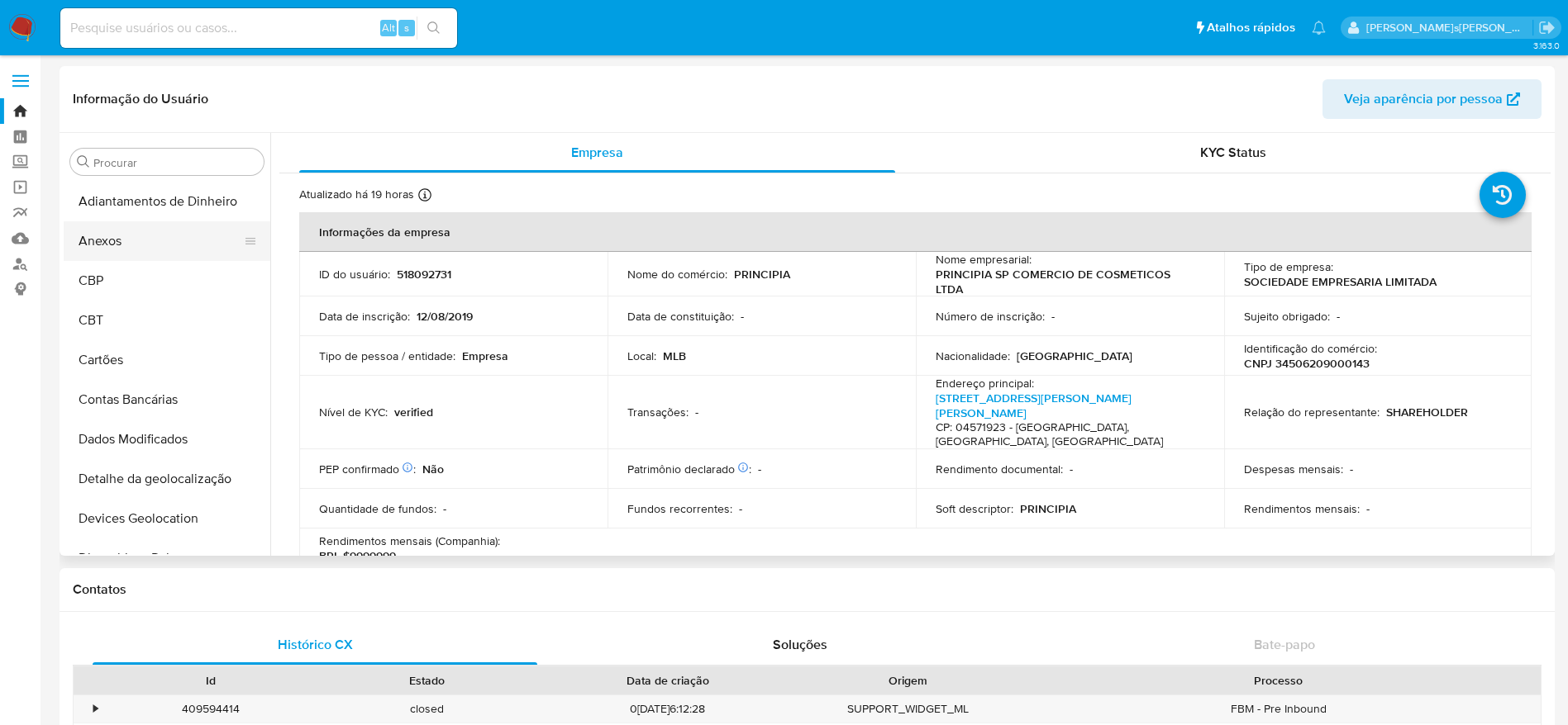
click at [133, 245] on button "Anexos" at bounding box center [159, 241] width 193 height 40
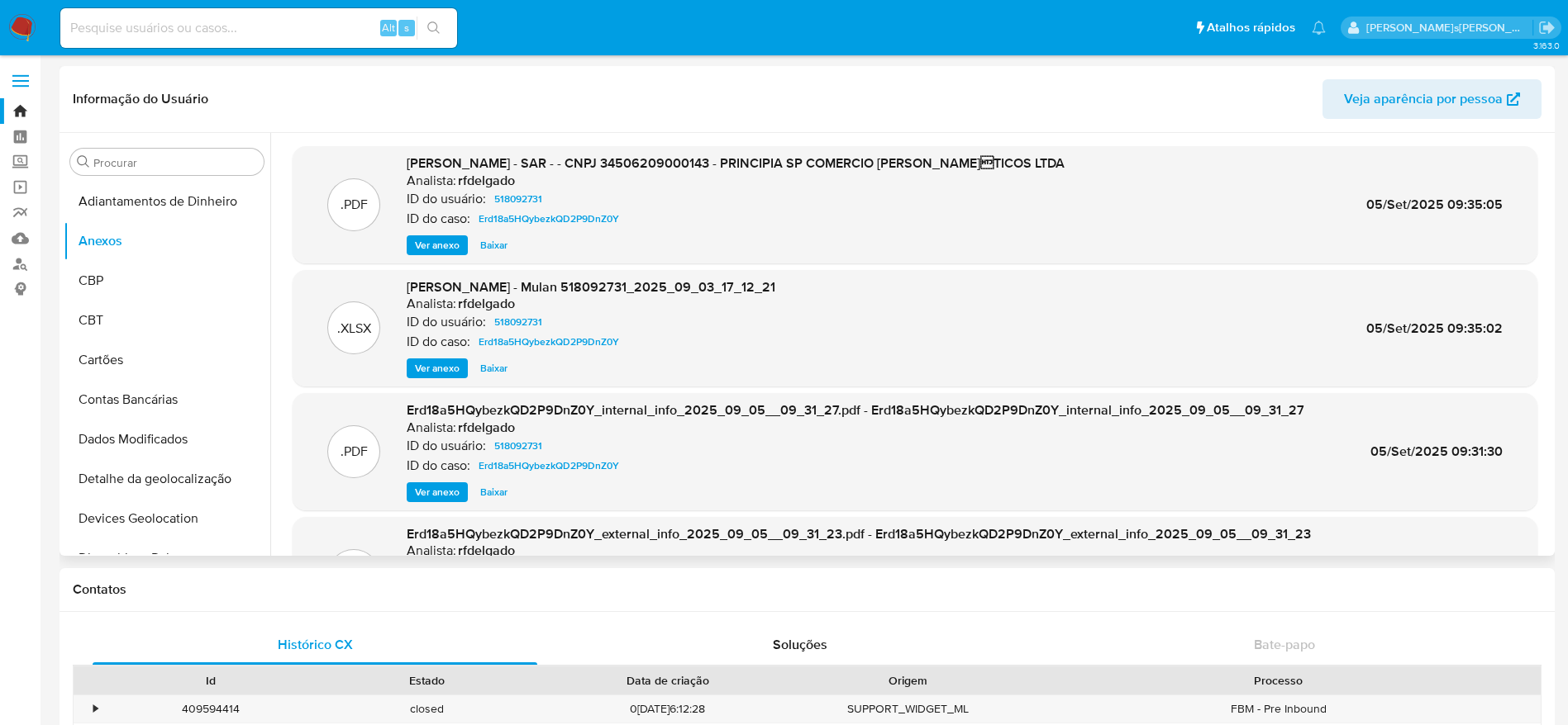
click at [439, 245] on span "Ver anexo" at bounding box center [437, 245] width 45 height 17
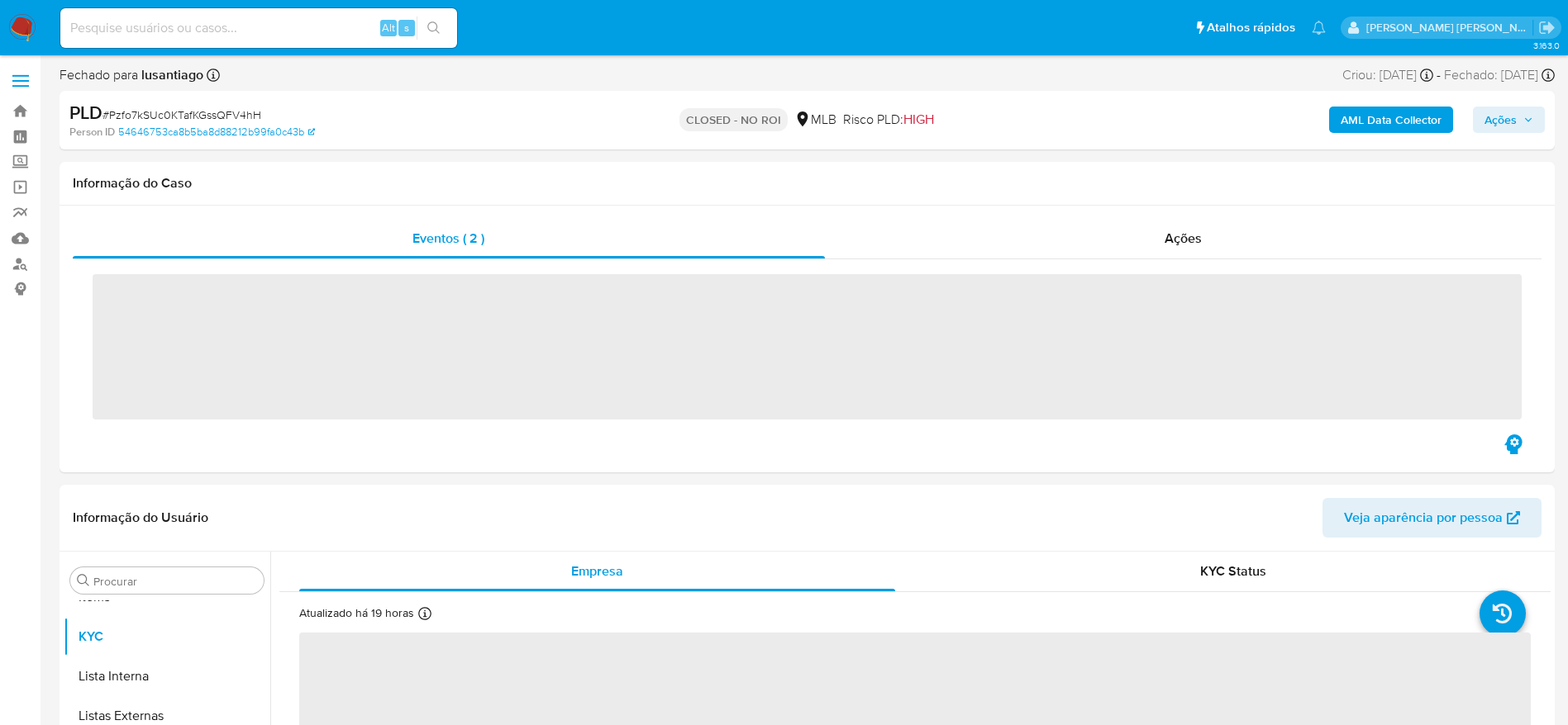
scroll to position [896, 0]
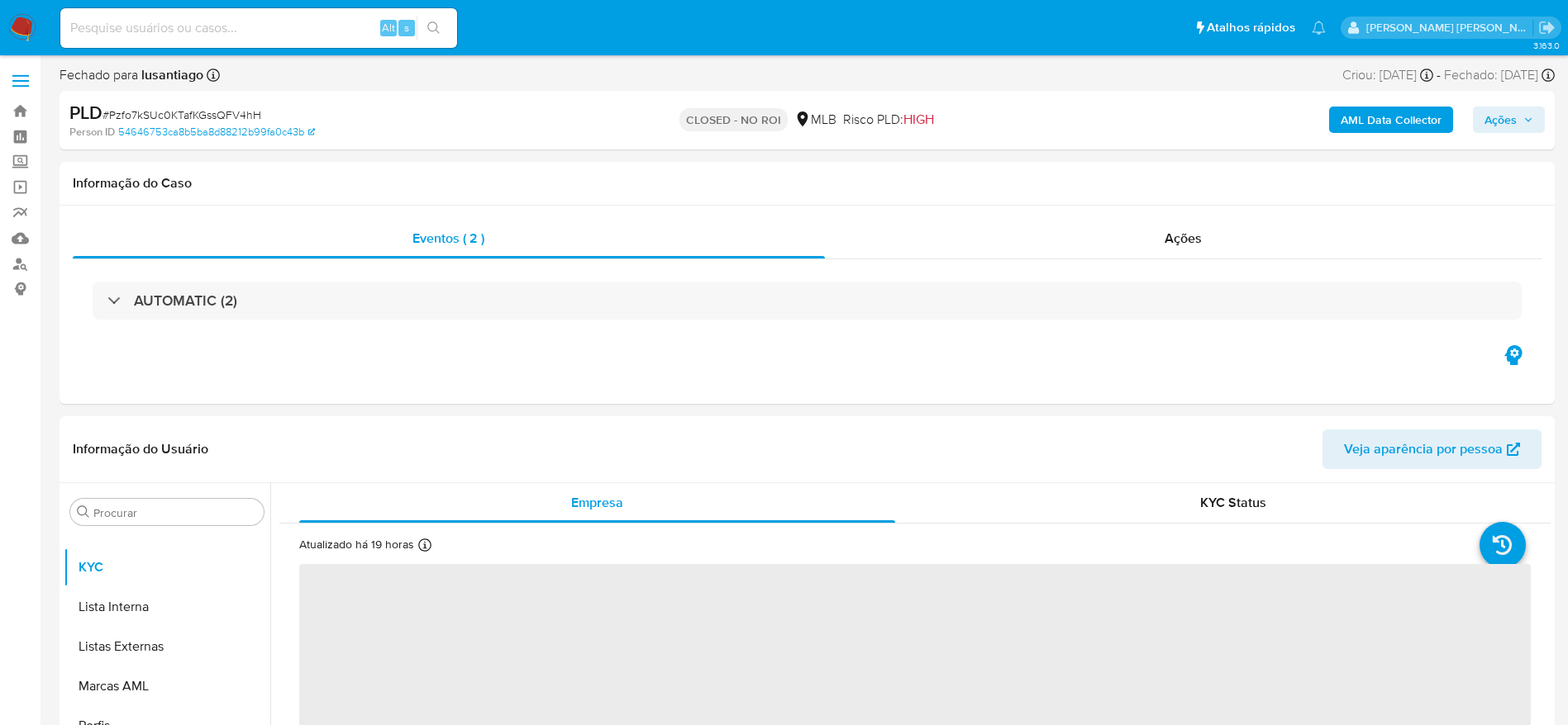
select select "10"
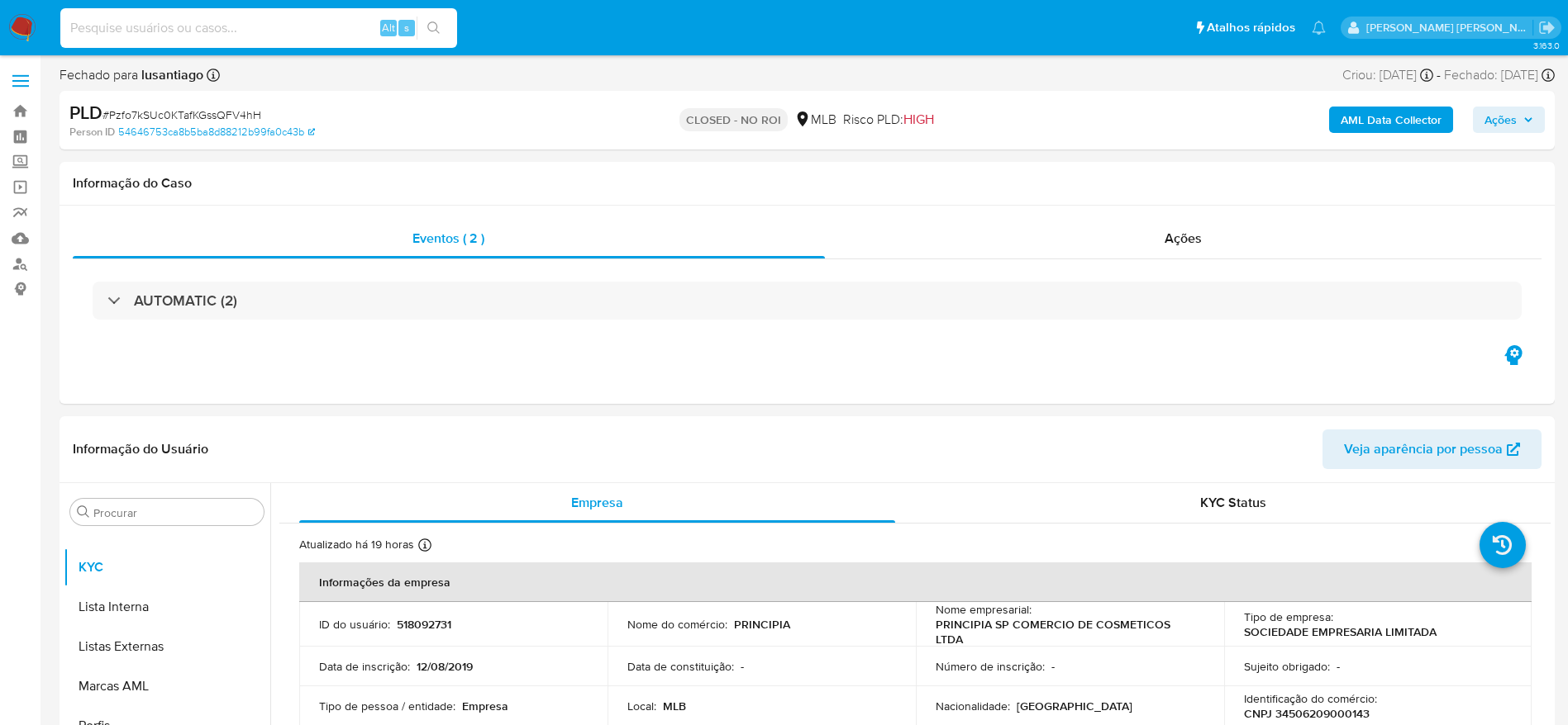
click at [209, 23] on input at bounding box center [259, 28] width 397 height 21
paste input "1879811093"
type input "1879811093"
click at [434, 18] on button "search-icon" at bounding box center [433, 28] width 34 height 23
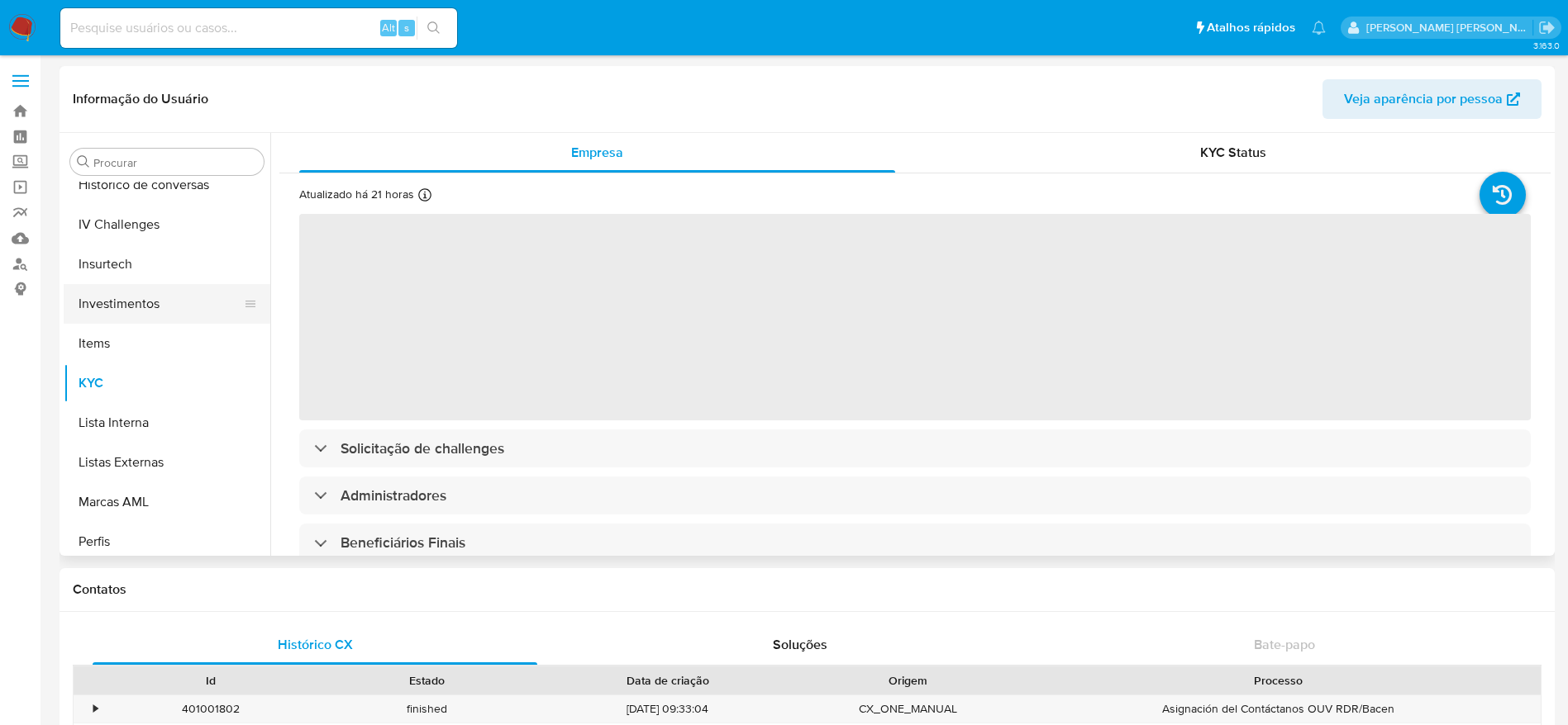
scroll to position [525, 0]
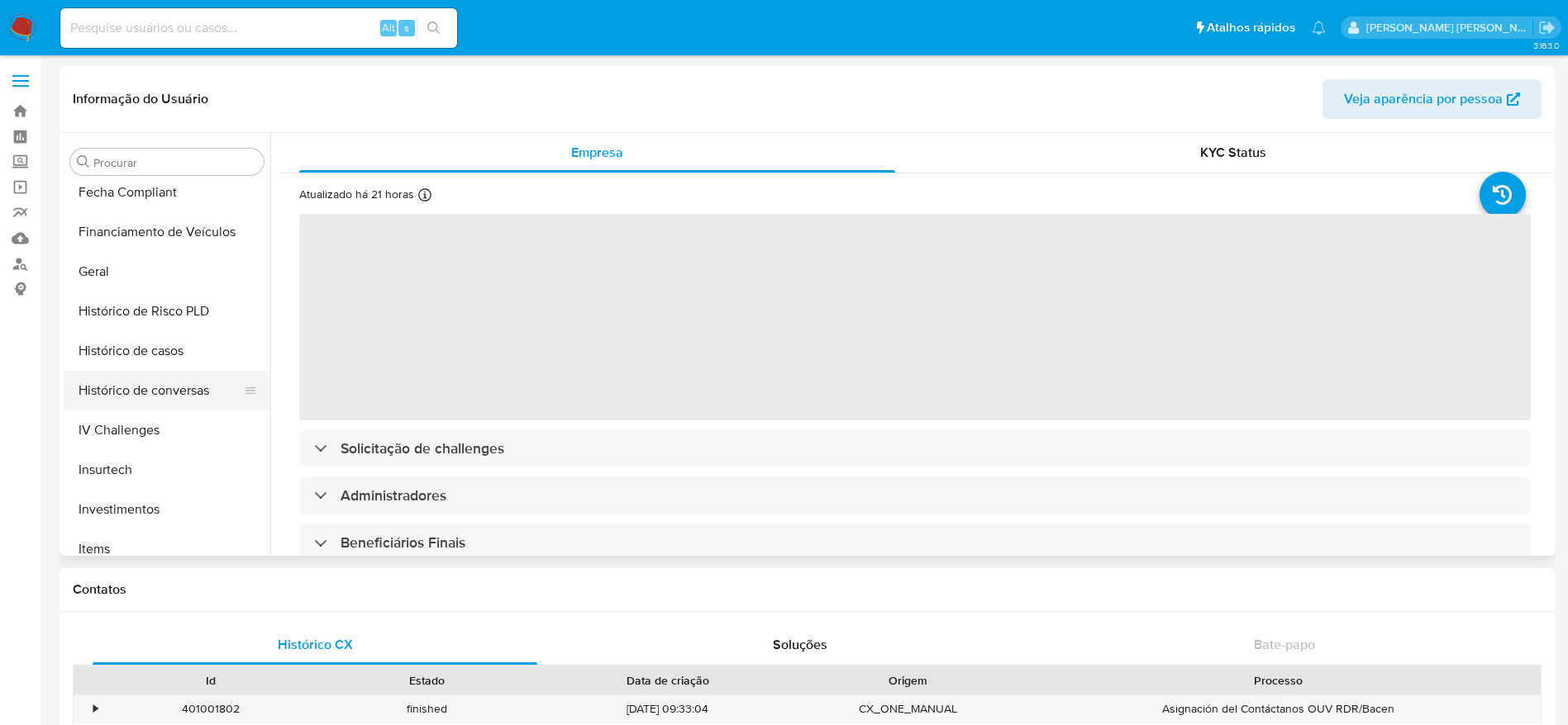
select select "10"
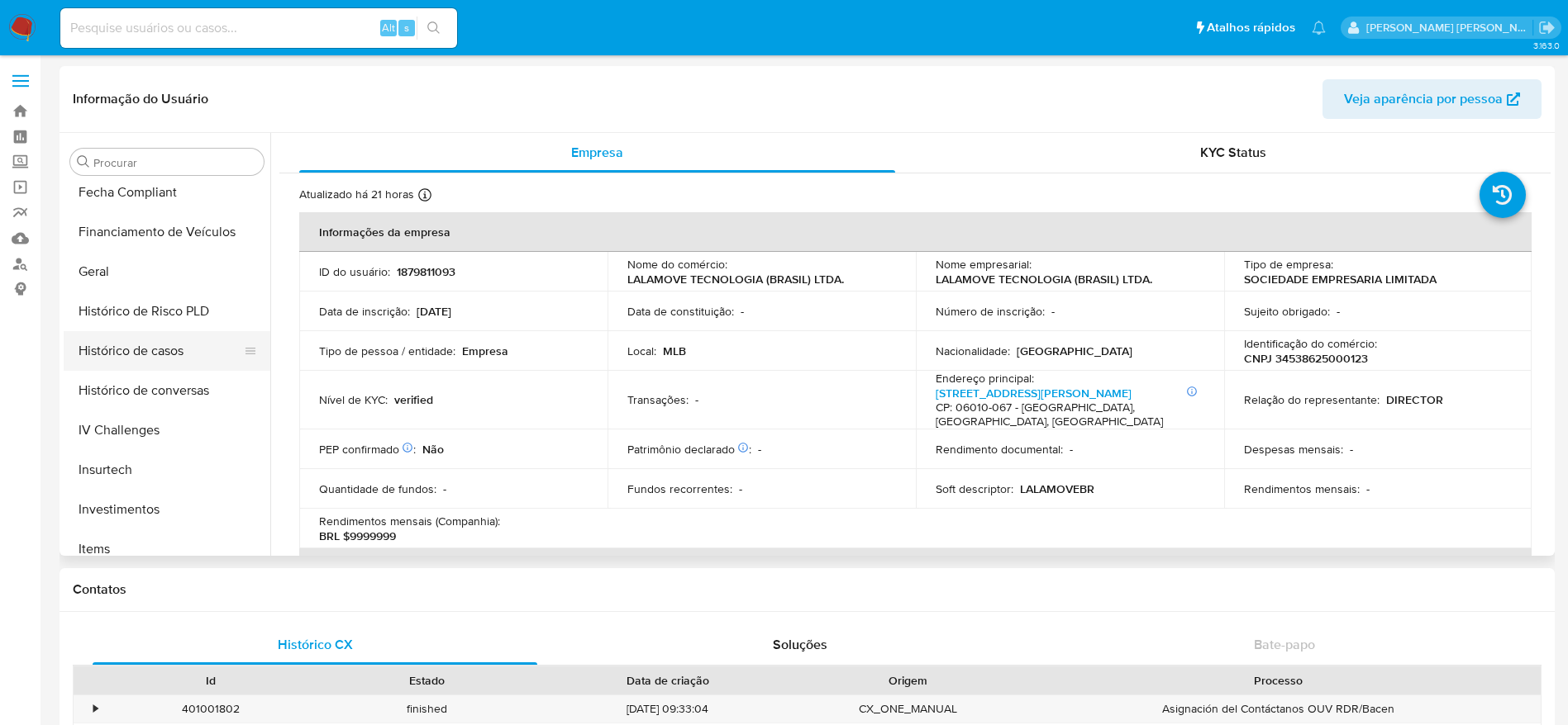
click at [141, 356] on button "Histórico de casos" at bounding box center [159, 351] width 193 height 40
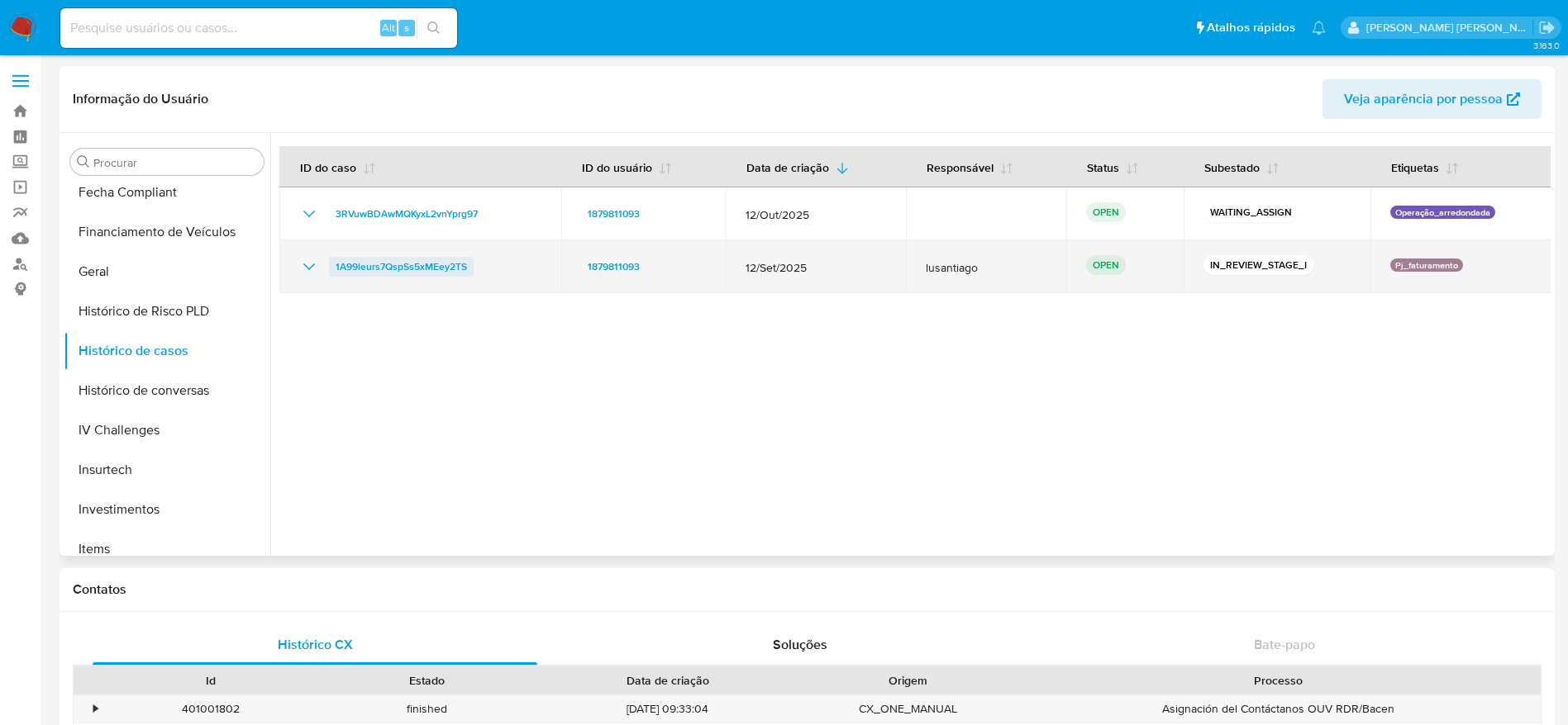
click at [402, 268] on span "1A99leurs7QspSs5xMEey2TS" at bounding box center [401, 266] width 131 height 19
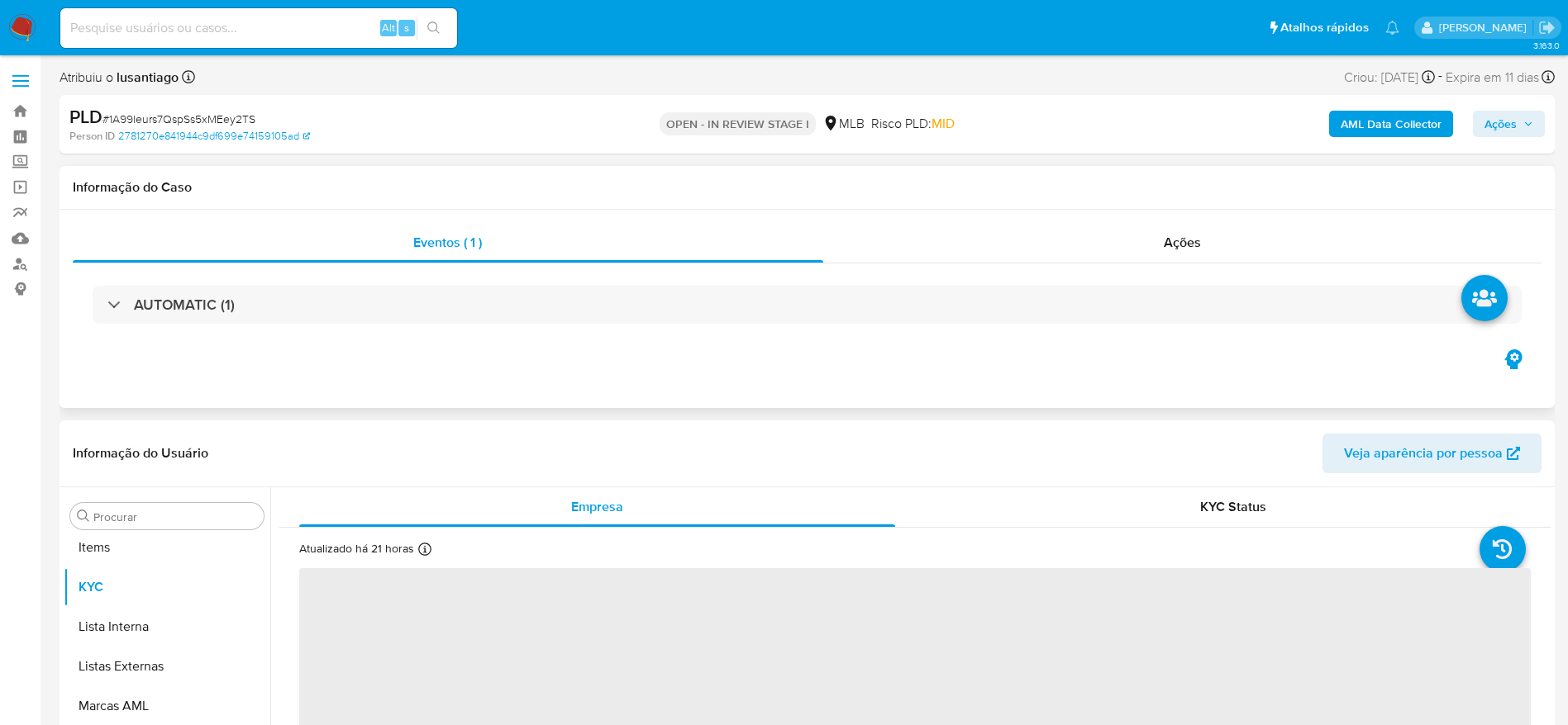
scroll to position [896, 0]
select select "10"
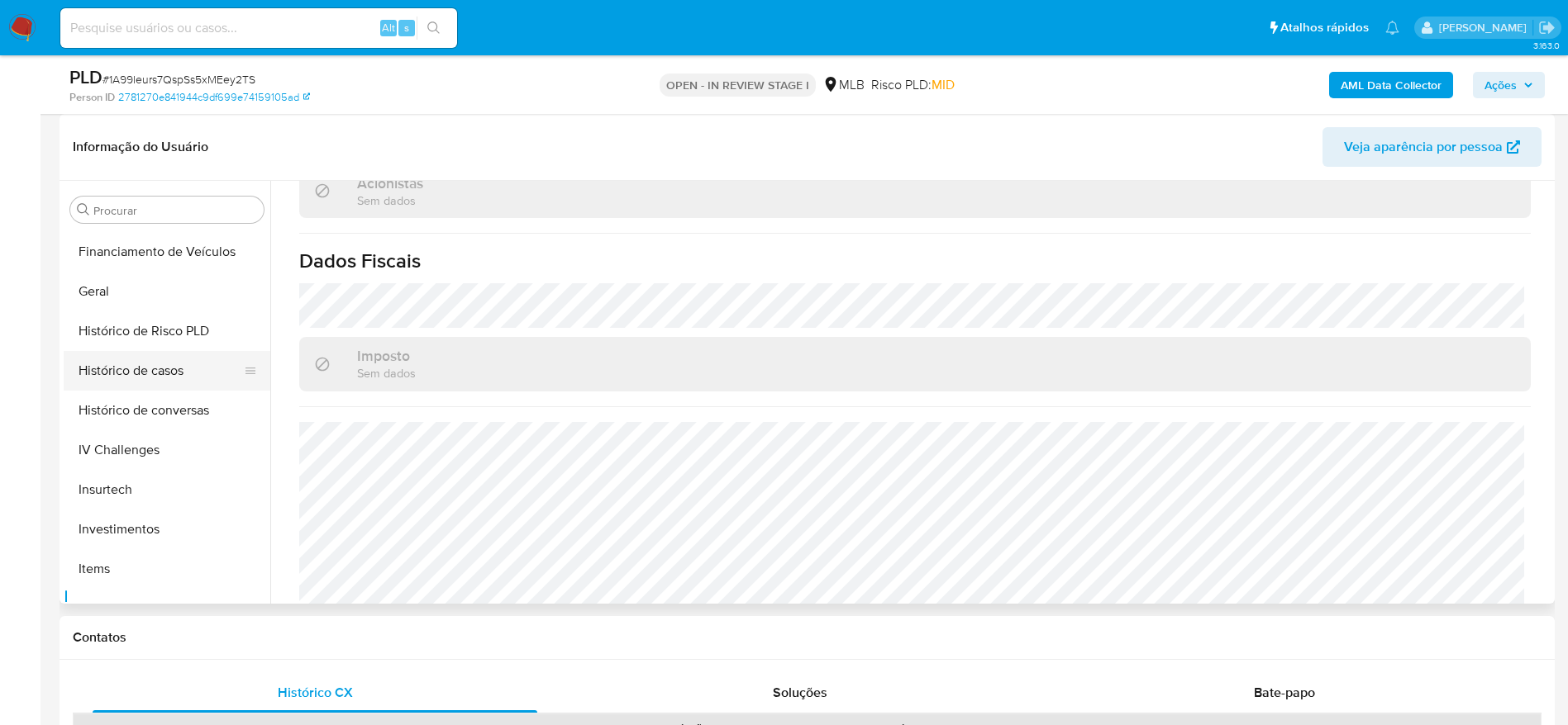
scroll to position [525, 0]
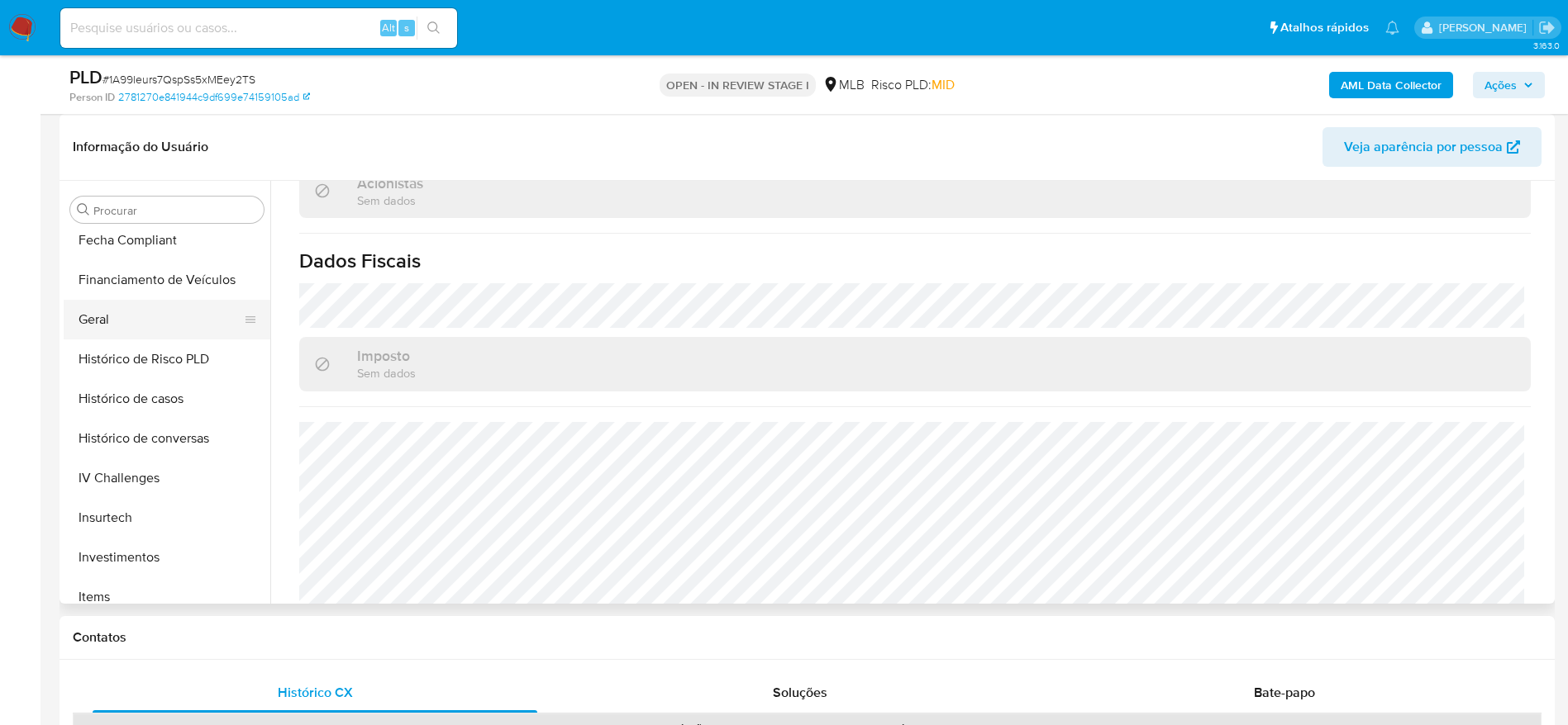
click at [102, 308] on button "Geral" at bounding box center [159, 320] width 193 height 40
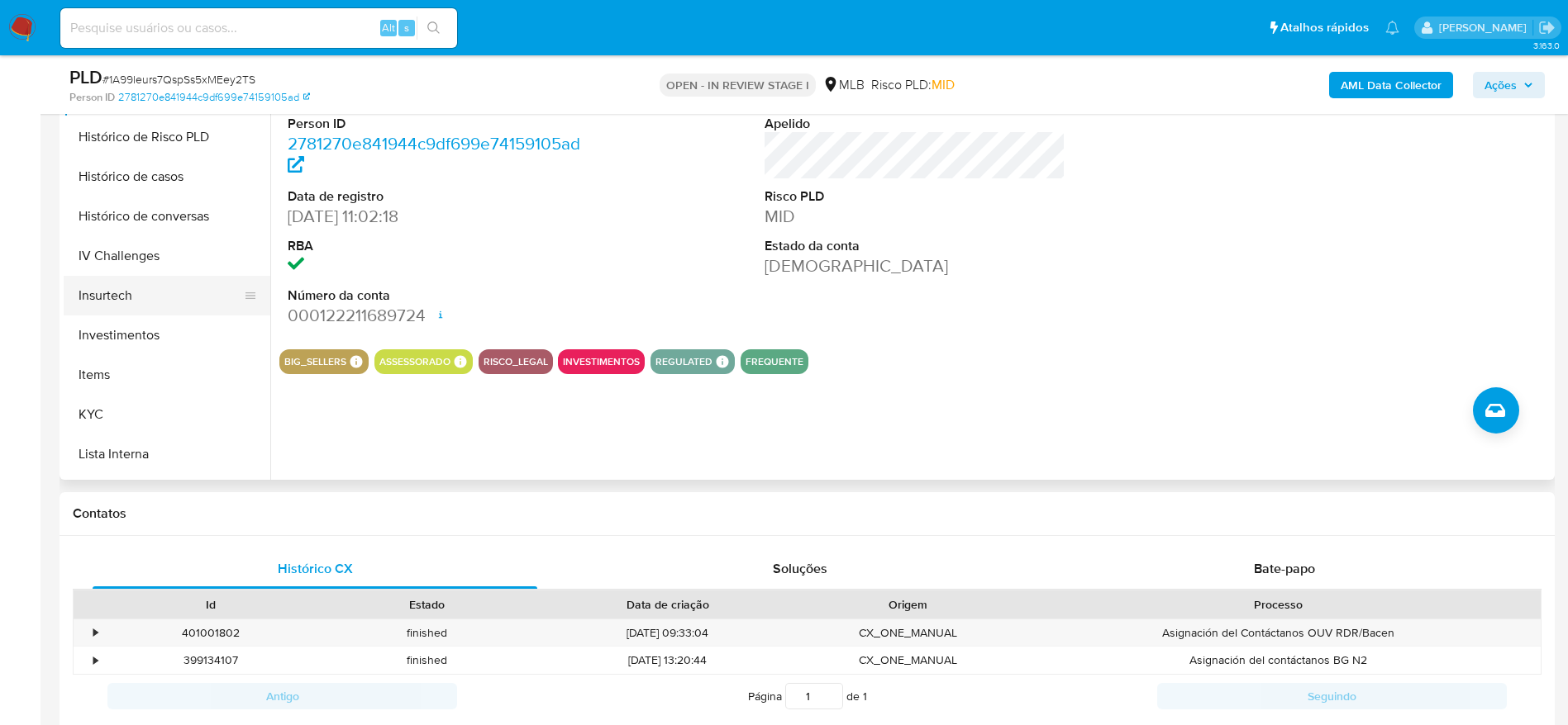
scroll to position [773, 0]
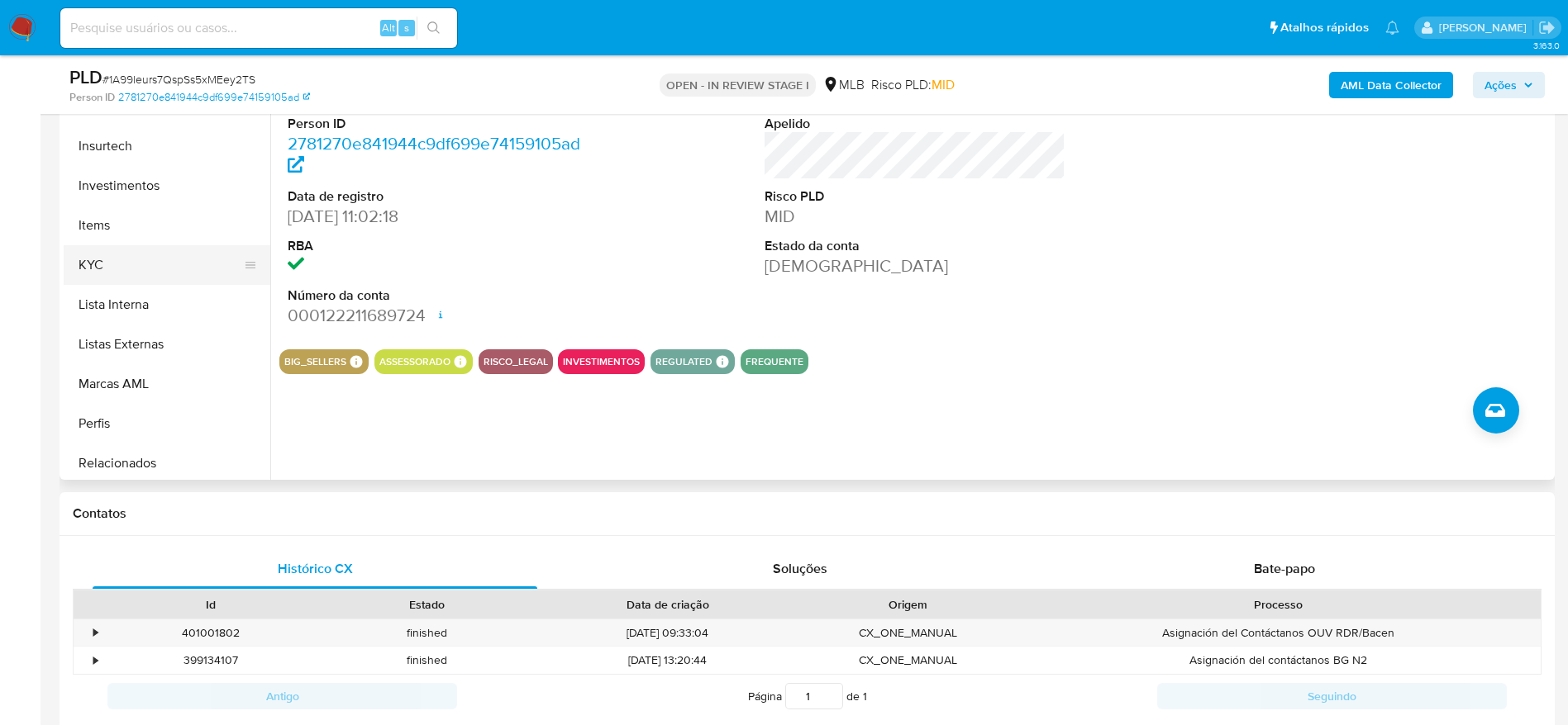
click at [147, 272] on button "KYC" at bounding box center [159, 264] width 193 height 40
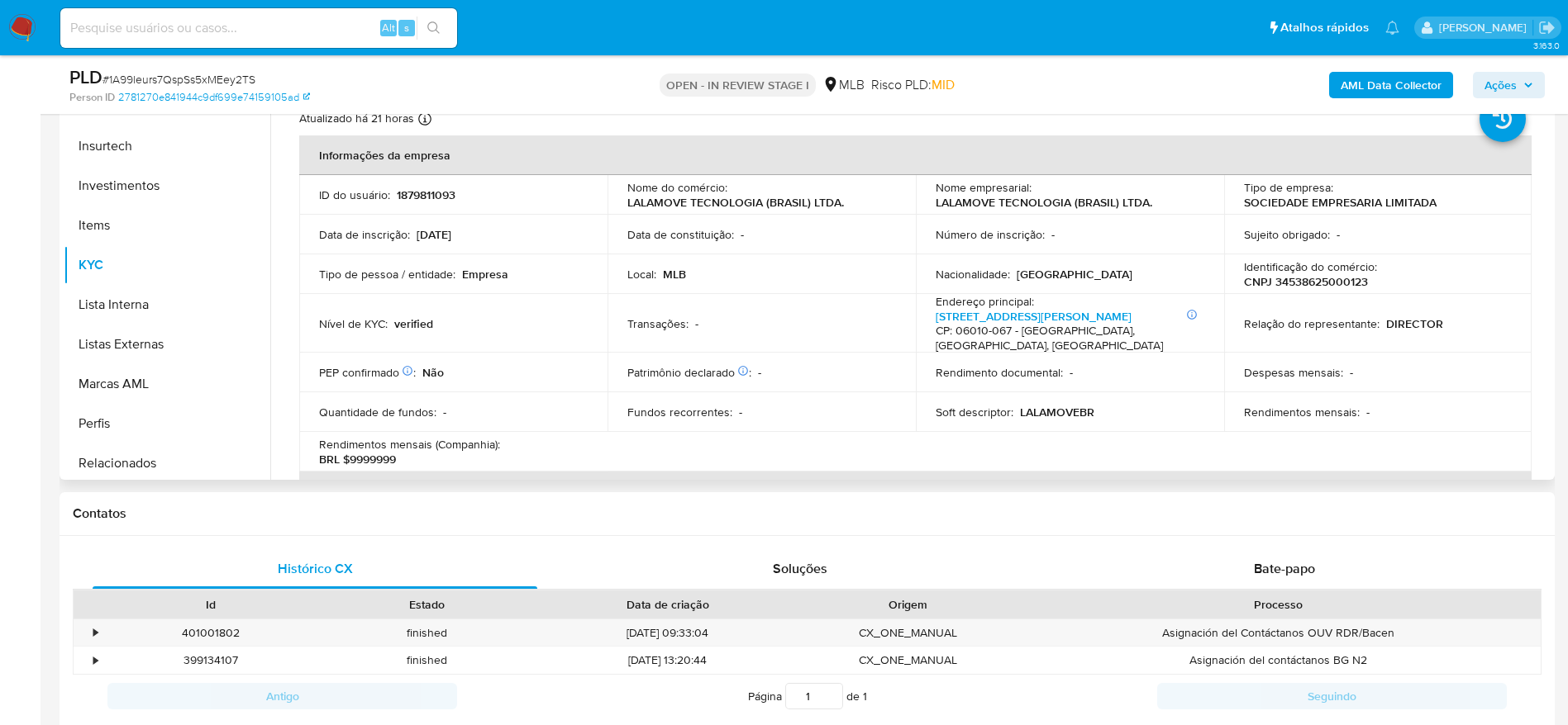
click at [1304, 287] on p "CNPJ 34538625000123" at bounding box center [1306, 281] width 124 height 15
copy p "34538625000123"
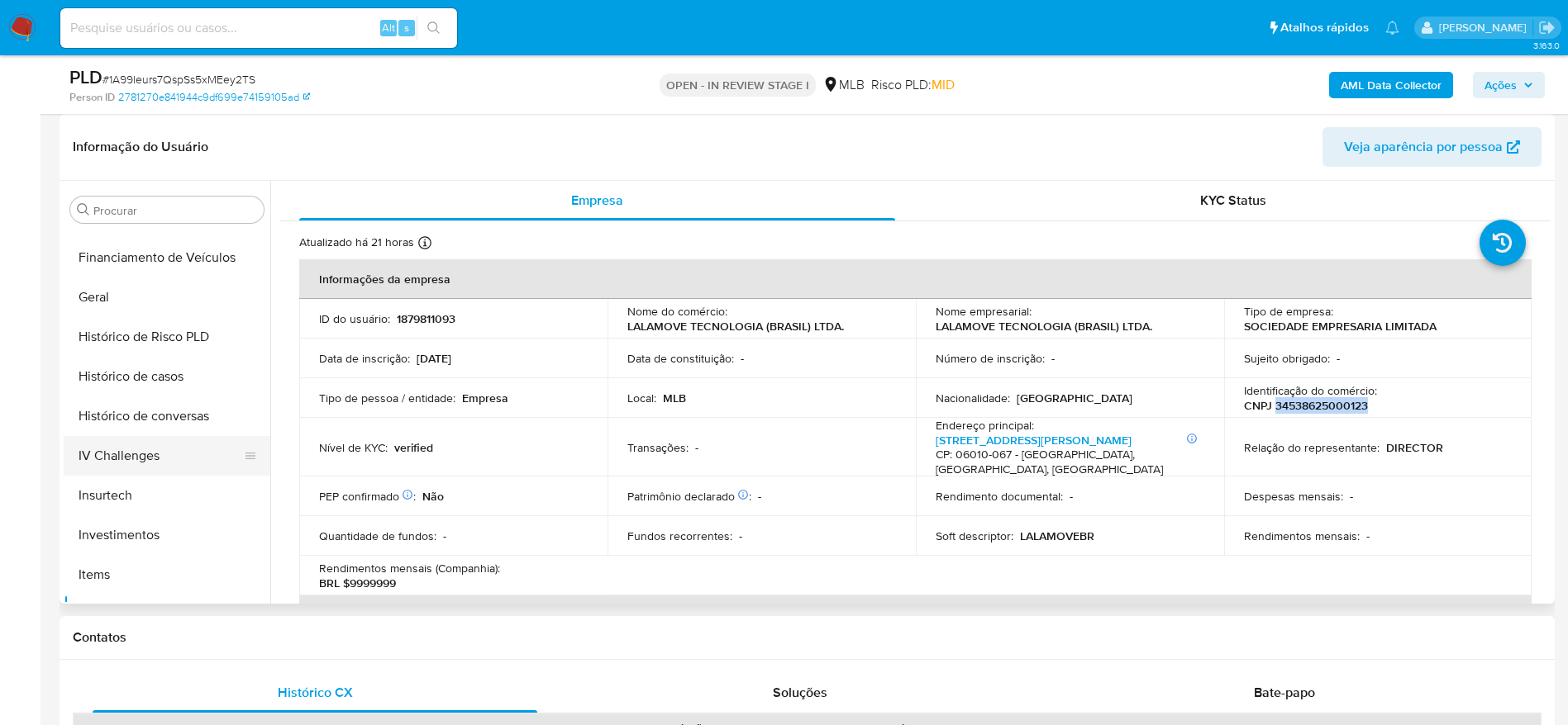
scroll to position [525, 0]
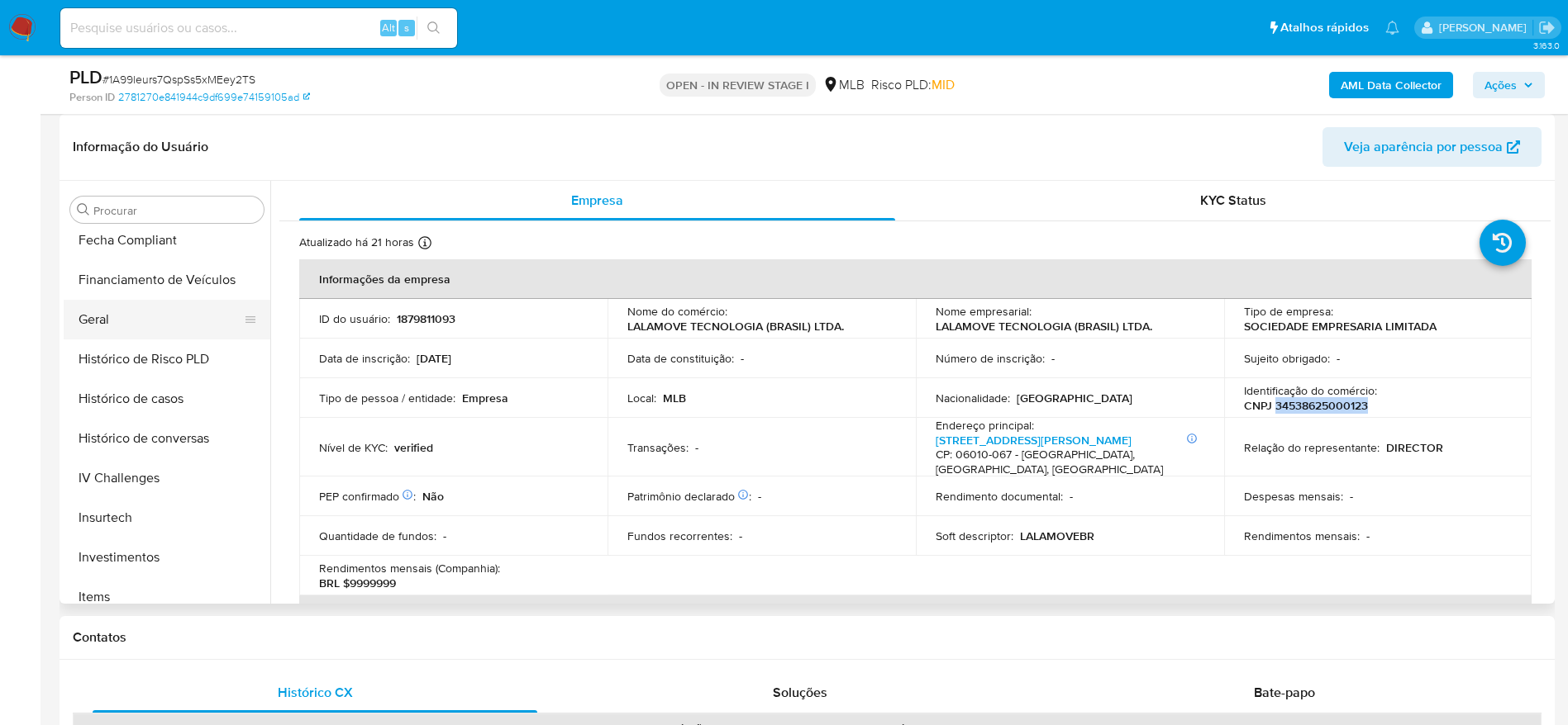
click at [115, 323] on button "Geral" at bounding box center [159, 320] width 193 height 40
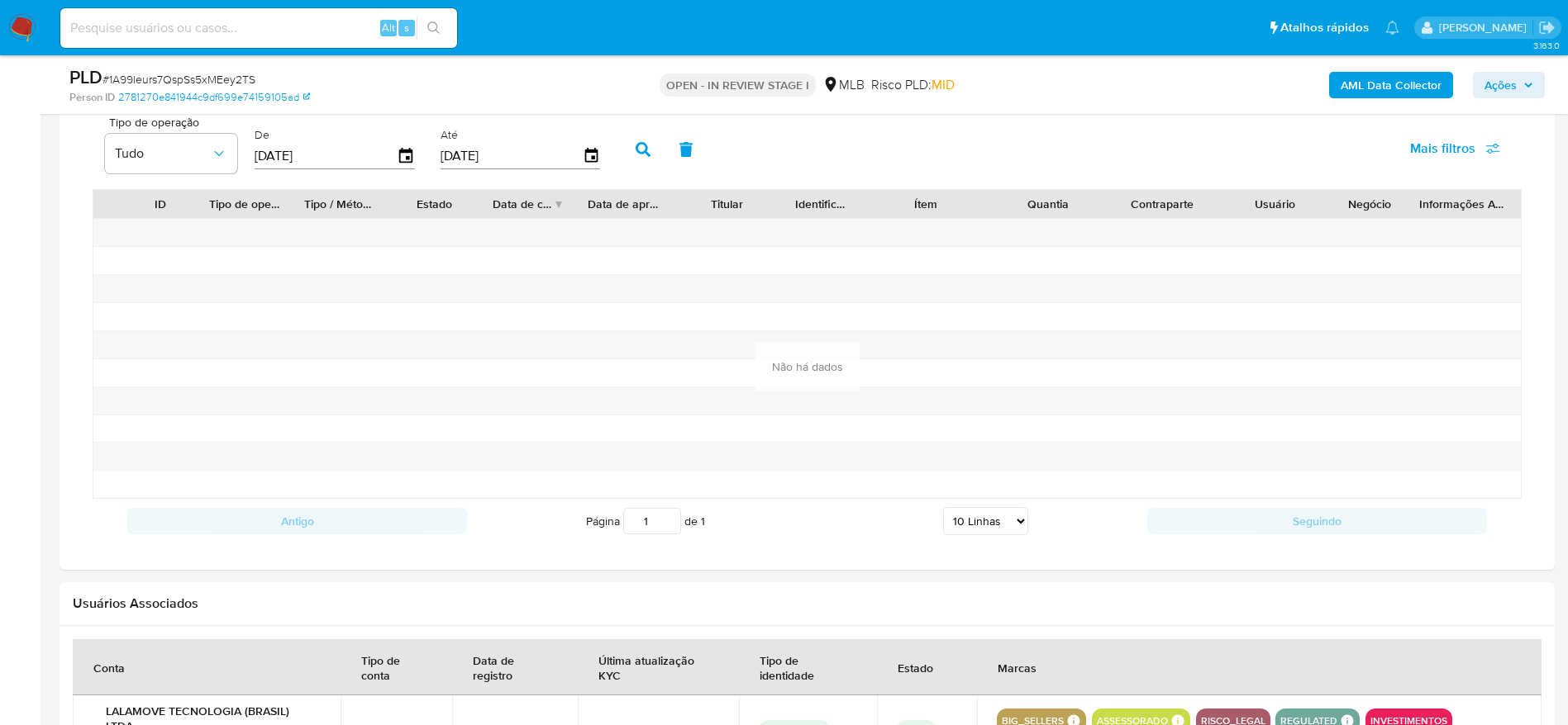
scroll to position [1116, 0]
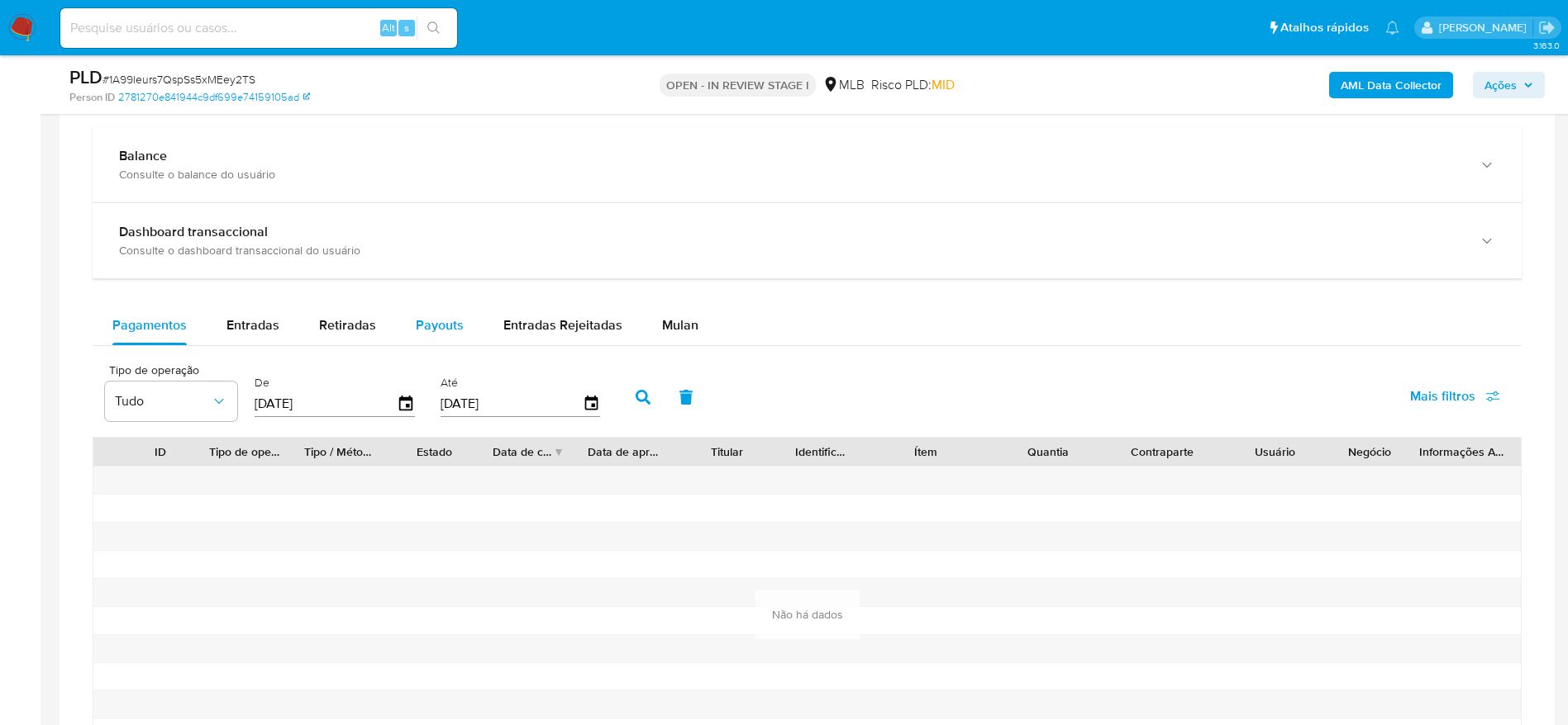
drag, startPoint x: 368, startPoint y: 324, endPoint x: 397, endPoint y: 323, distance: 29.0
click at [368, 324] on span "Retiradas" at bounding box center [347, 326] width 57 height 19
select select "10"
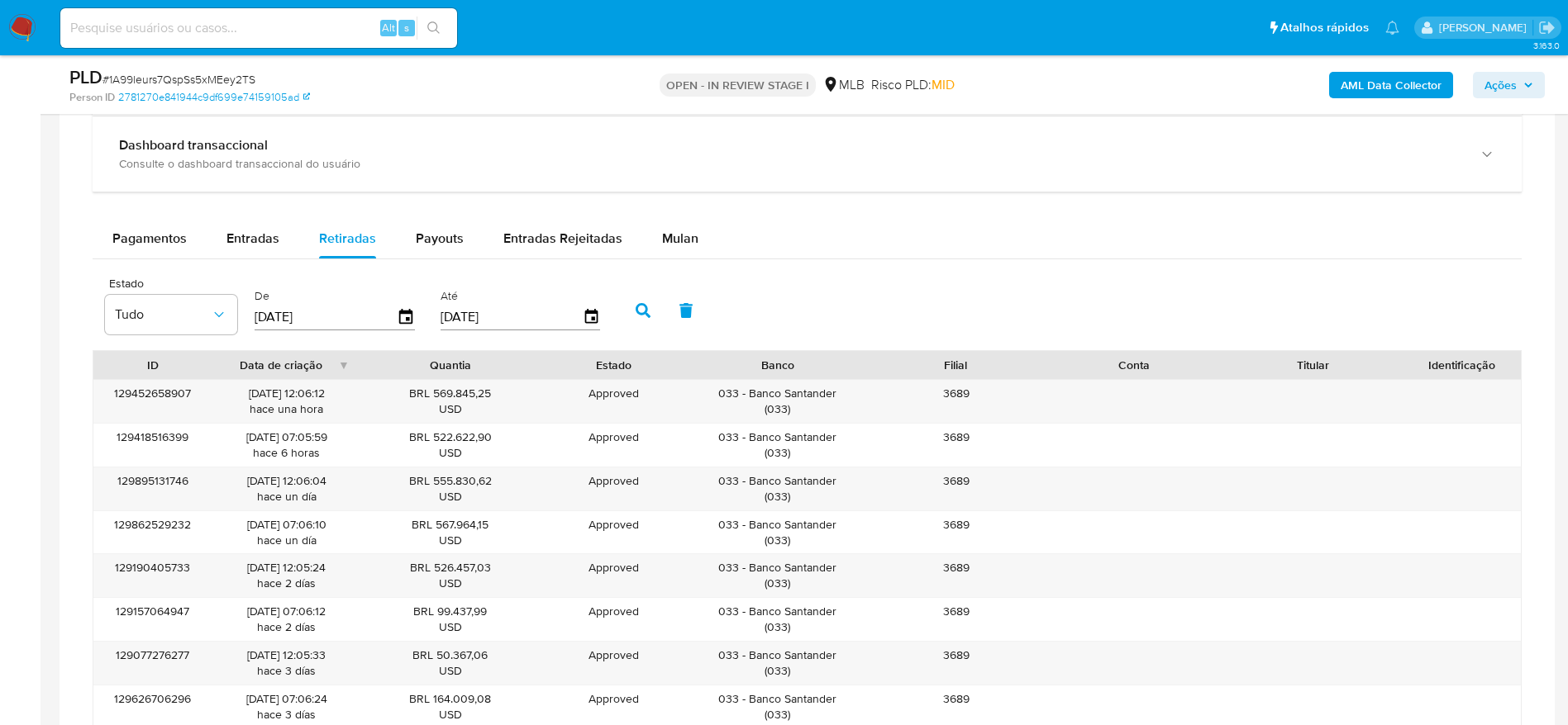
scroll to position [1239, 0]
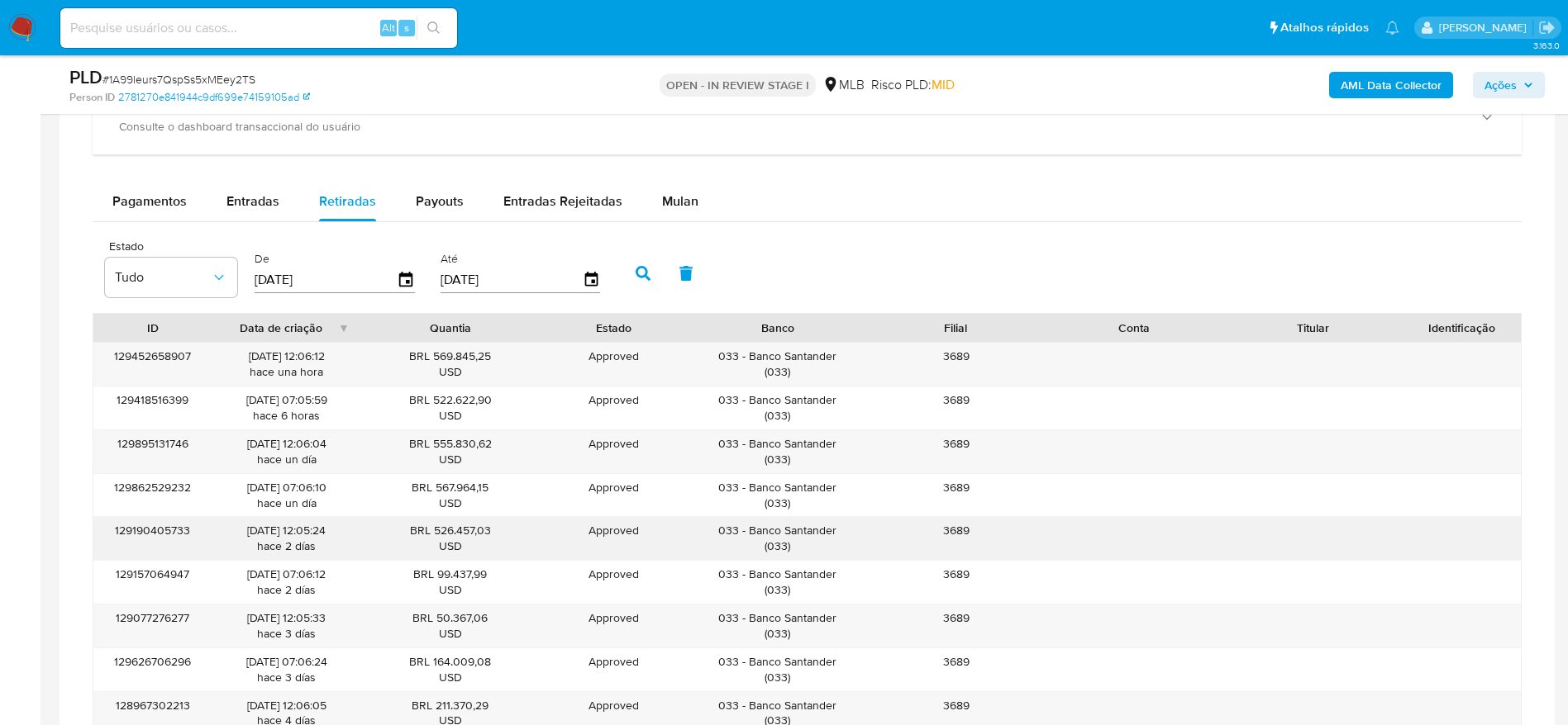
drag, startPoint x: 796, startPoint y: 546, endPoint x: 749, endPoint y: 531, distance: 49.3
click at [749, 531] on div "033 - Banco Santander ( 033 )" at bounding box center [778, 538] width 156 height 31
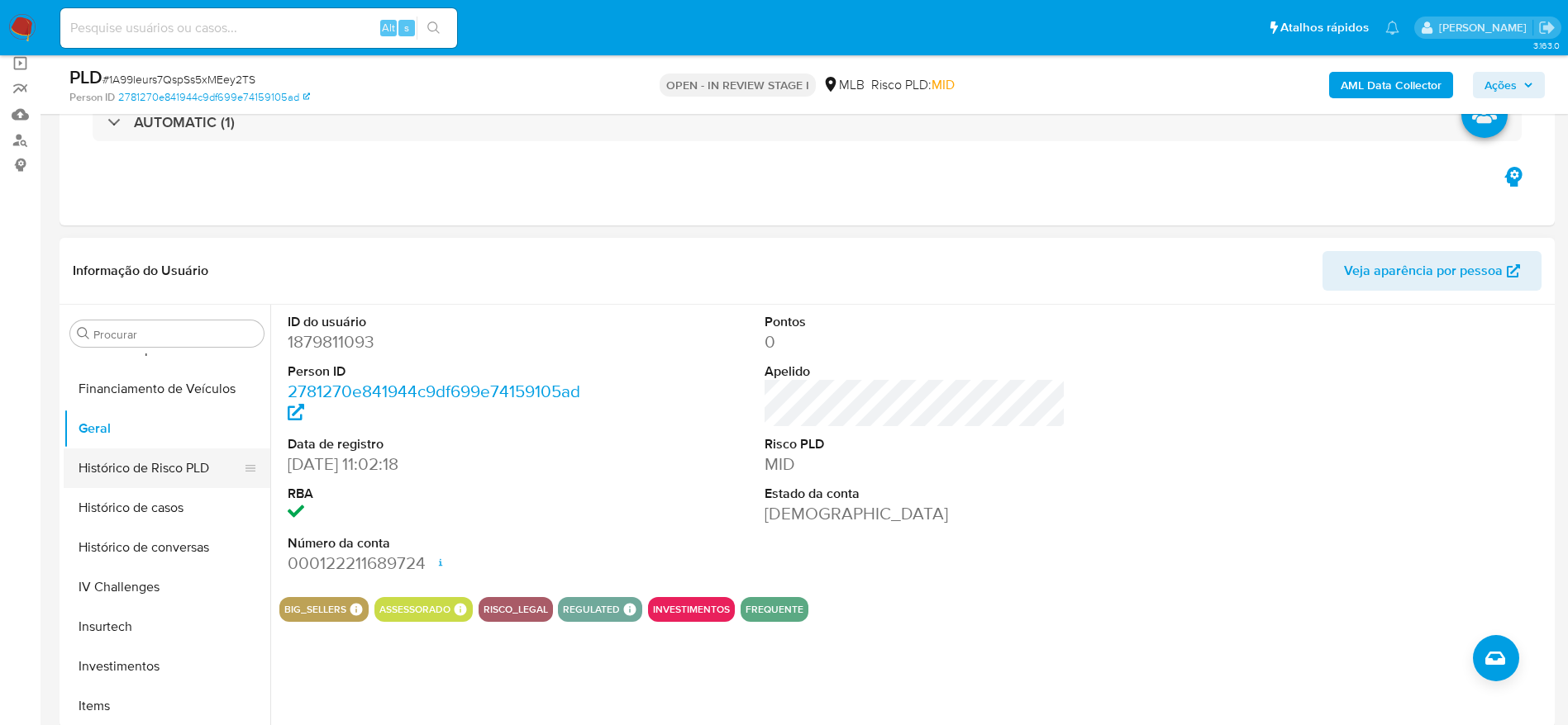
scroll to position [525, 0]
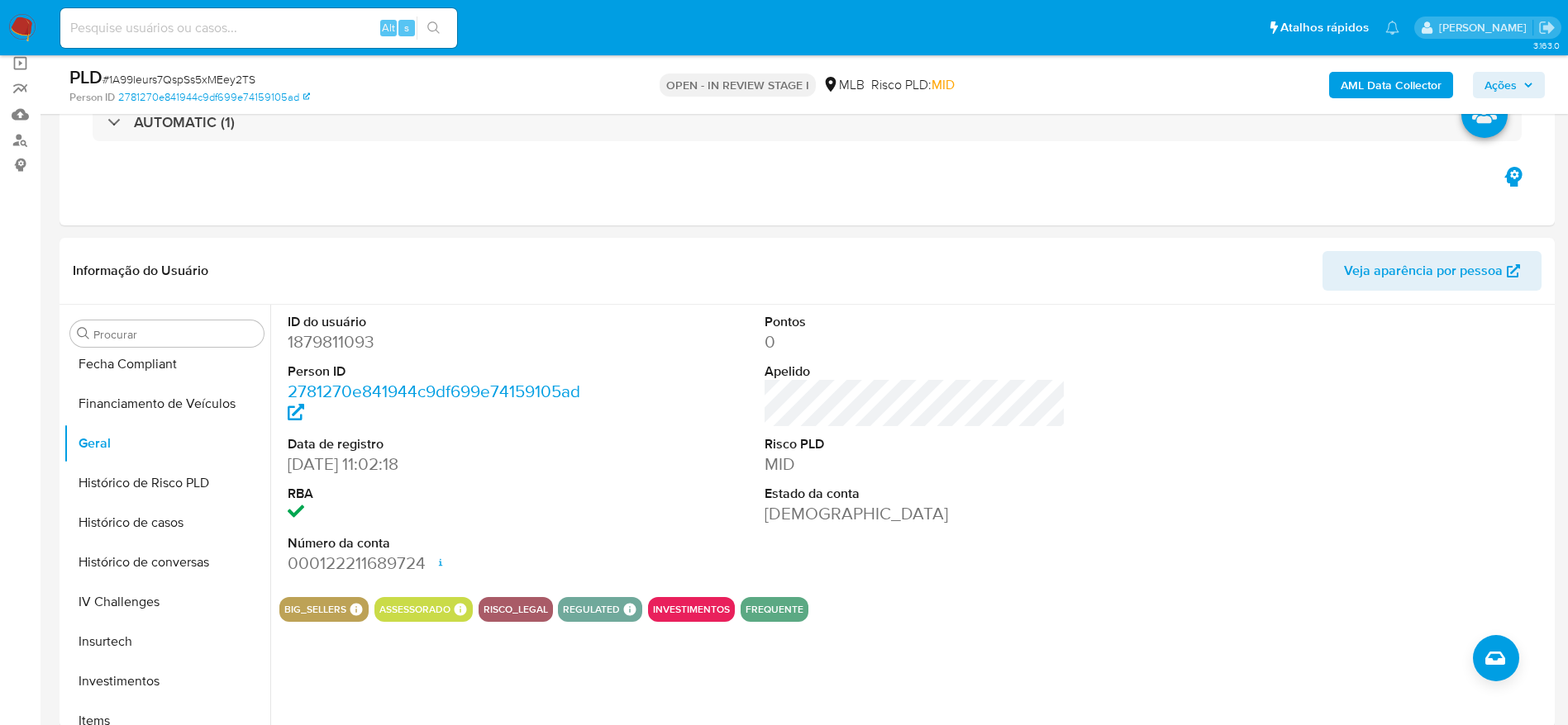
click at [1481, 86] on button "Ações" at bounding box center [1509, 85] width 72 height 26
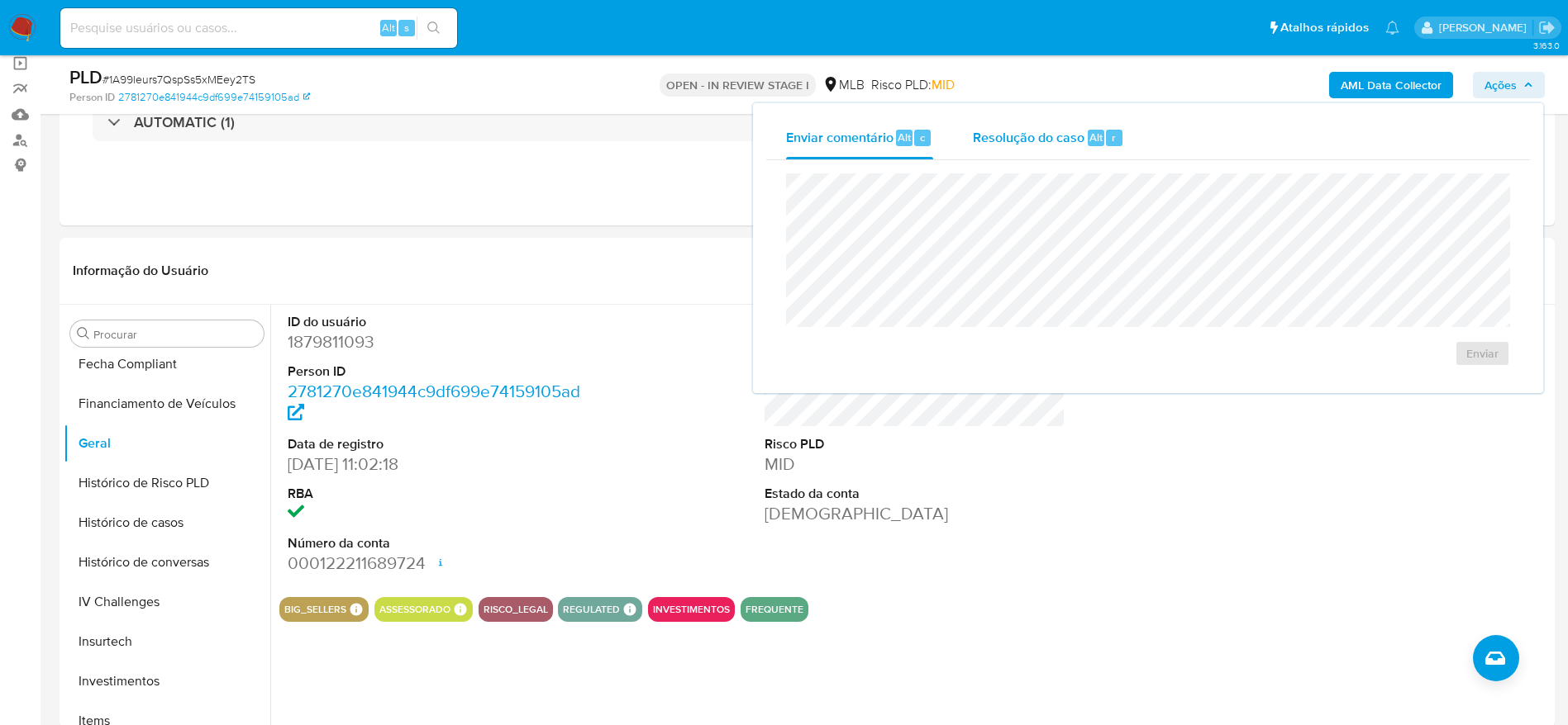
click at [1019, 141] on span "Resolução do caso" at bounding box center [1028, 137] width 112 height 19
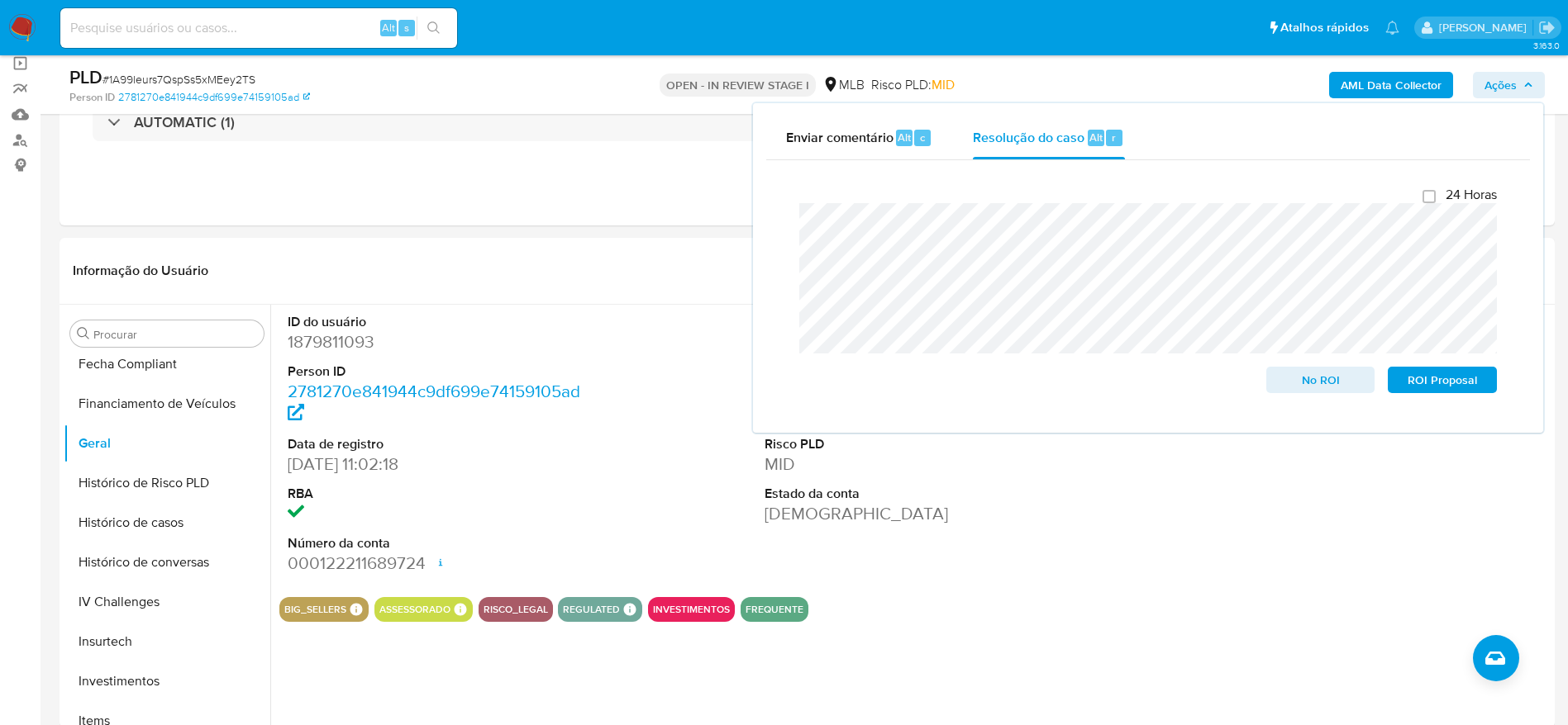
click at [1361, 89] on b "AML Data Collector" at bounding box center [1391, 85] width 101 height 26
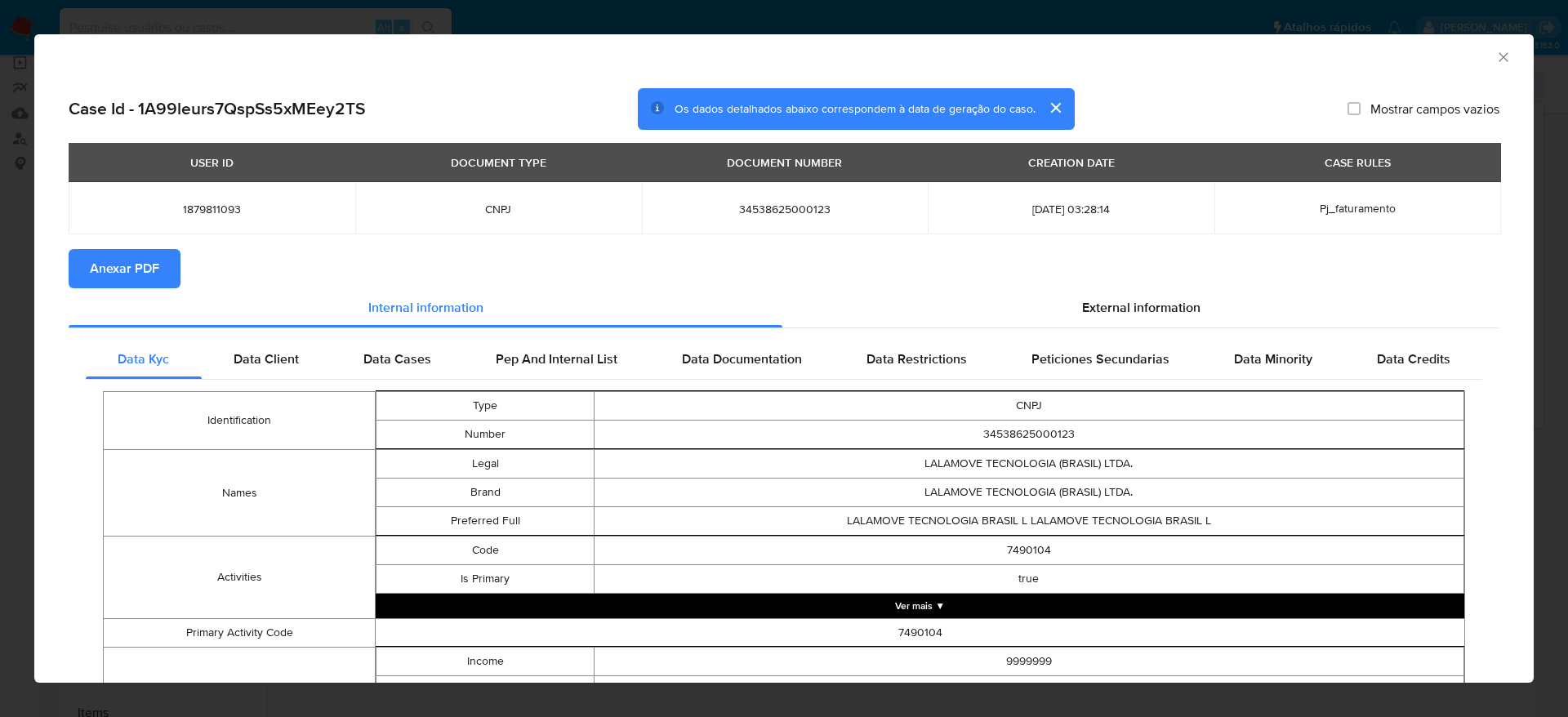
click at [131, 272] on span "Anexar PDF" at bounding box center [125, 268] width 69 height 36
click at [1495, 53] on icon "Fechar a janela" at bounding box center [1503, 57] width 16 height 16
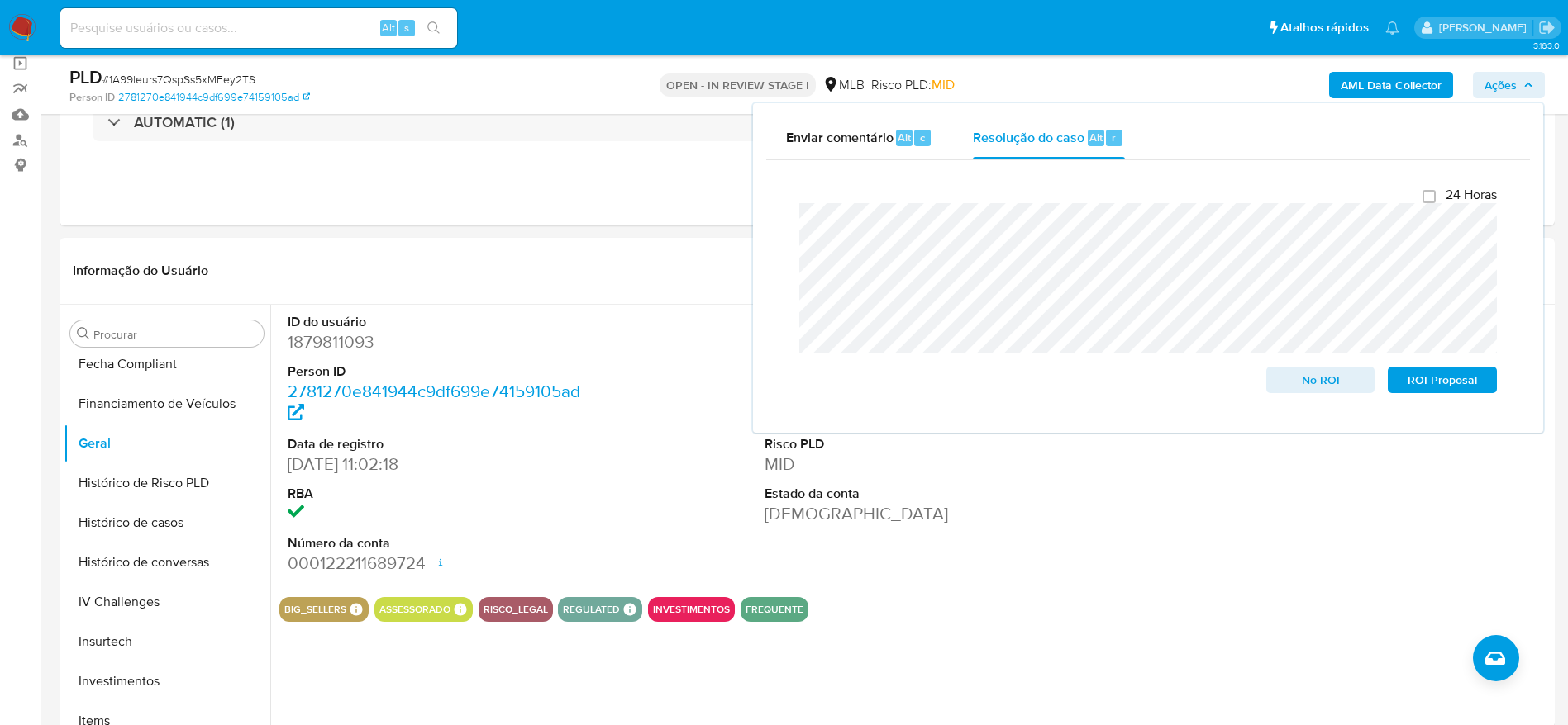
click at [1496, 75] on span "Ações" at bounding box center [1500, 85] width 32 height 26
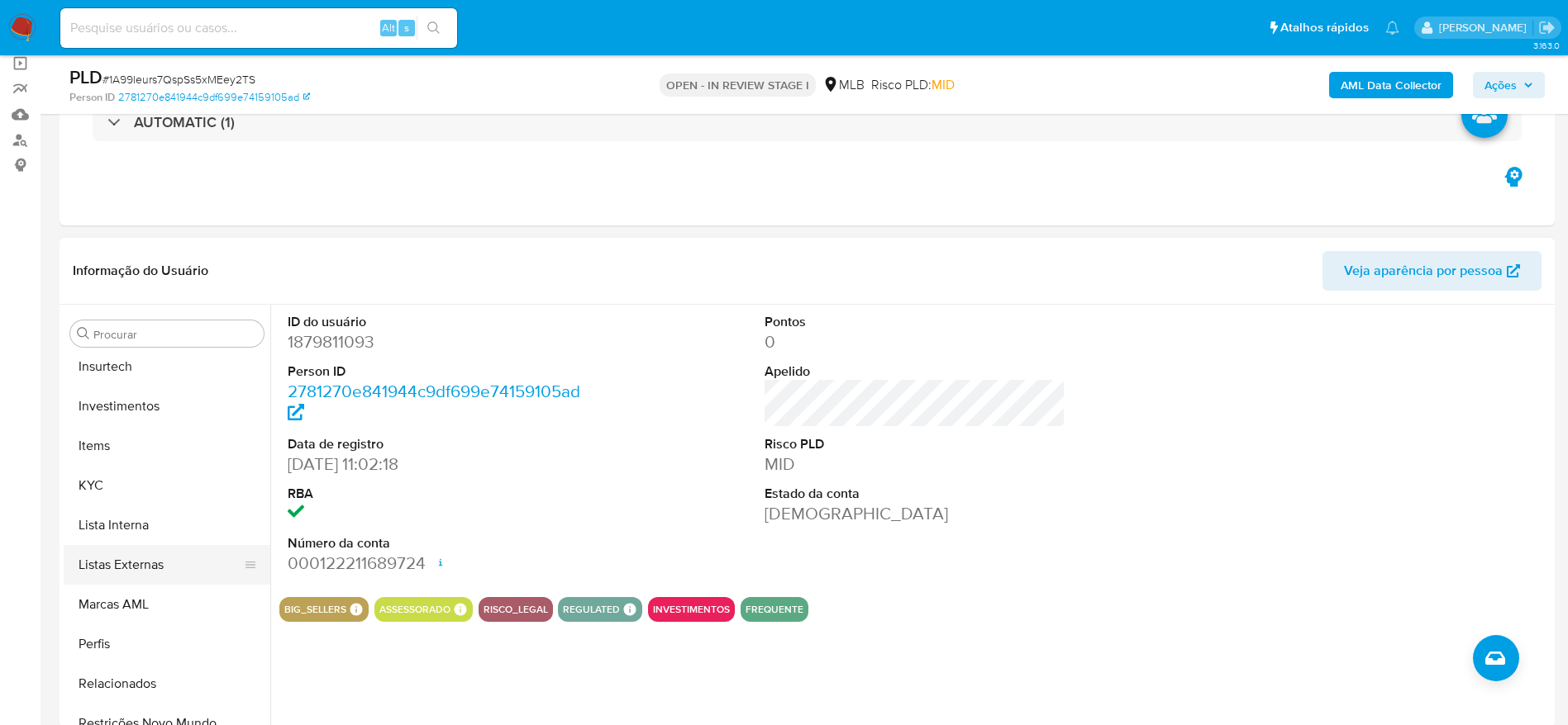
scroll to position [896, 0]
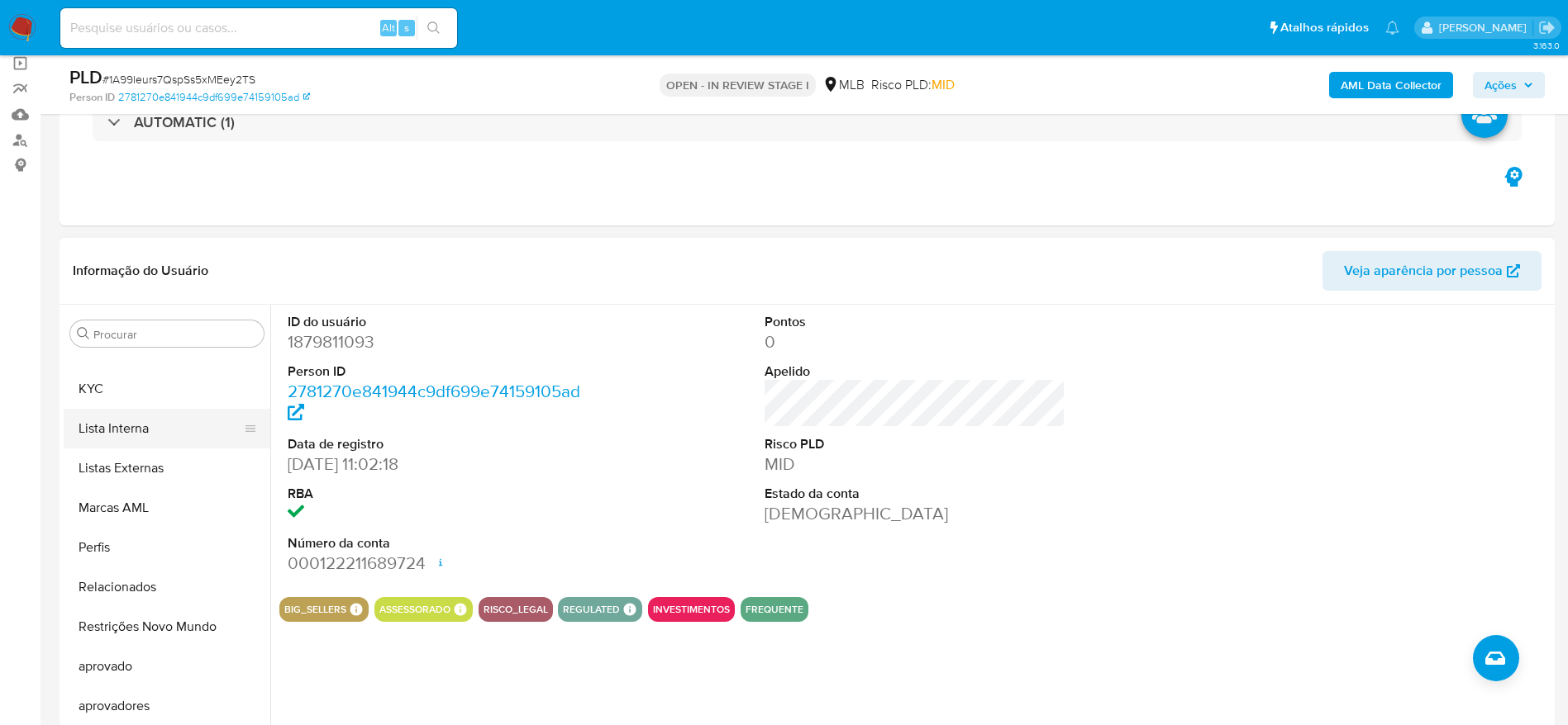
click at [108, 409] on button "Lista Interna" at bounding box center [159, 429] width 193 height 40
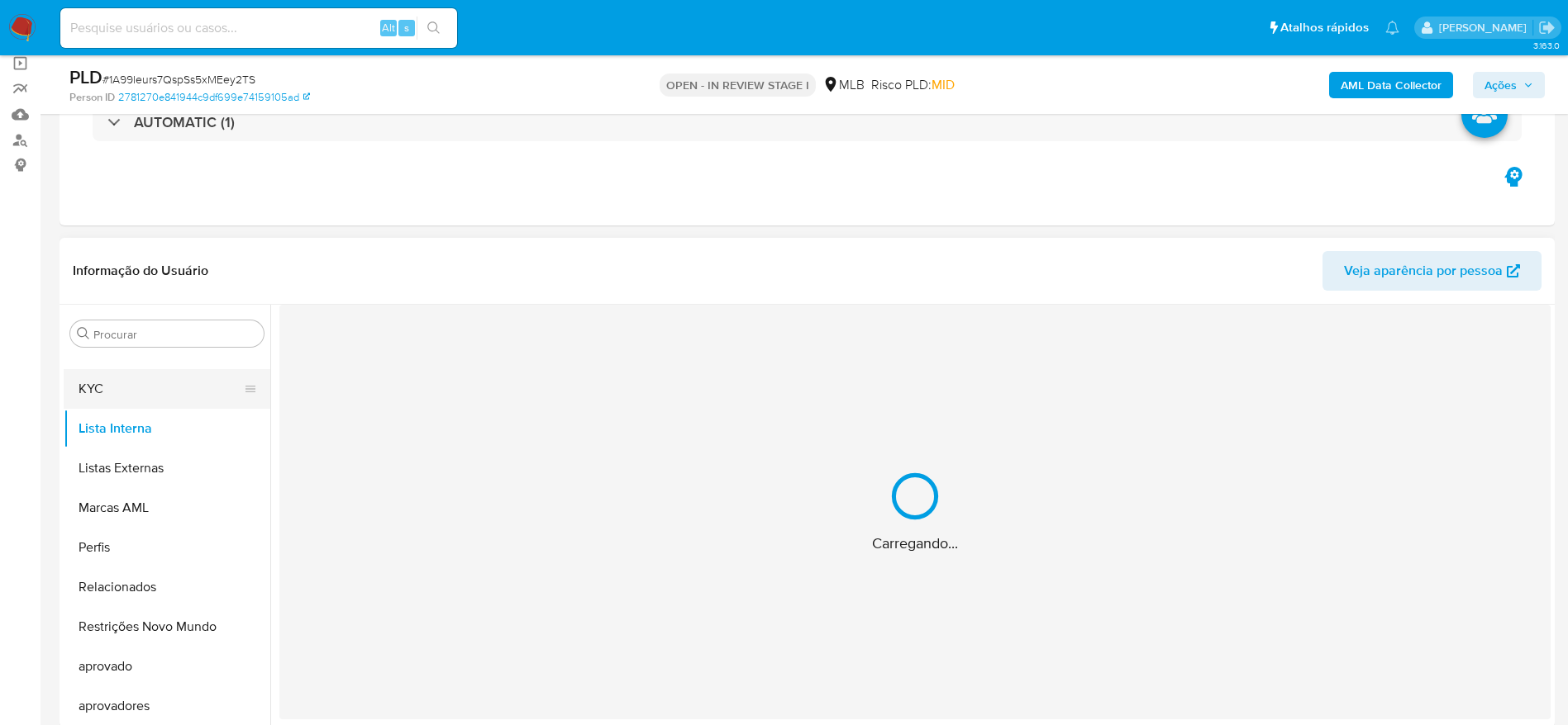
click at [169, 391] on button "KYC" at bounding box center [159, 389] width 193 height 40
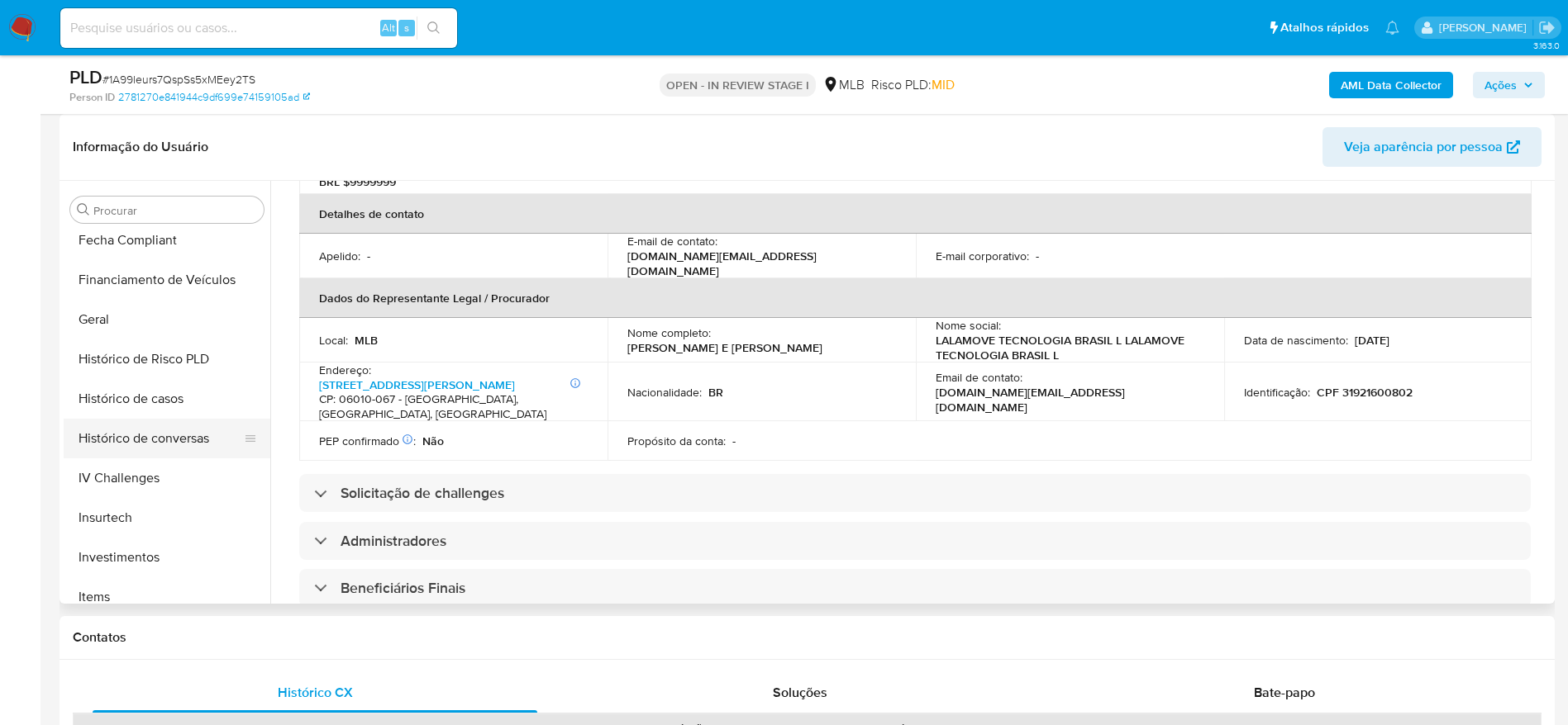
scroll to position [400, 0]
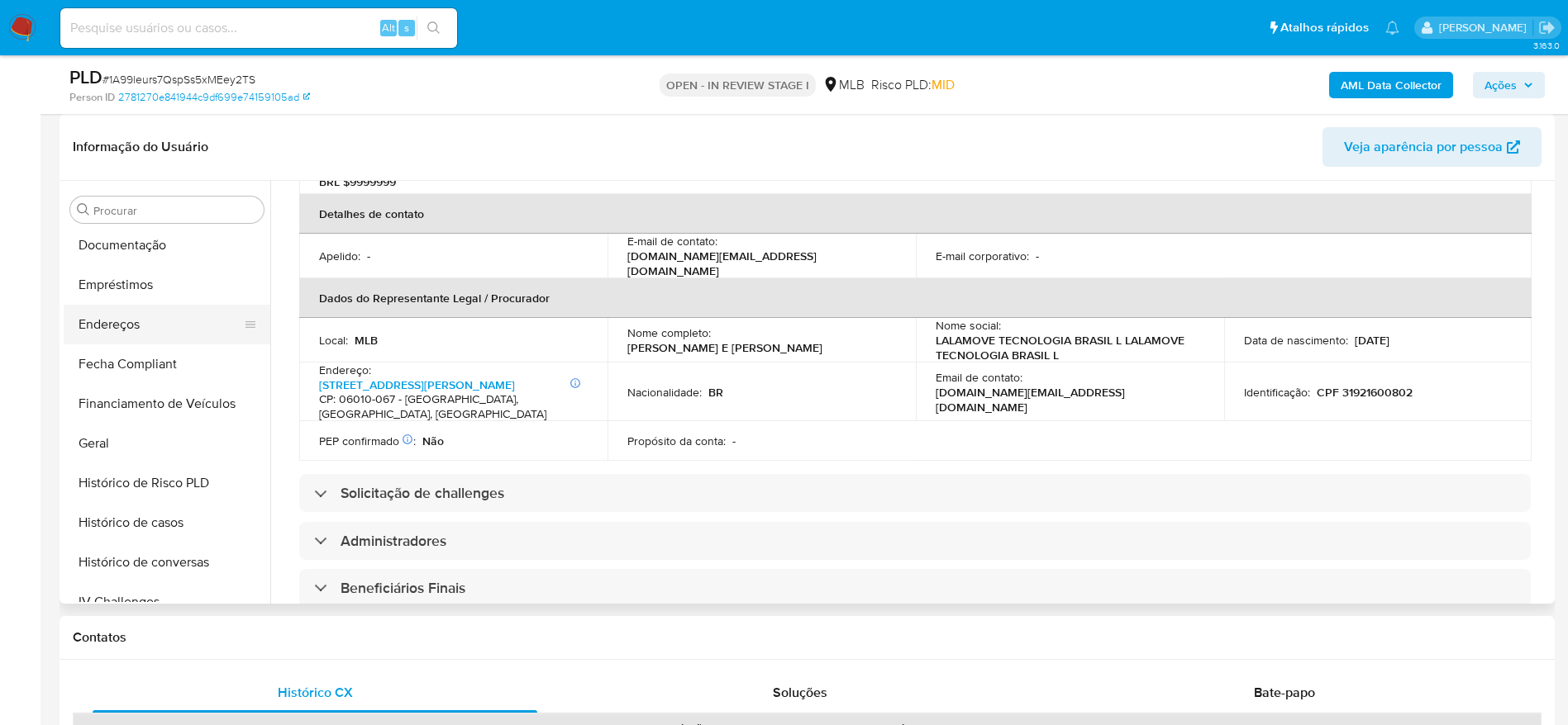
click at [169, 328] on button "Endereços" at bounding box center [159, 325] width 193 height 40
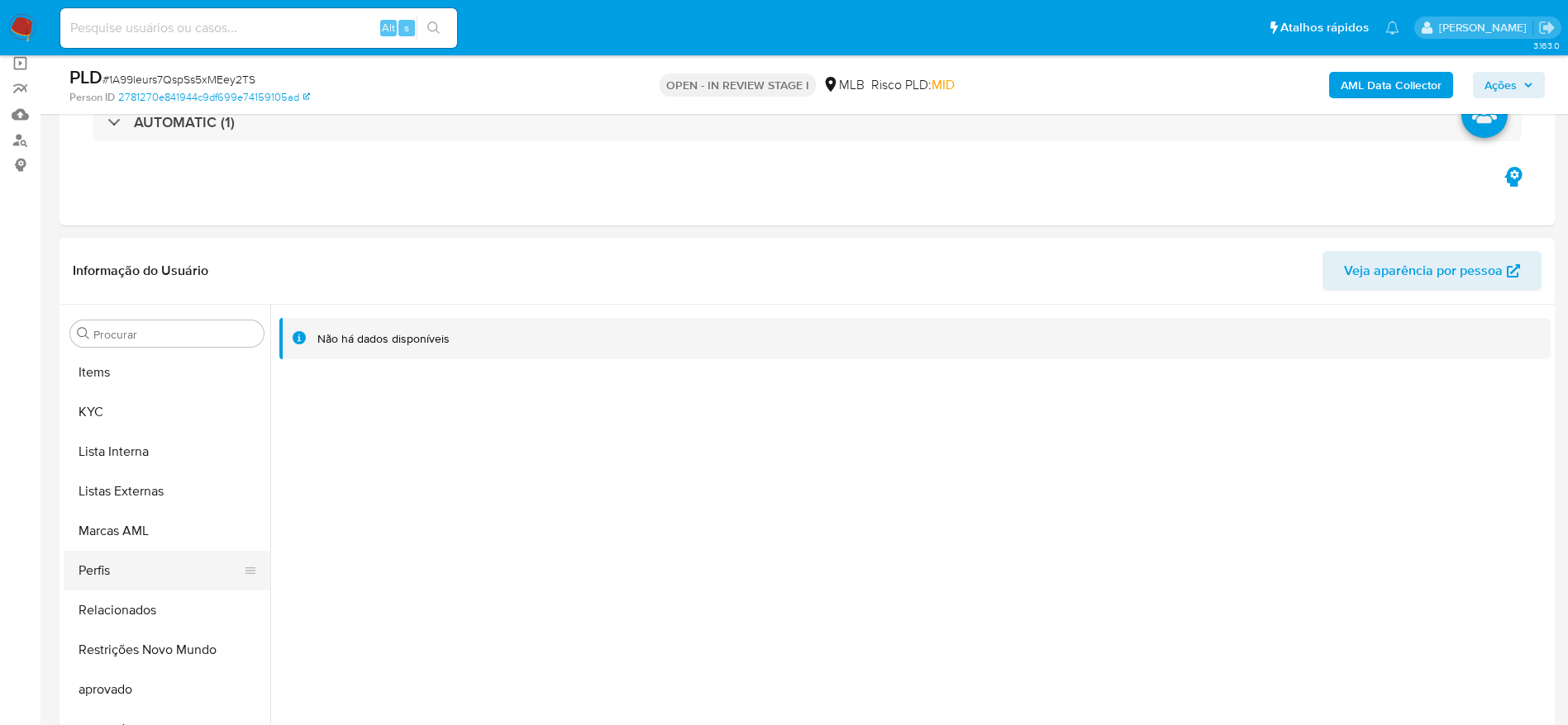
scroll to position [896, 0]
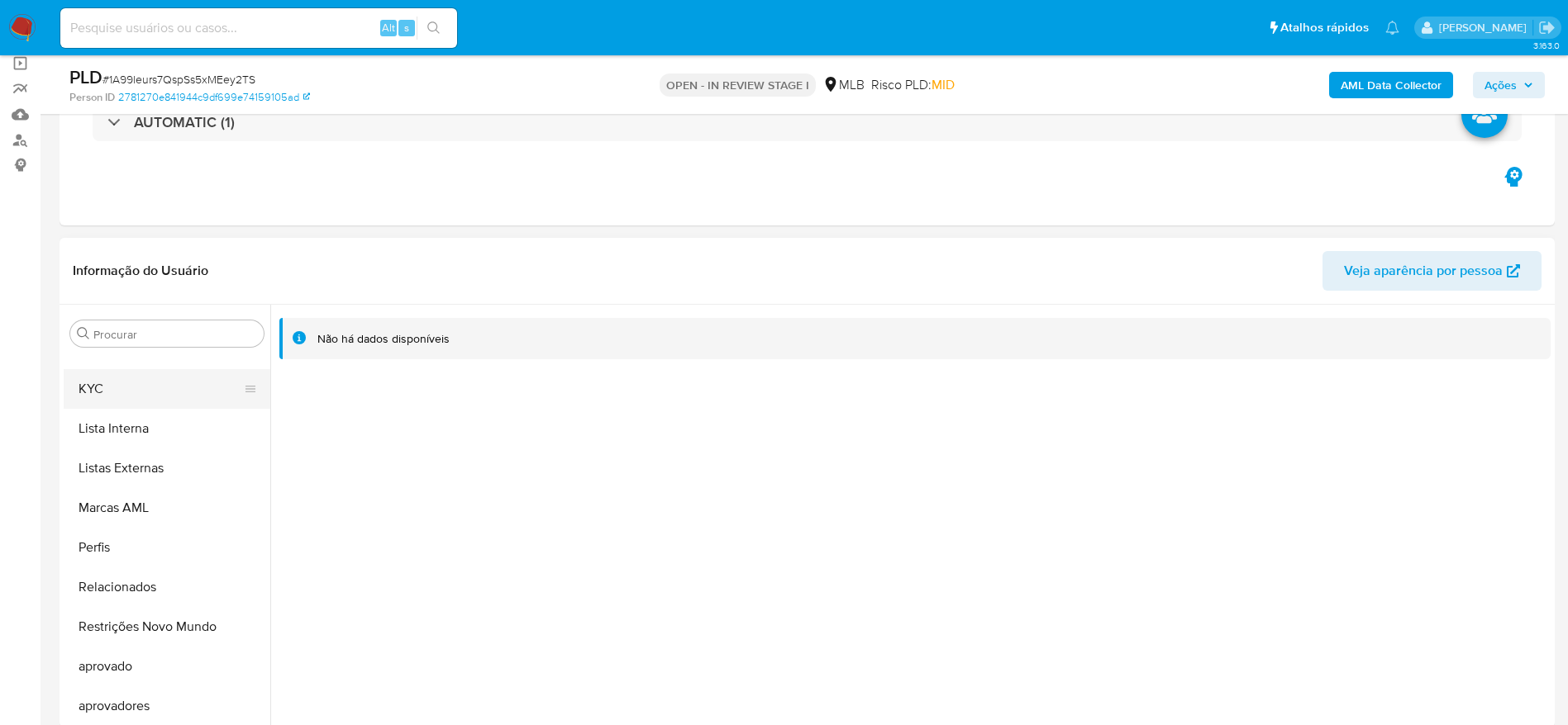
click at [127, 379] on button "KYC" at bounding box center [159, 389] width 193 height 40
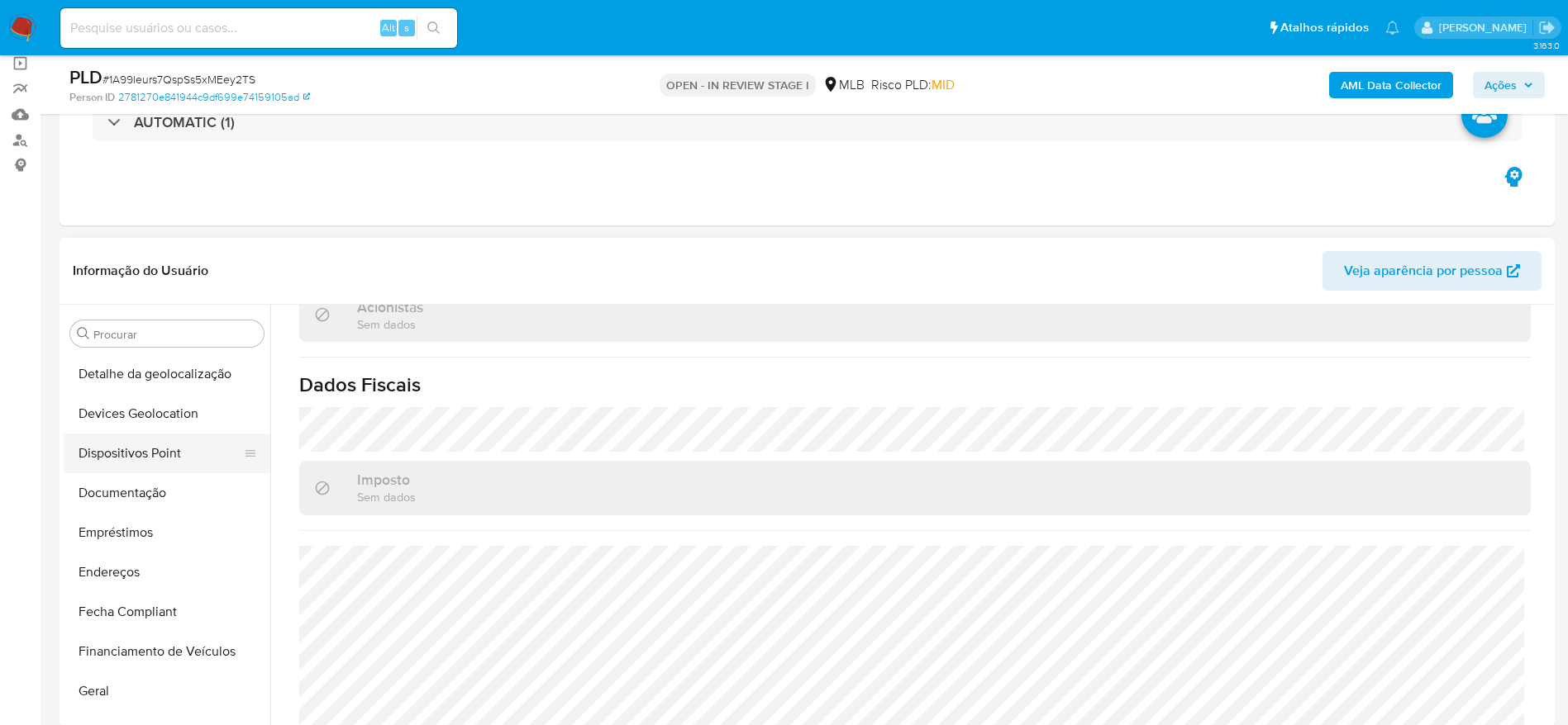
scroll to position [153, 0]
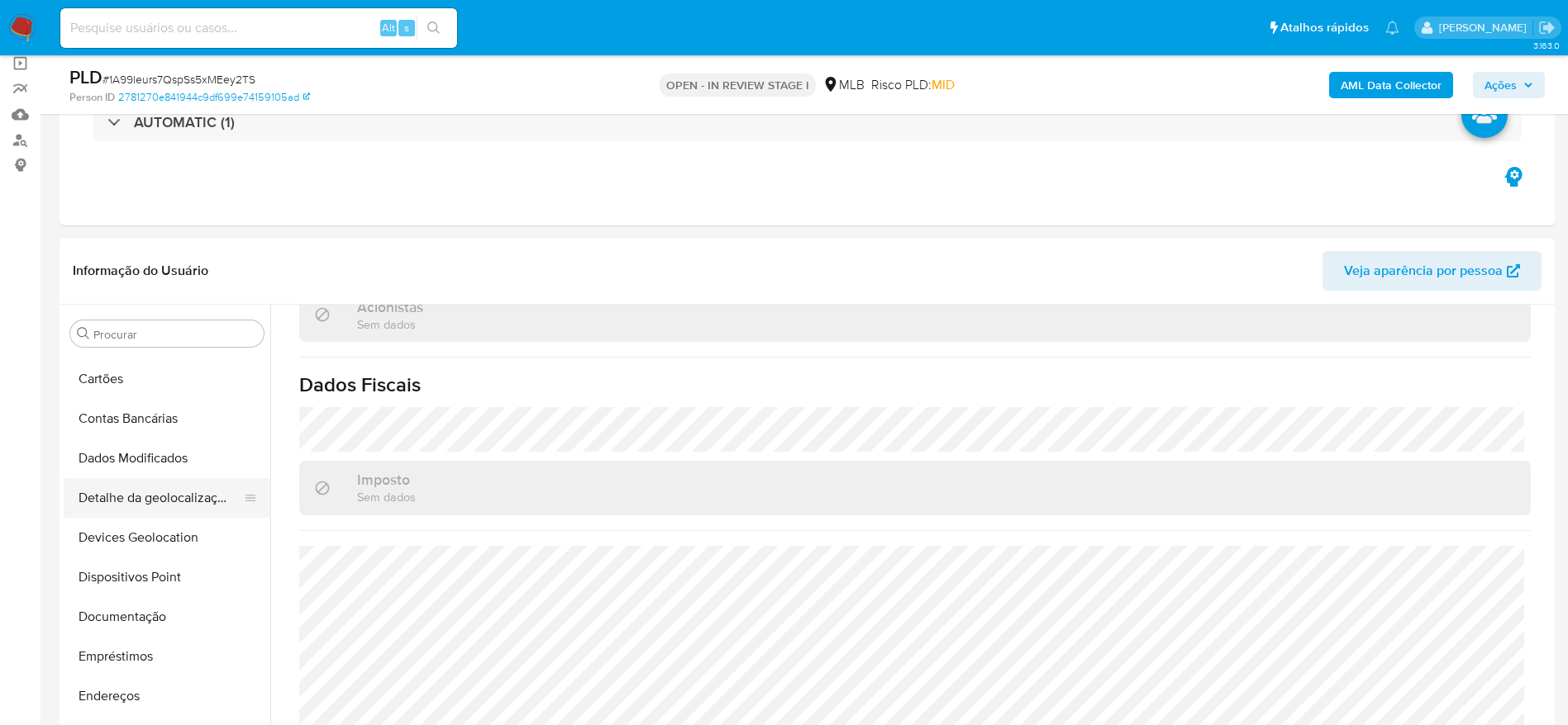
click at [171, 504] on button "Detalhe da geolocalização" at bounding box center [159, 498] width 193 height 40
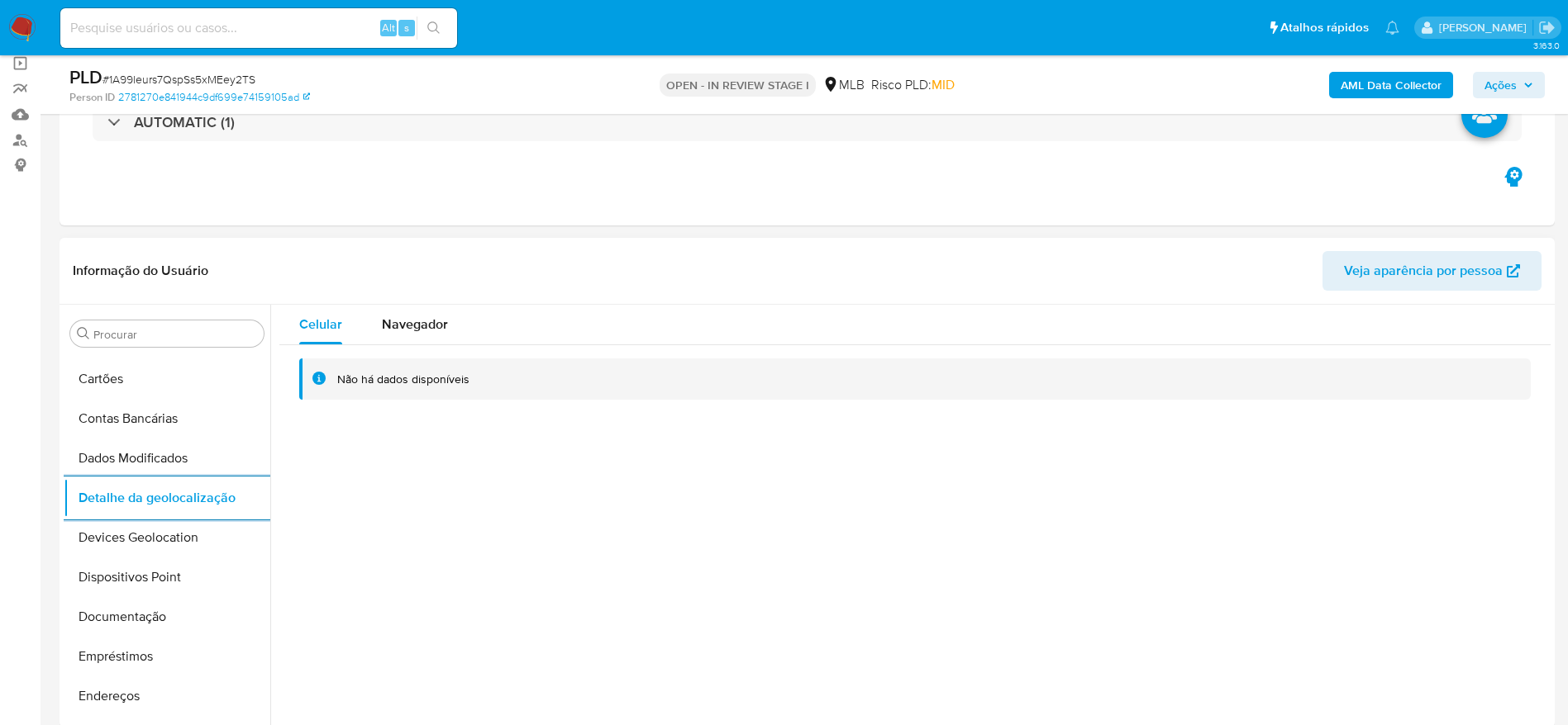
scroll to position [896, 0]
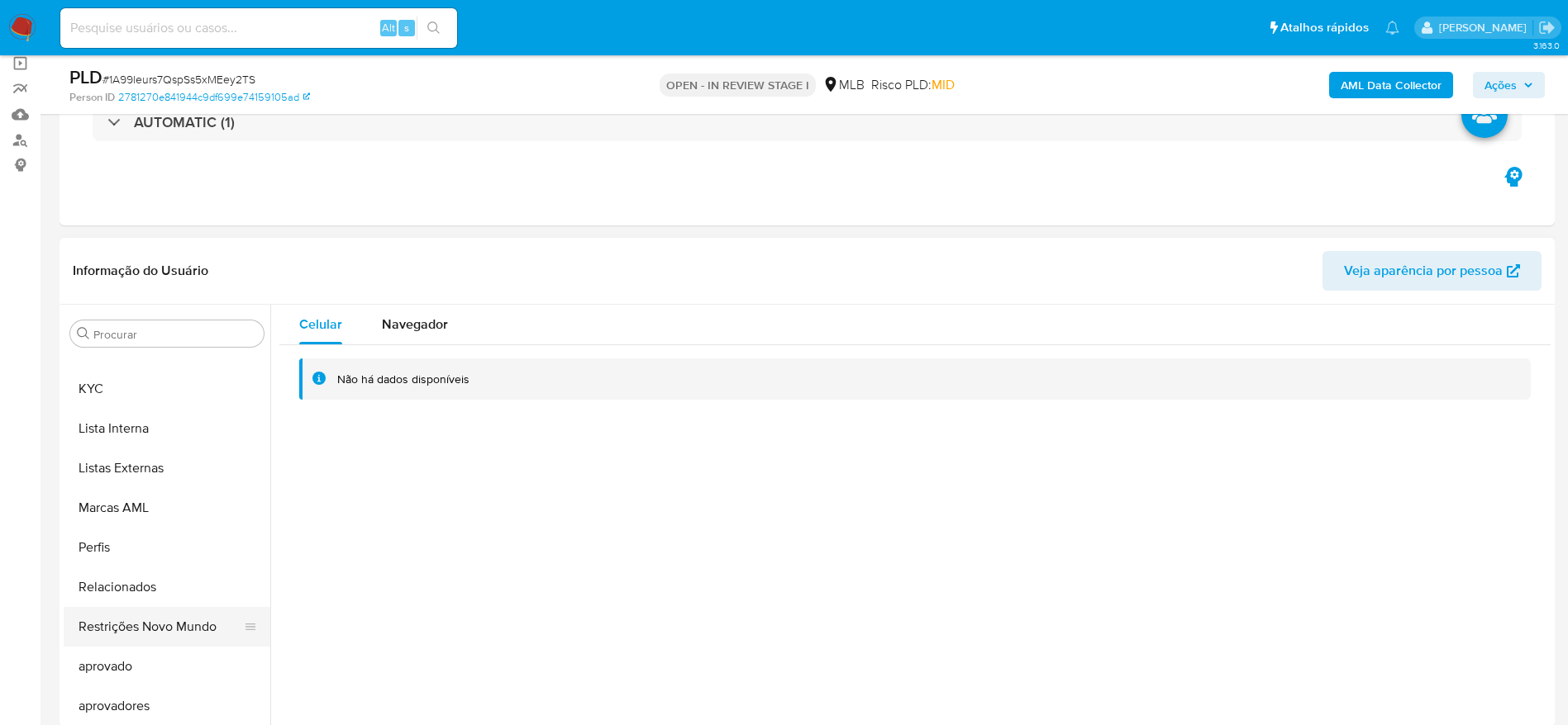
click at [128, 627] on button "Restrições Novo Mundo" at bounding box center [159, 627] width 193 height 40
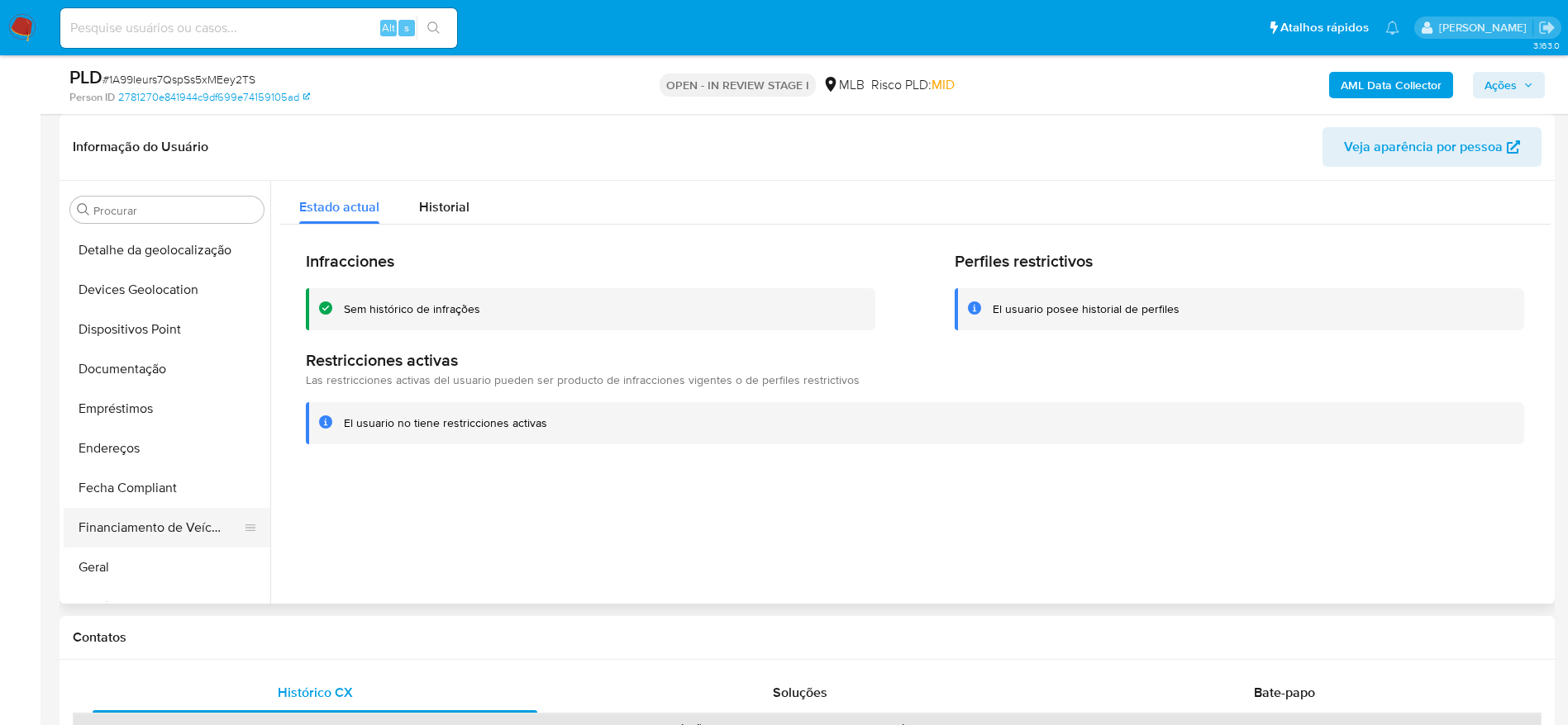
scroll to position [153, 0]
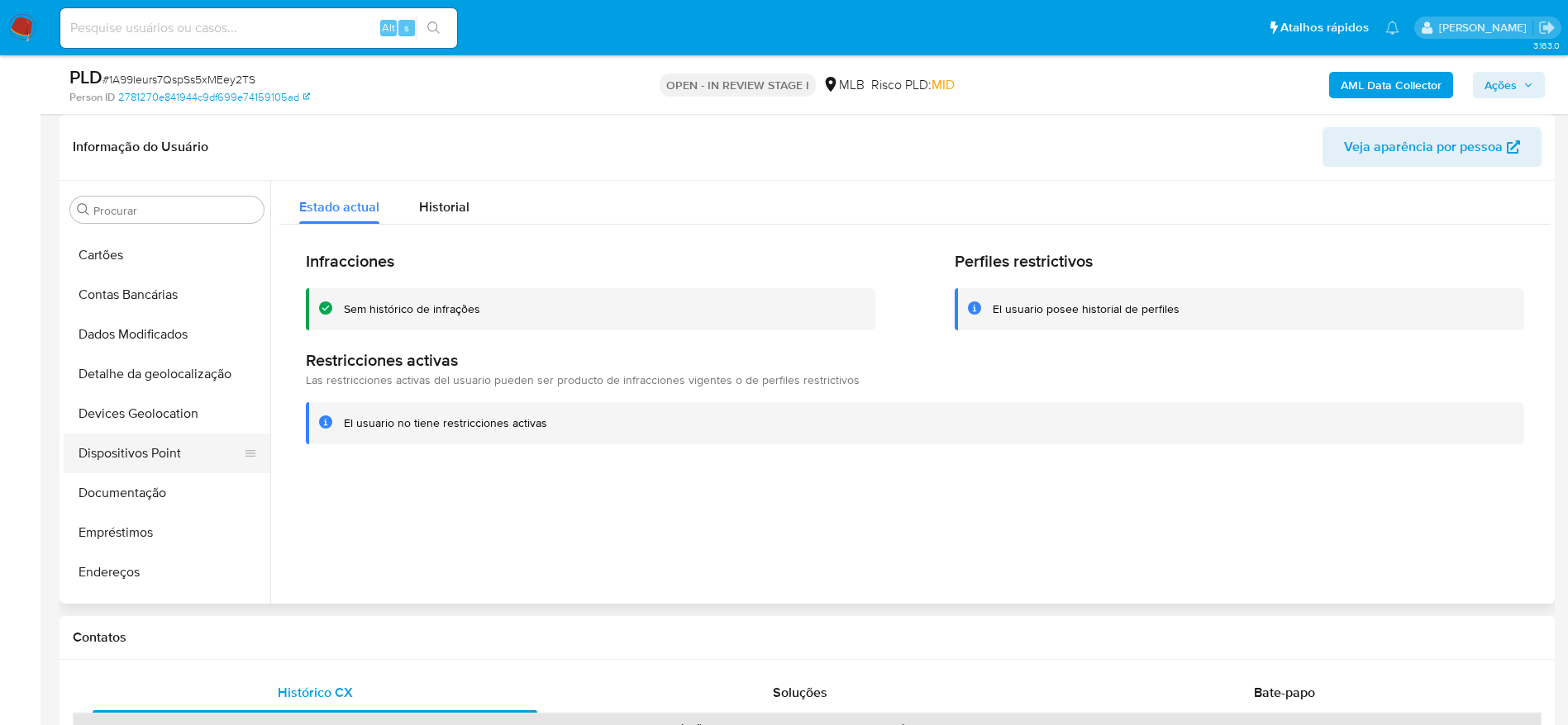
click at [155, 448] on button "Dispositivos Point" at bounding box center [159, 453] width 193 height 40
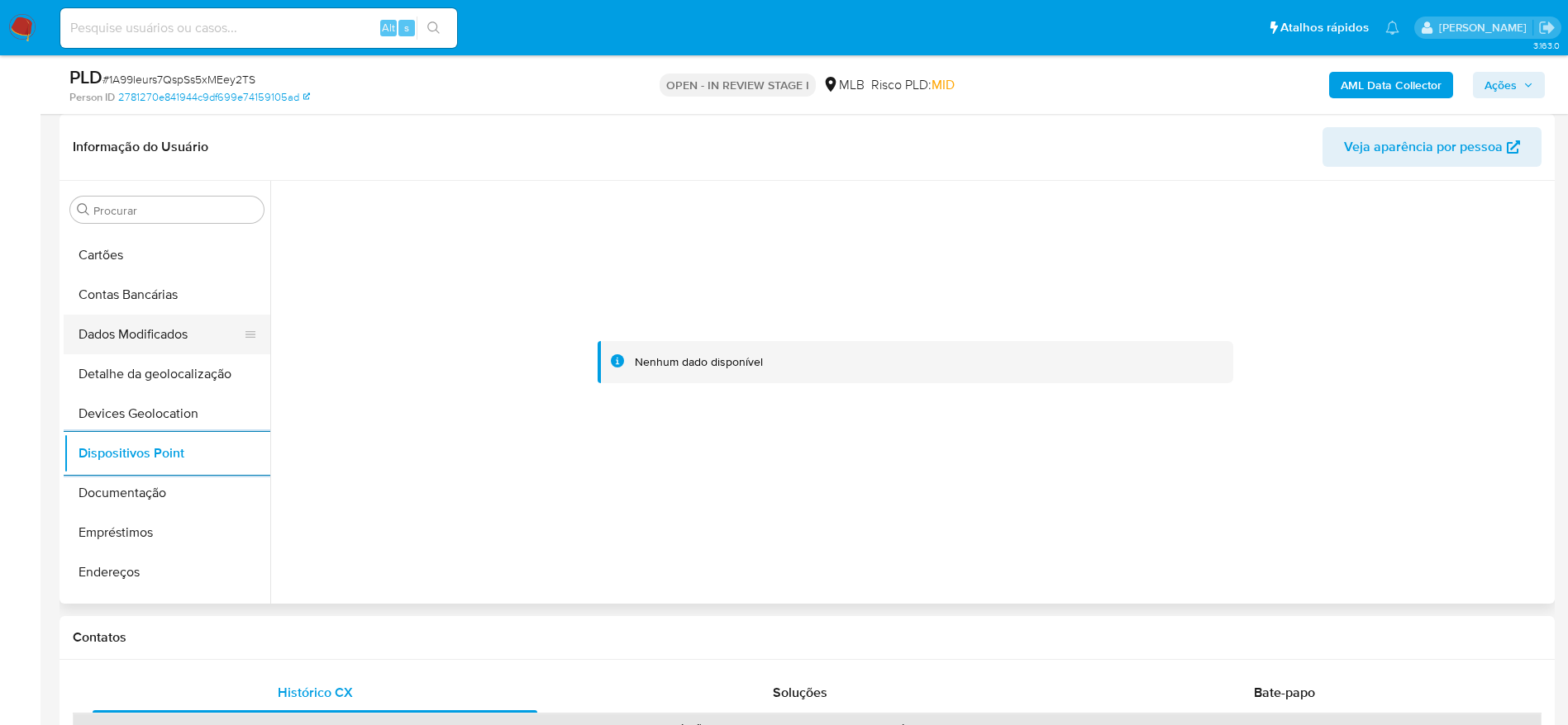
scroll to position [0, 0]
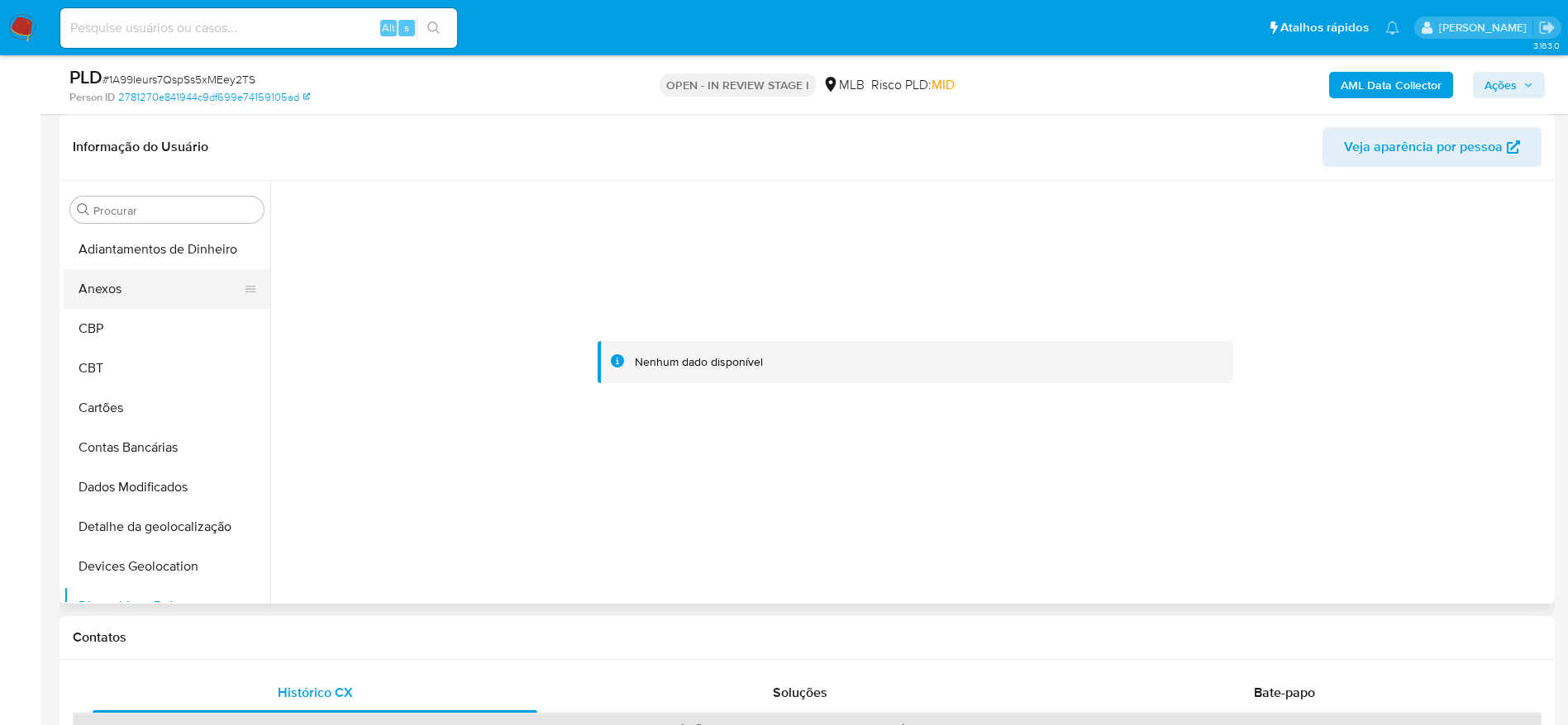
click at [132, 289] on button "Anexos" at bounding box center [159, 289] width 193 height 40
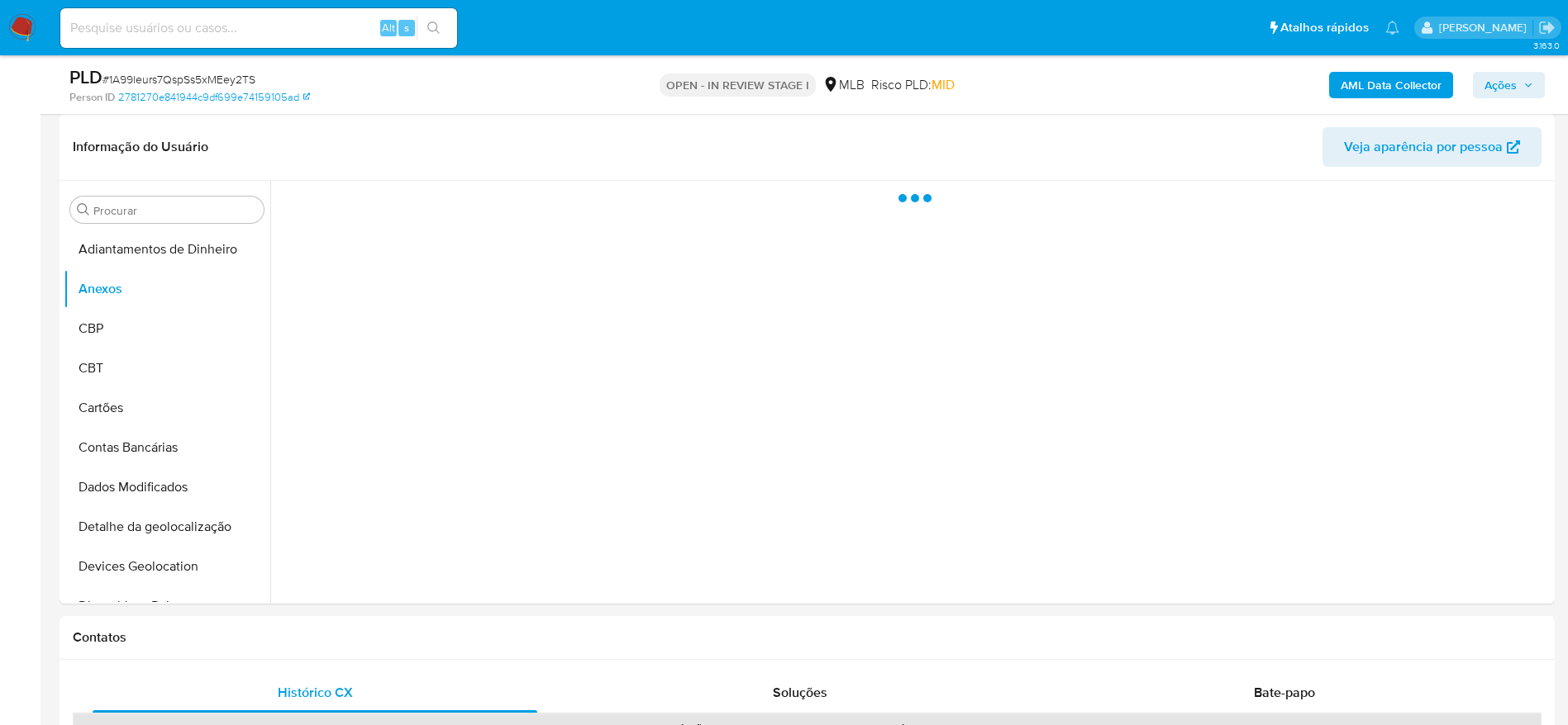
click at [1505, 86] on span "Ações" at bounding box center [1500, 85] width 32 height 26
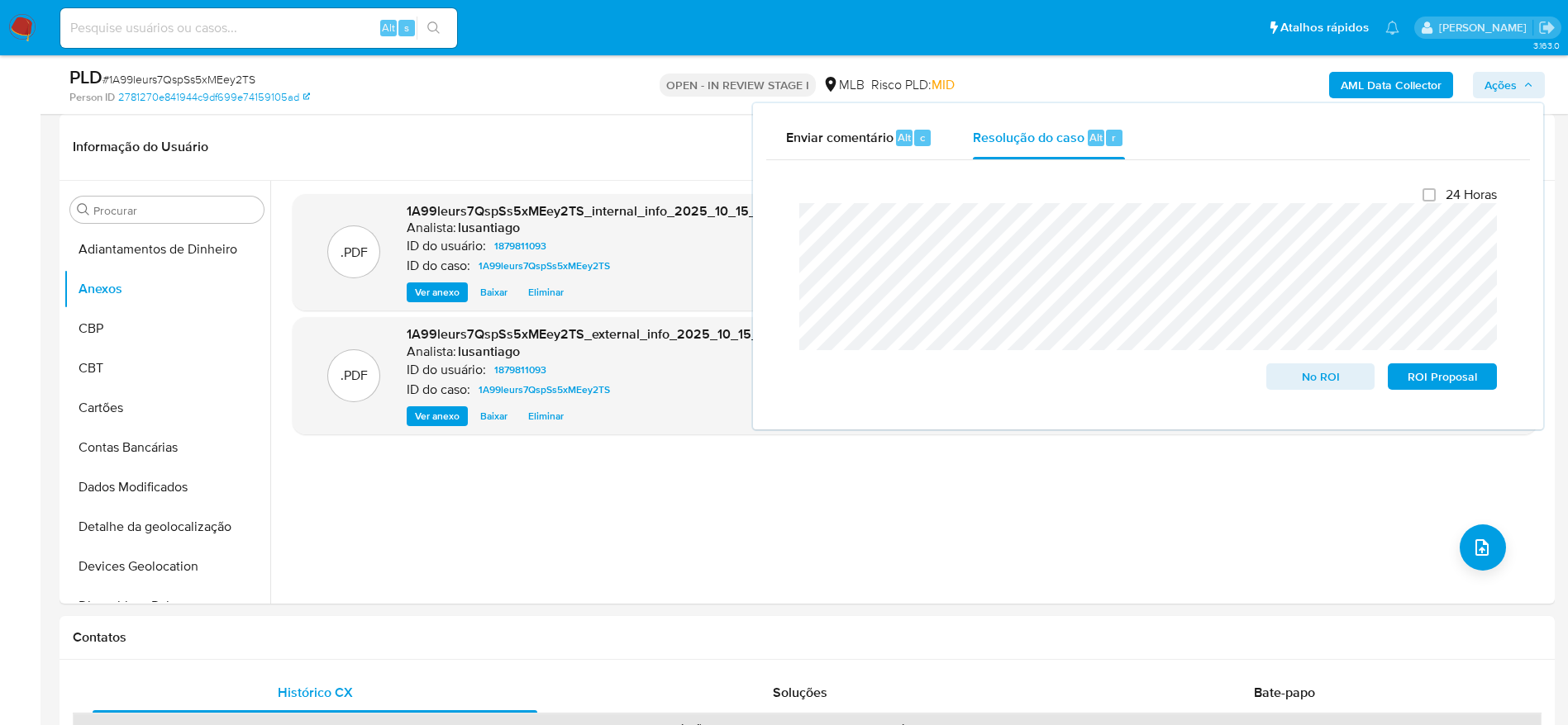
click at [1497, 86] on span "Ações" at bounding box center [1500, 85] width 32 height 26
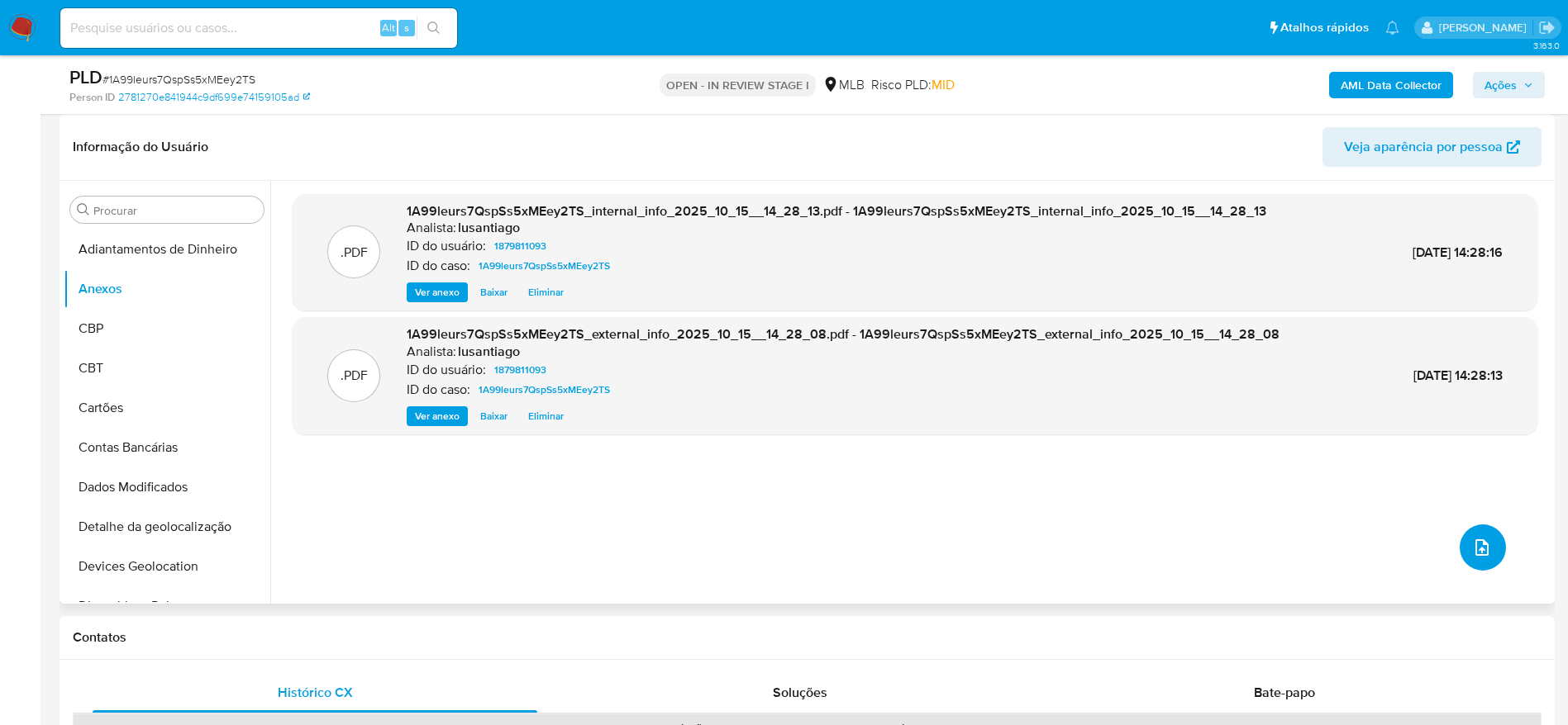
click at [1477, 550] on icon "upload-file" at bounding box center [1481, 547] width 19 height 19
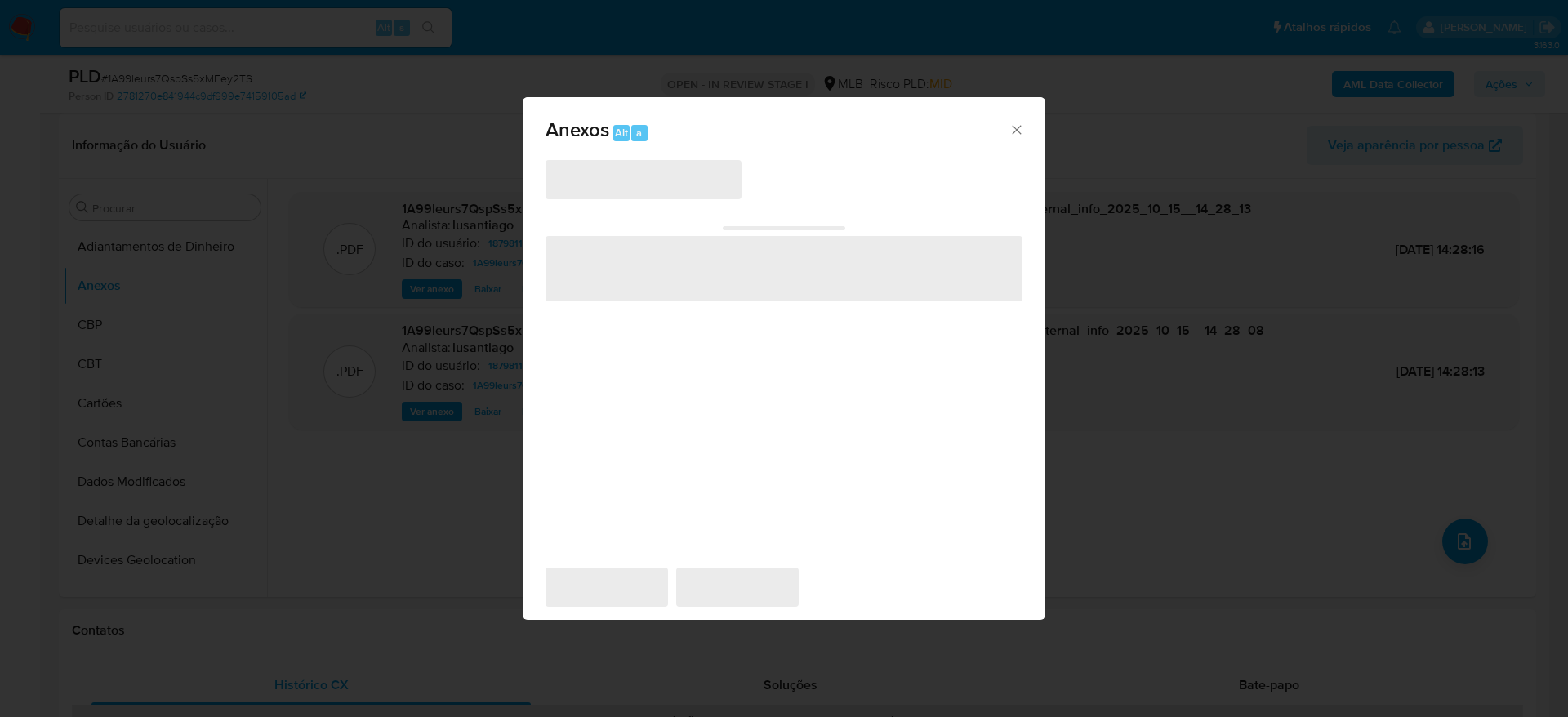
click at [1016, 129] on icon "Cerrar" at bounding box center [1017, 130] width 16 height 16
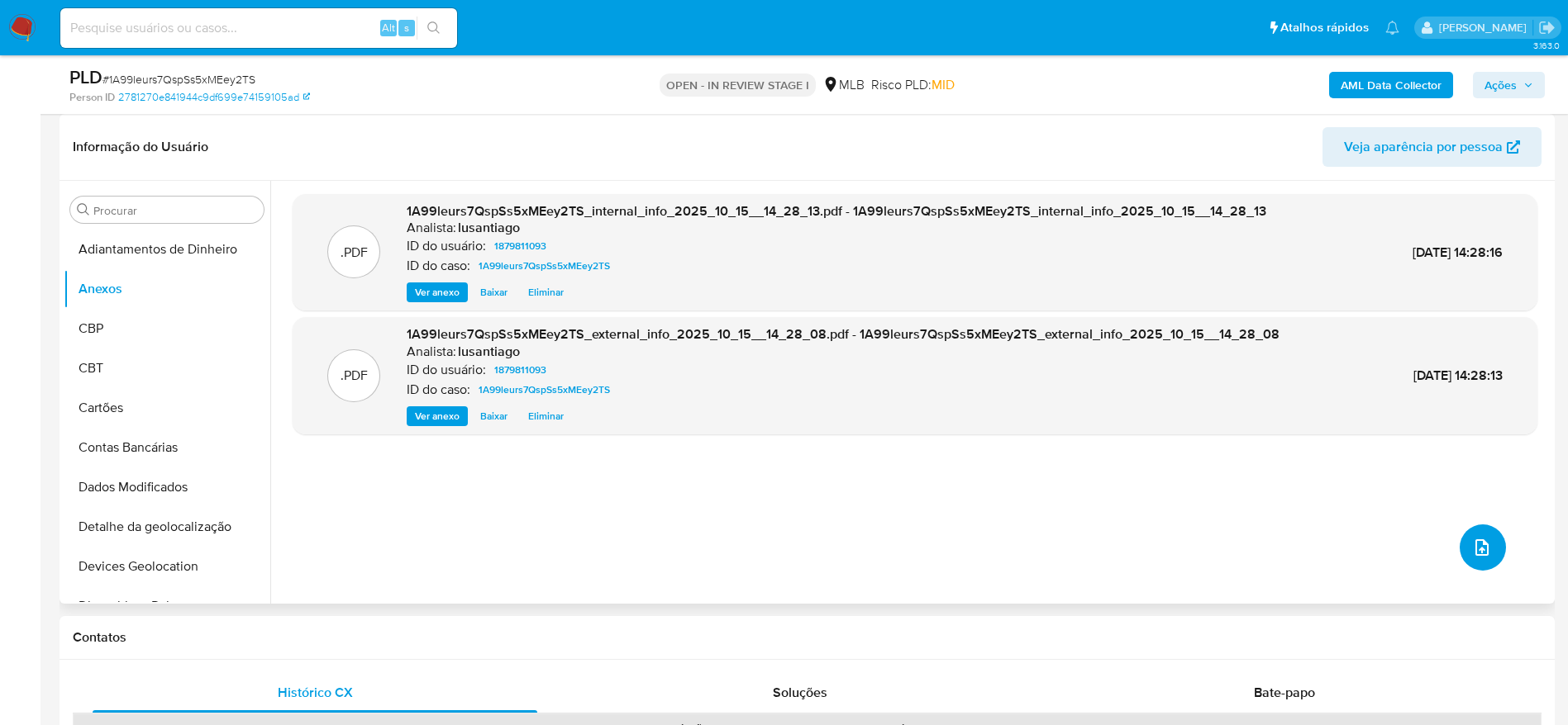
click at [1477, 553] on icon "upload-file" at bounding box center [1481, 547] width 19 height 19
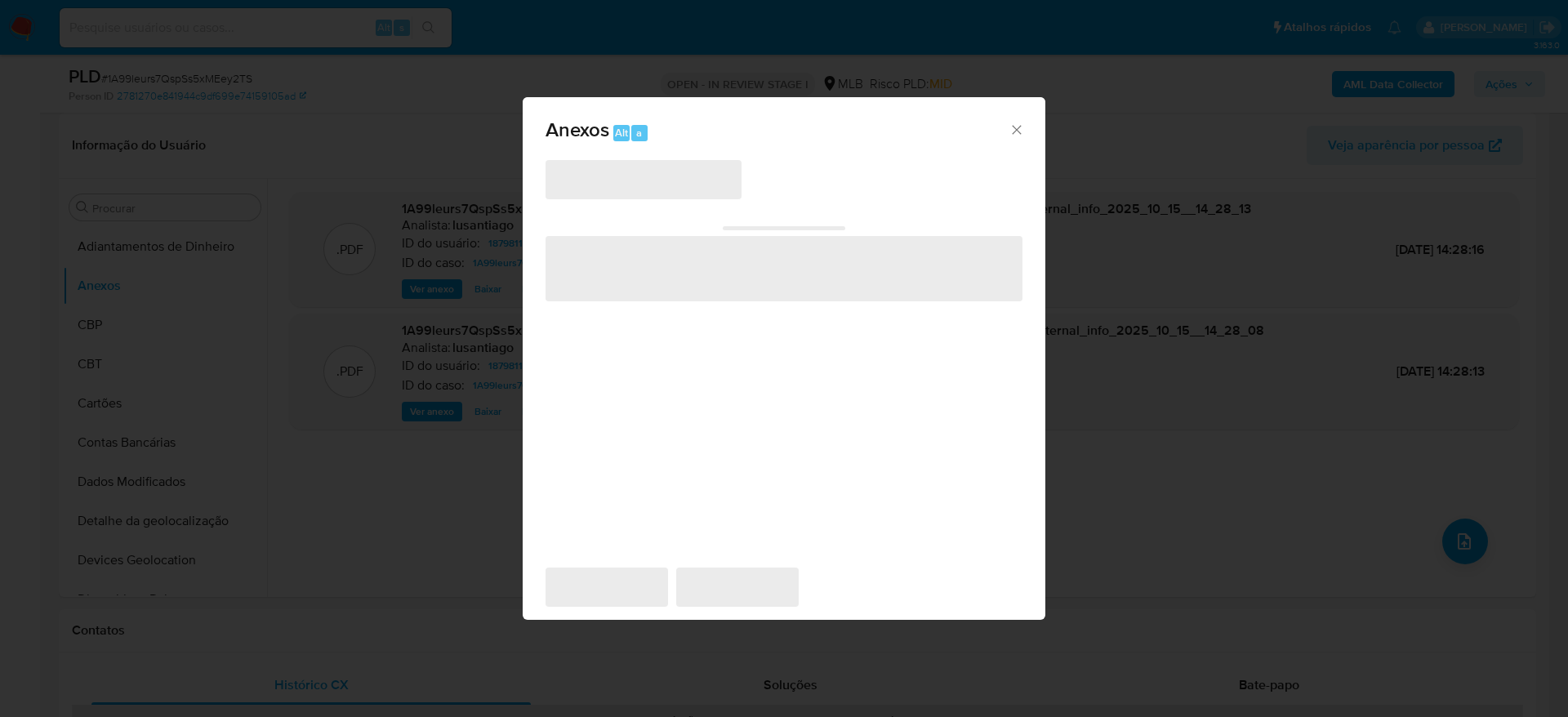
click at [1015, 130] on icon "Cerrar" at bounding box center [1017, 130] width 16 height 16
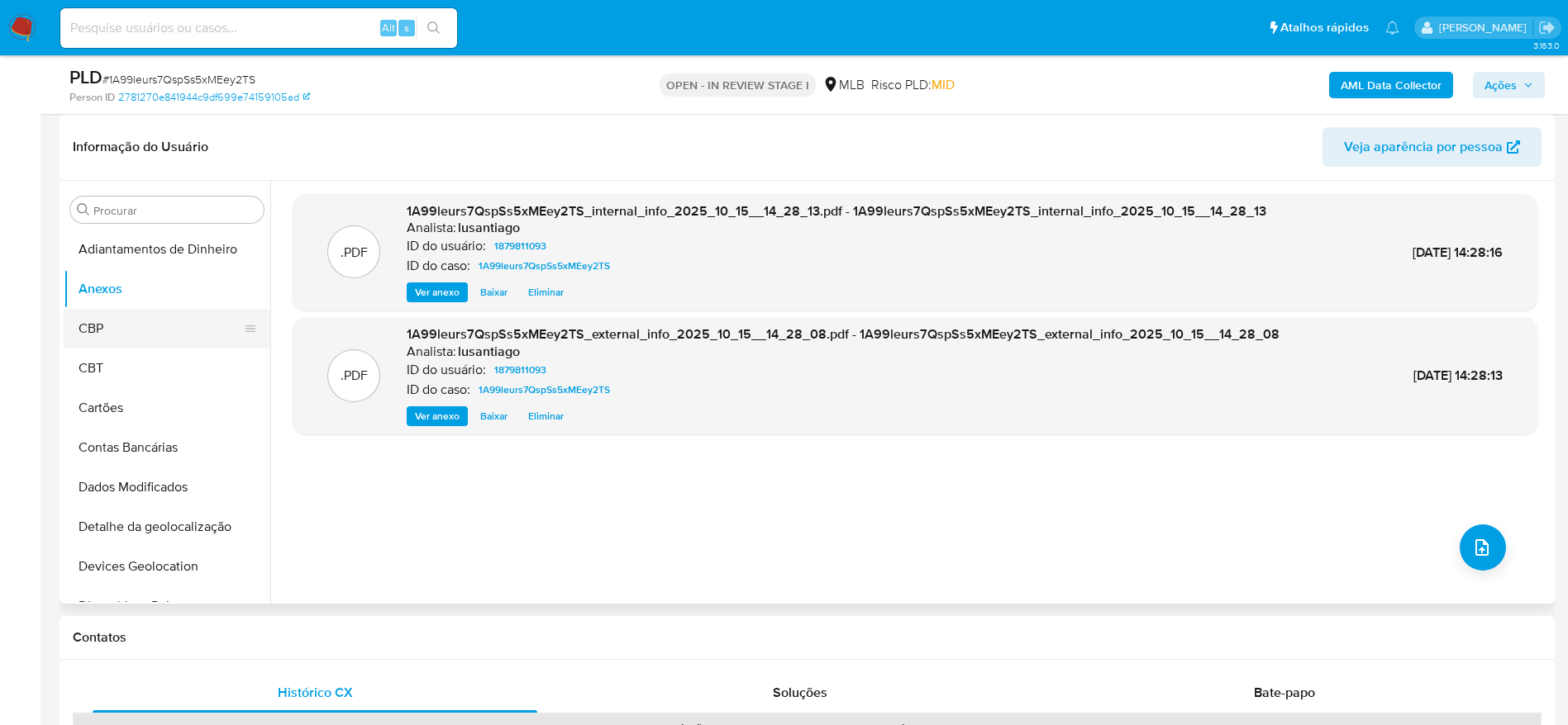
click at [146, 311] on button "CBP" at bounding box center [159, 328] width 193 height 40
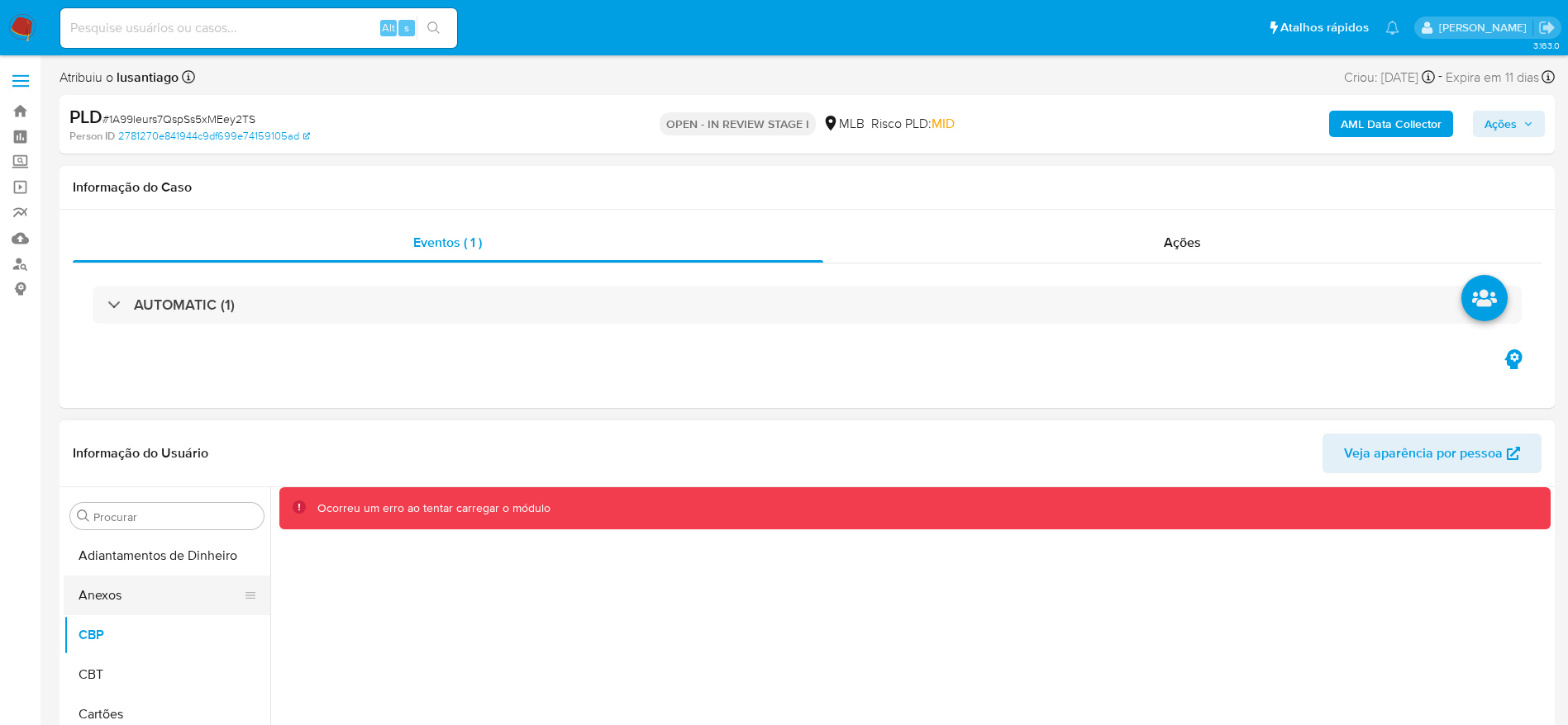
click at [145, 601] on button "Anexos" at bounding box center [159, 596] width 193 height 40
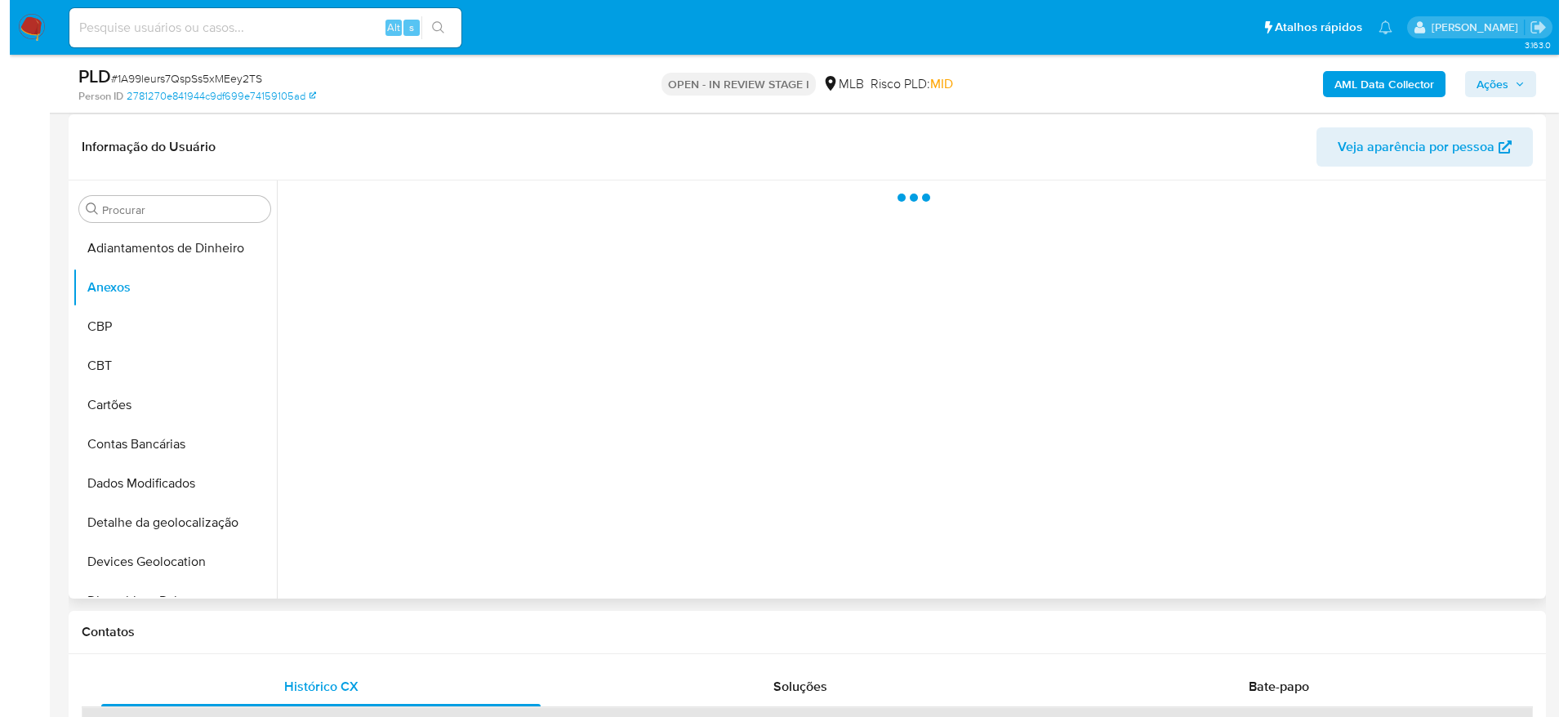
scroll to position [245, 0]
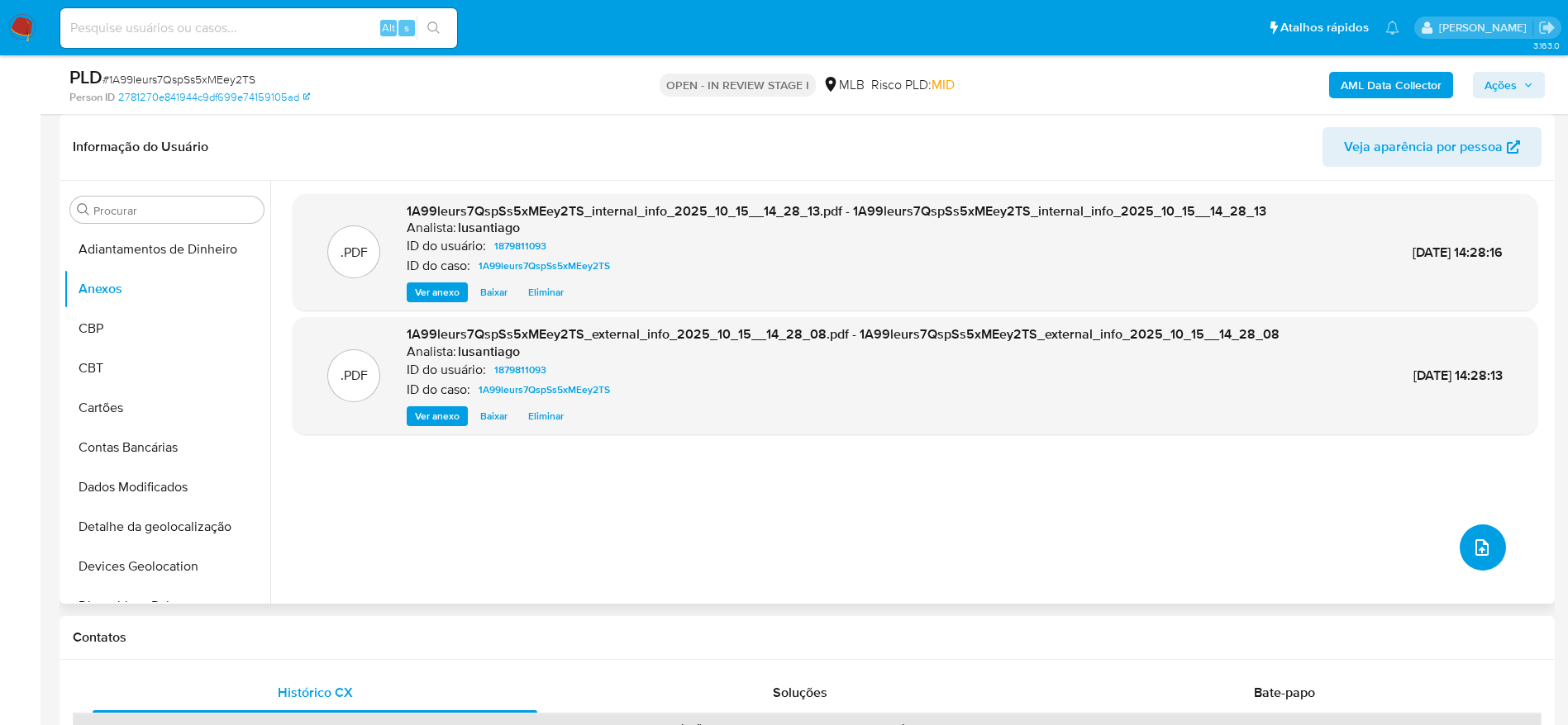
click at [1475, 543] on icon "upload-file" at bounding box center [1481, 547] width 14 height 17
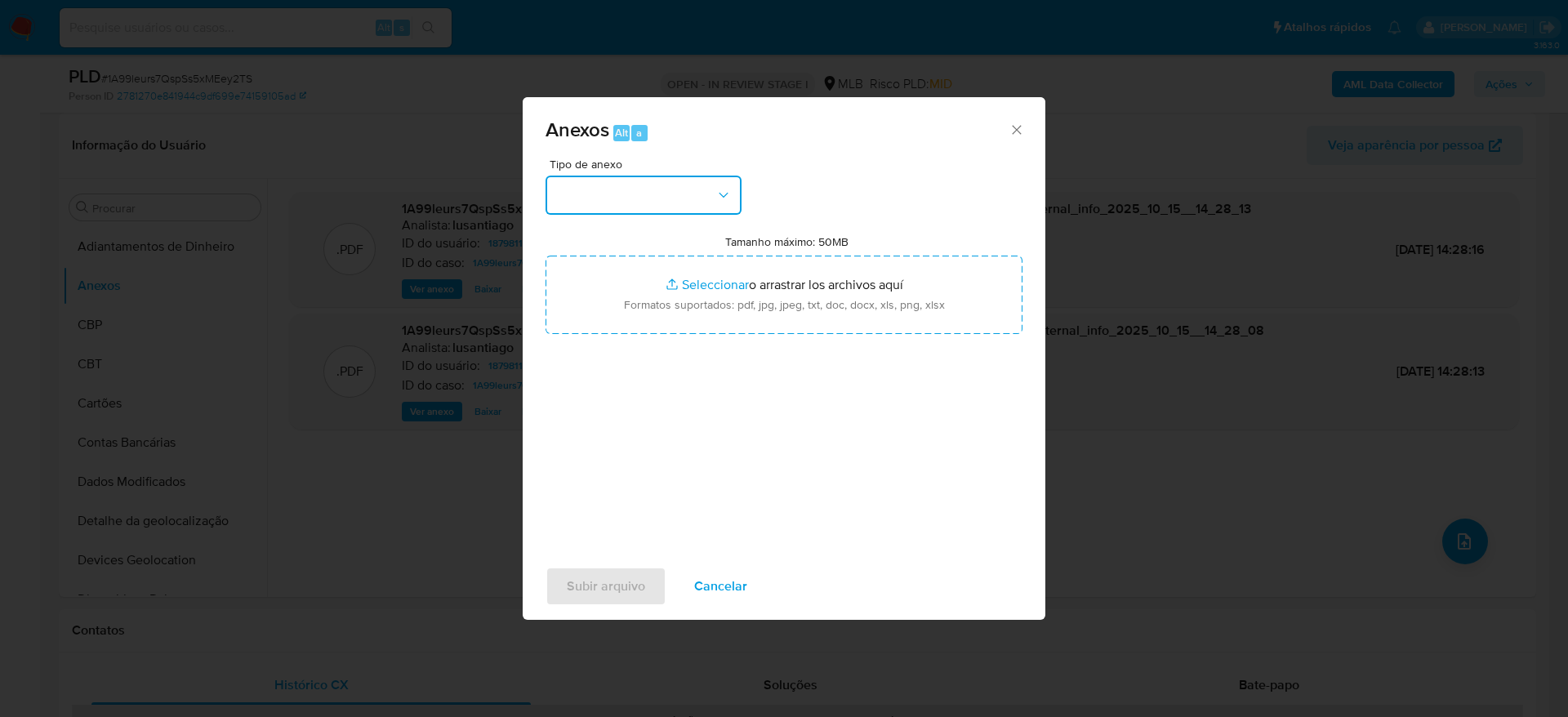
click at [697, 200] on button "button" at bounding box center [644, 195] width 196 height 39
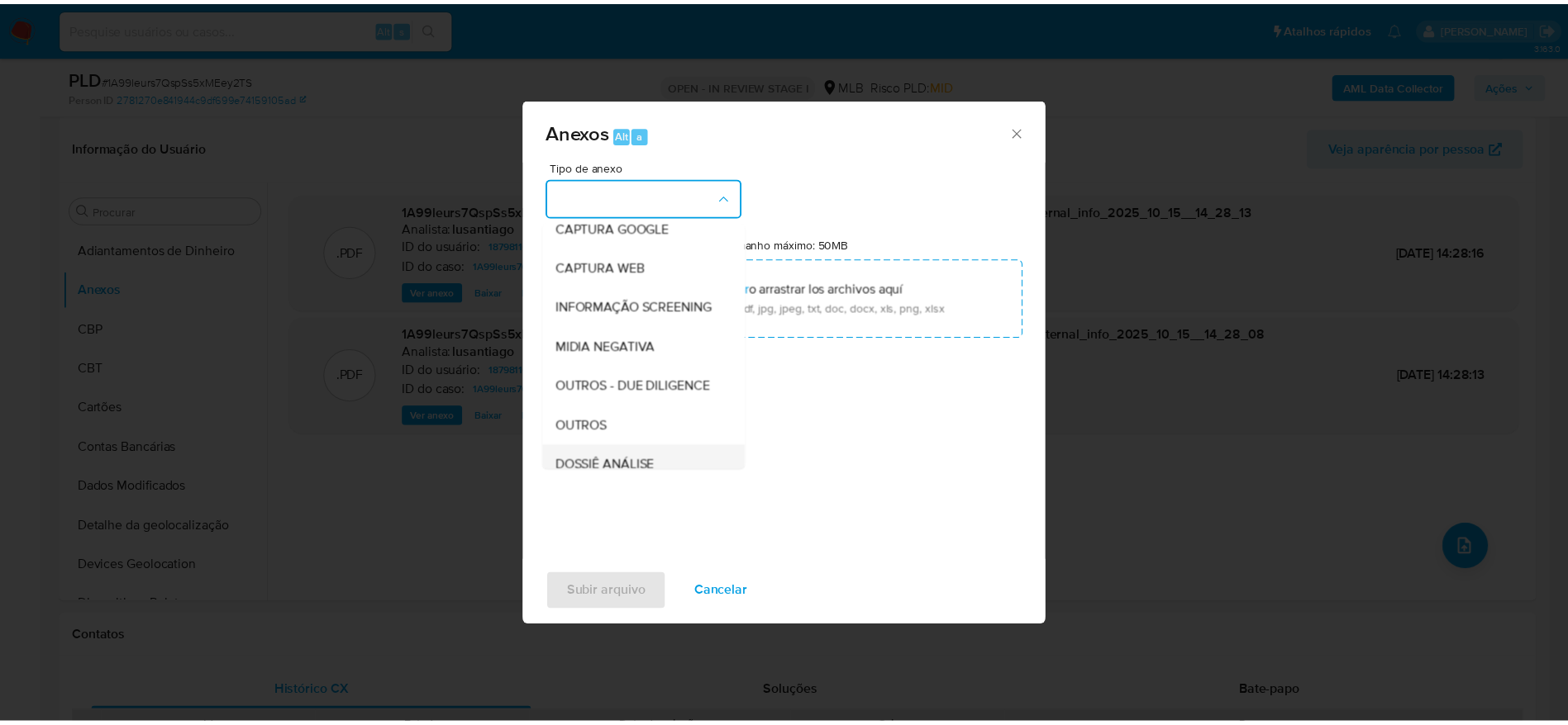
scroll to position [255, 0]
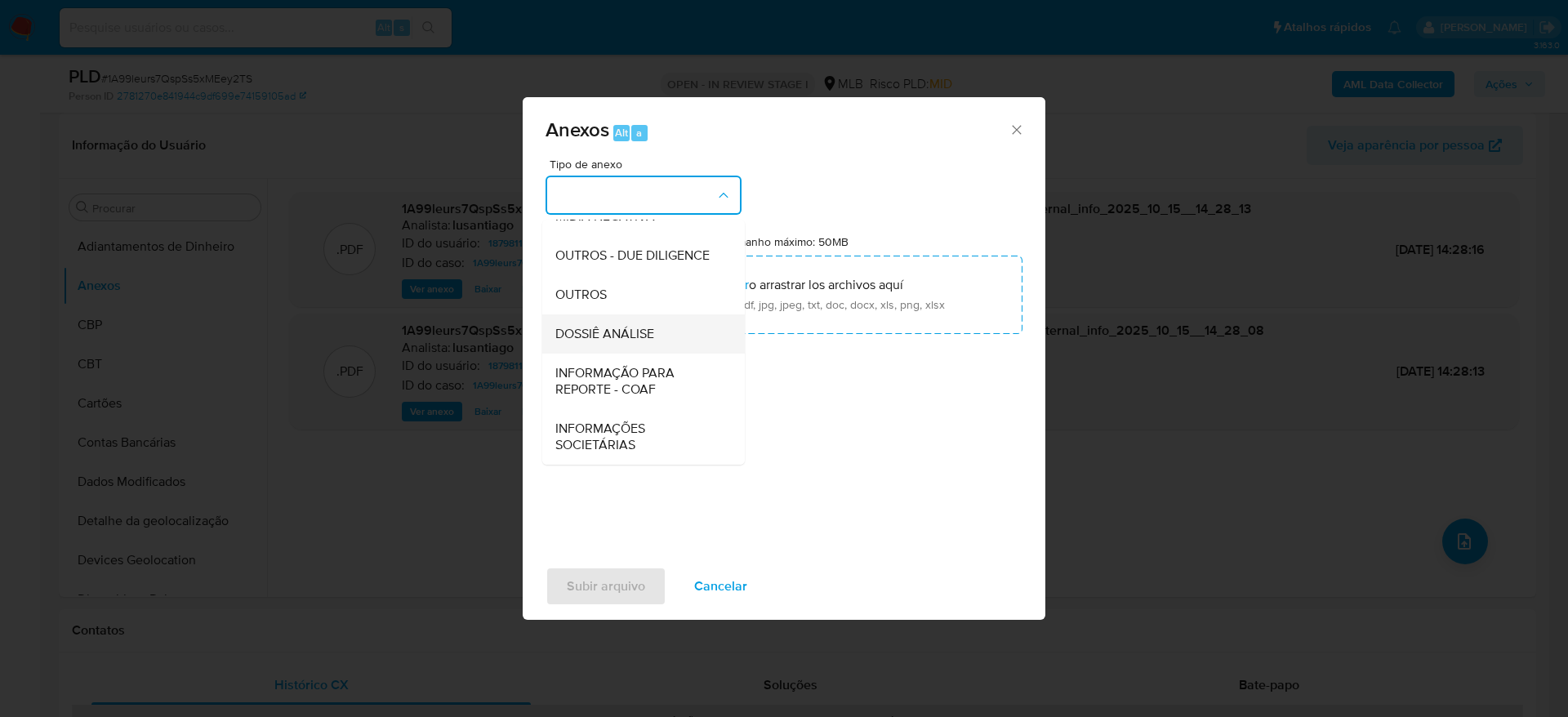
click at [646, 332] on span "DOSSIÊ ANÁLISE" at bounding box center [604, 334] width 99 height 16
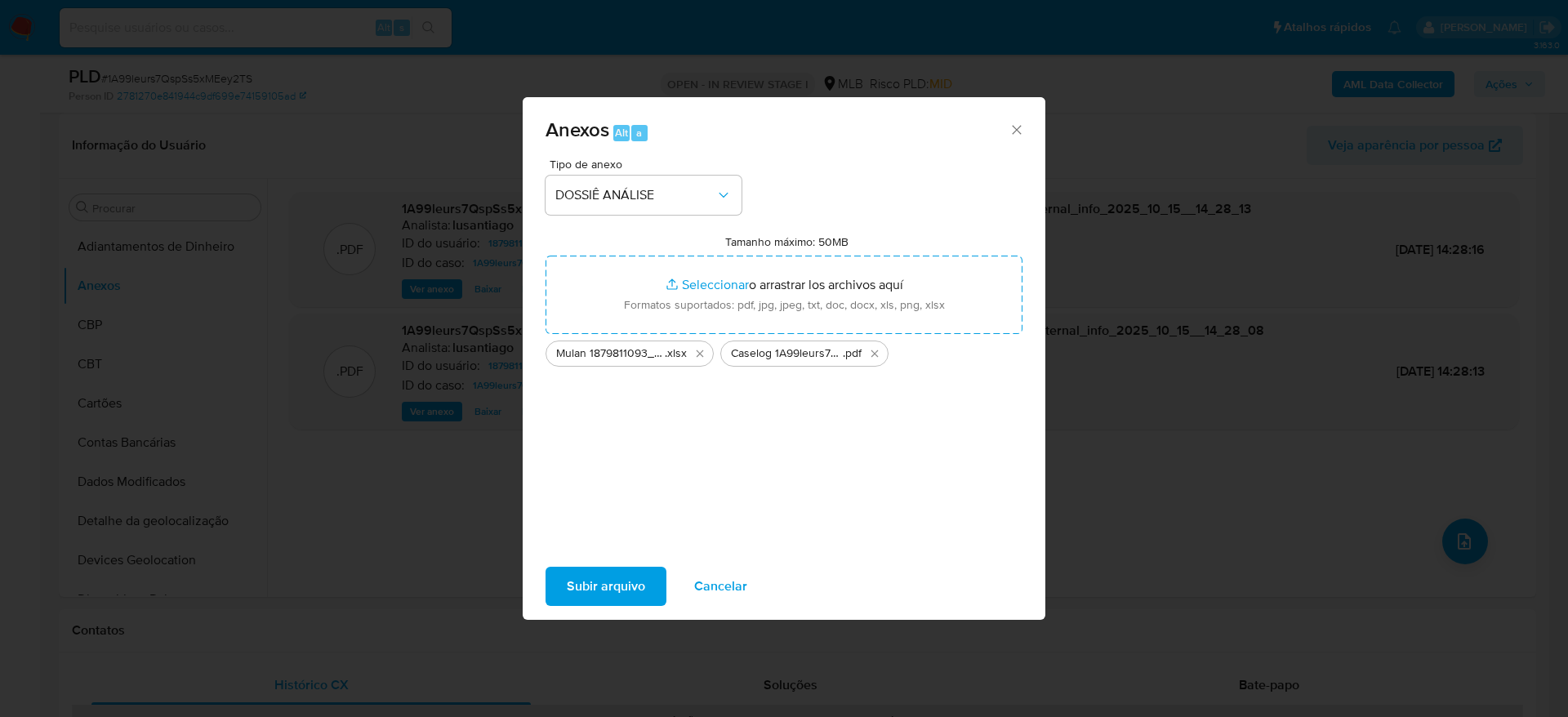
click at [627, 573] on span "Subir arquivo" at bounding box center [606, 586] width 79 height 36
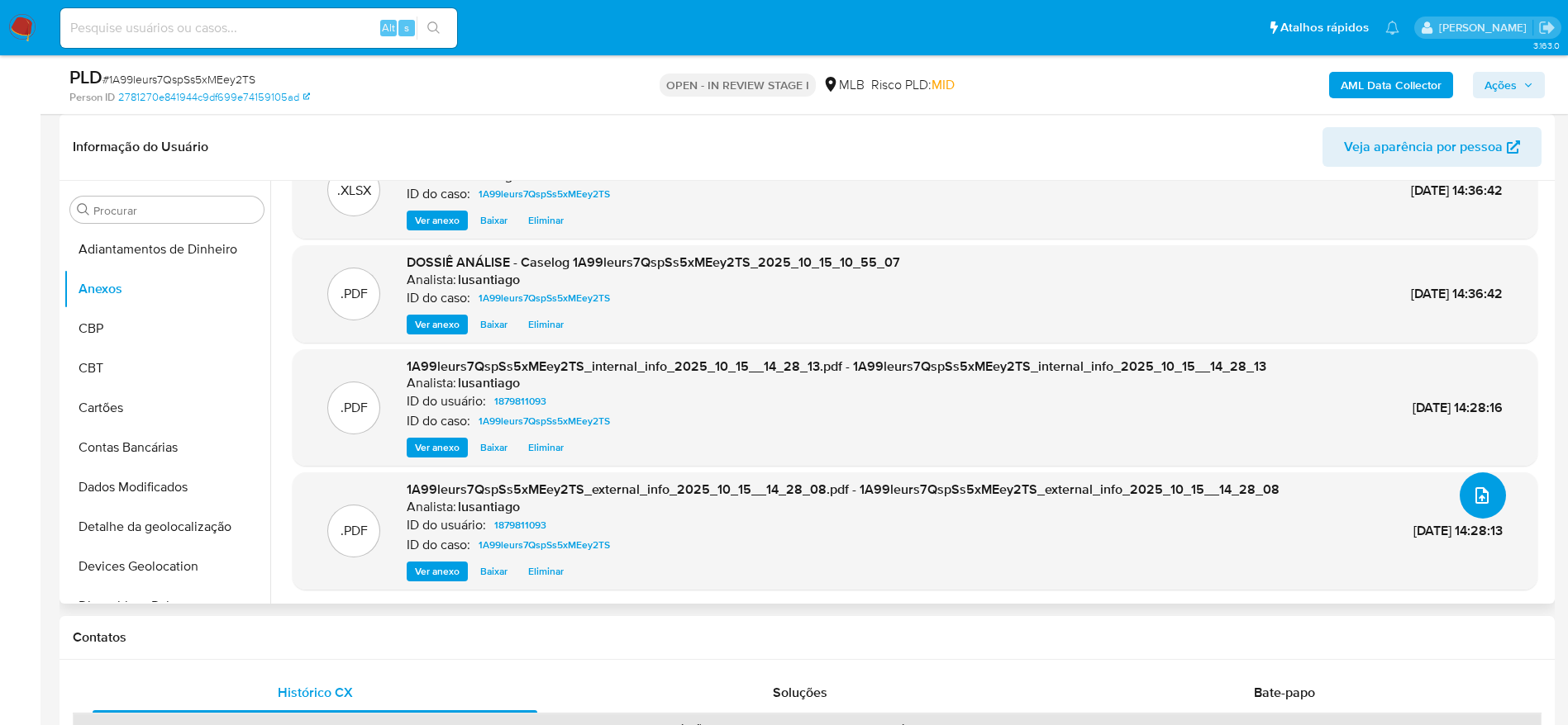
scroll to position [52, 0]
click at [1517, 79] on span "Ações" at bounding box center [1509, 86] width 49 height 23
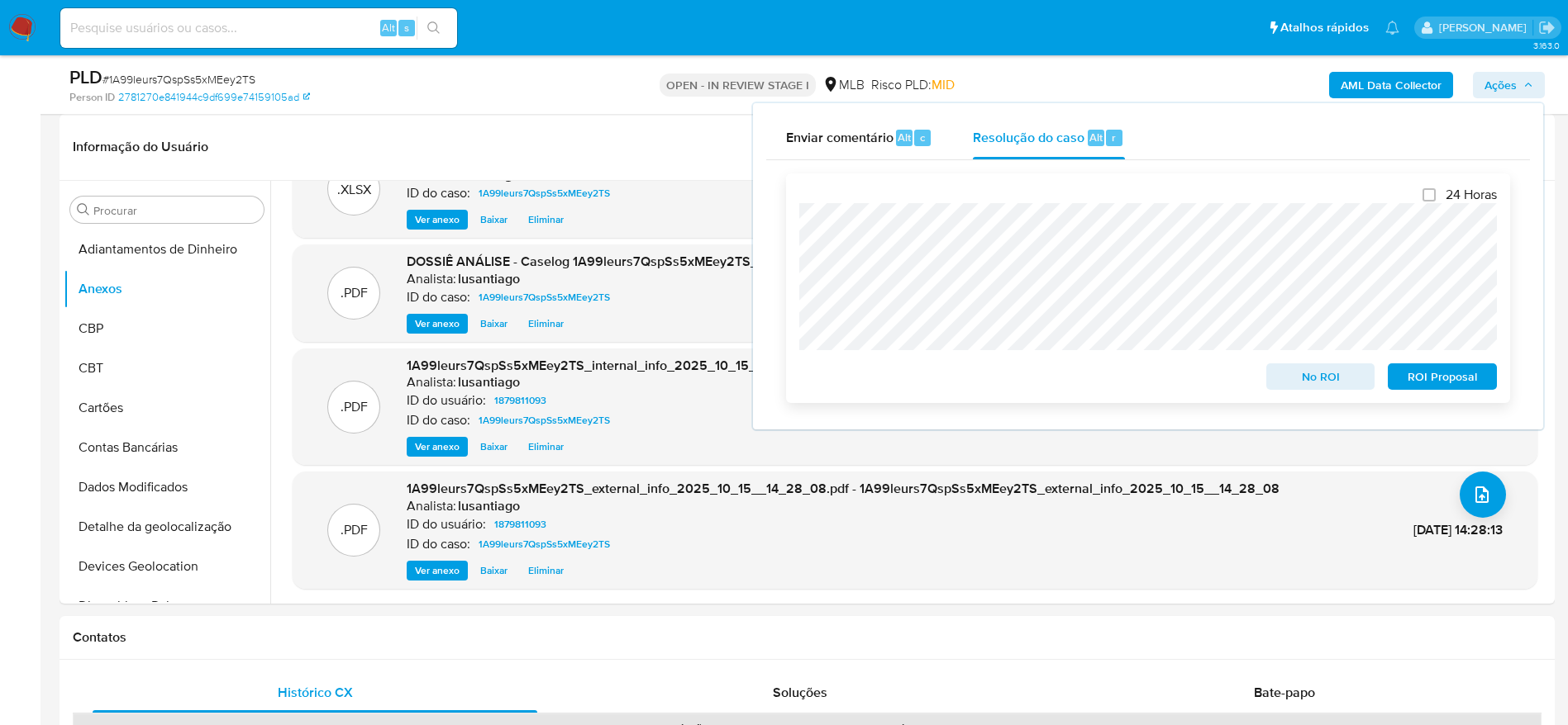
click at [1326, 381] on span "No ROI" at bounding box center [1320, 377] width 86 height 23
